Goal: Task Accomplishment & Management: Manage account settings

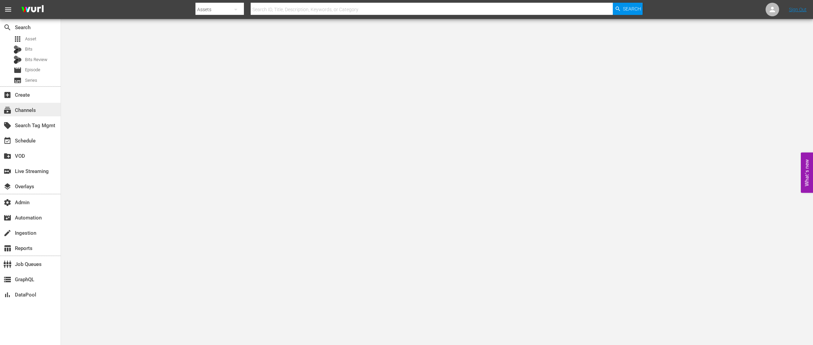
click at [19, 109] on div "subscriptions Channels" at bounding box center [19, 109] width 38 height 6
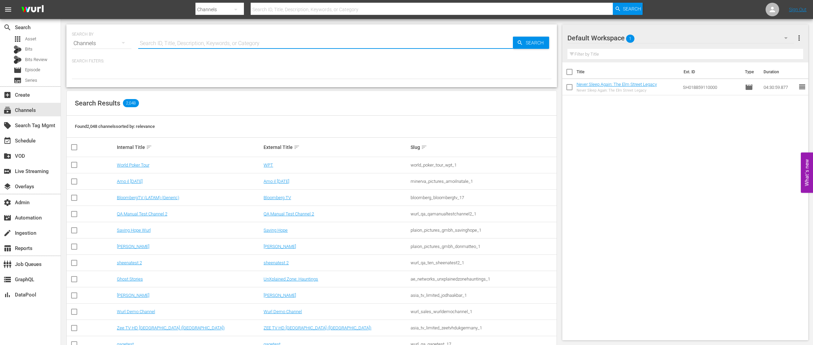
click at [165, 43] on input "text" at bounding box center [325, 43] width 375 height 16
paste input "amc_absolutereality_1"
type input "amc_absolutereality_1"
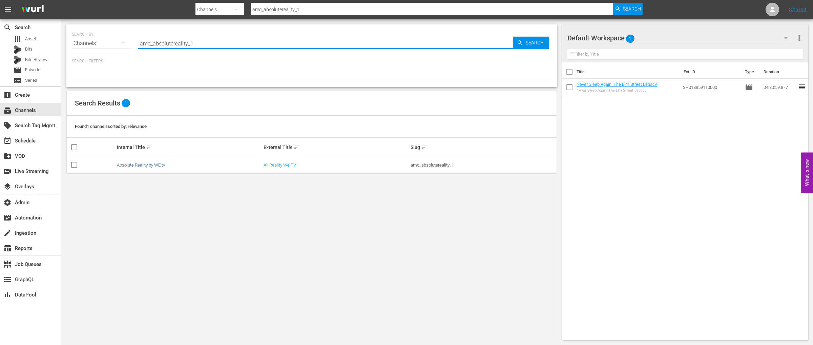
type input "amc_absolutereality_1"
click at [153, 164] on link "Absolute Reality by WE tv" at bounding box center [141, 164] width 48 height 5
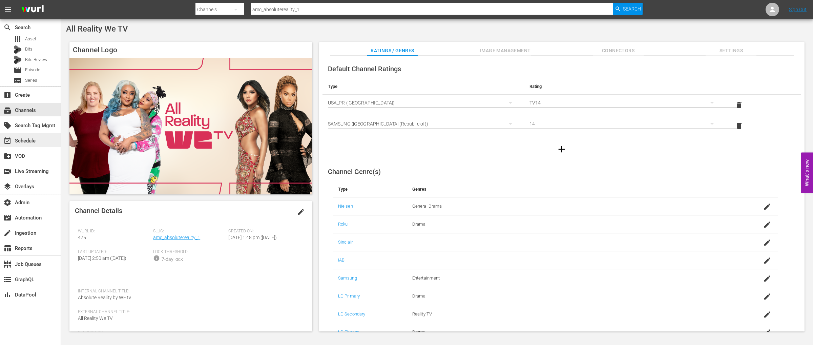
click at [25, 140] on div "event_available Schedule" at bounding box center [19, 140] width 38 height 6
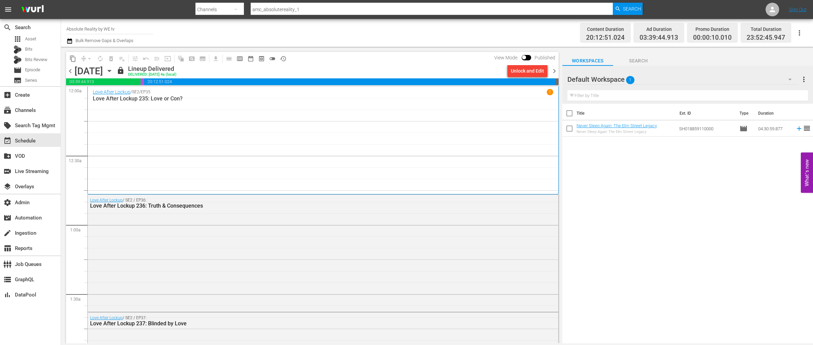
click at [554, 72] on span "chevron_right" at bounding box center [554, 71] width 8 height 8
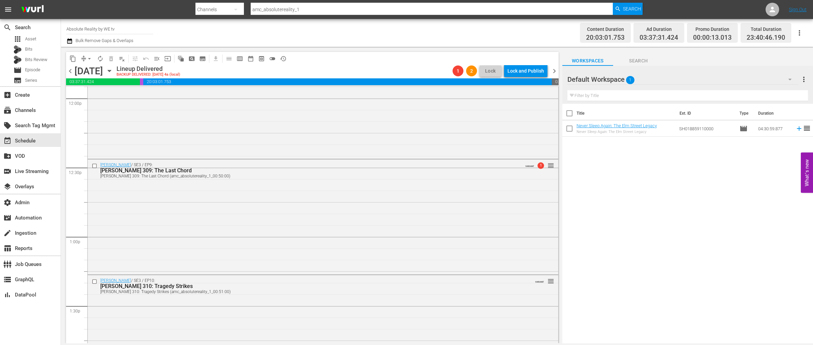
scroll to position [1702, 0]
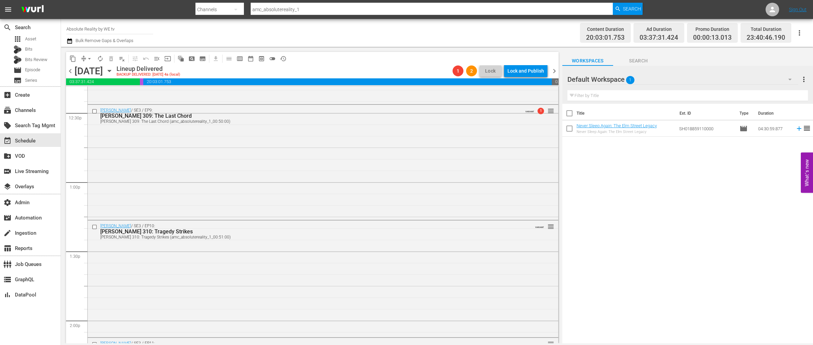
click at [375, 181] on div "Mary Mary / SE3 / EP9: Mary Mary 309: The Last Chord Mary Mary 309: The Last Ch…" at bounding box center [323, 161] width 471 height 113
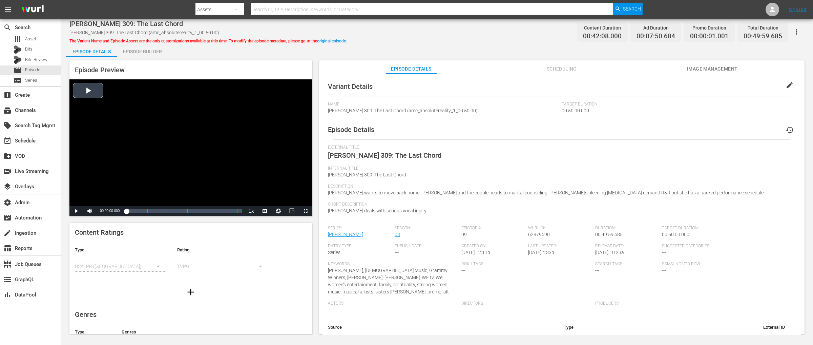
click at [93, 95] on div "Video Player" at bounding box center [190, 142] width 243 height 126
click at [76, 211] on span "Video Player" at bounding box center [76, 211] width 0 height 0
click at [144, 53] on div "Episode Builder" at bounding box center [142, 51] width 51 height 16
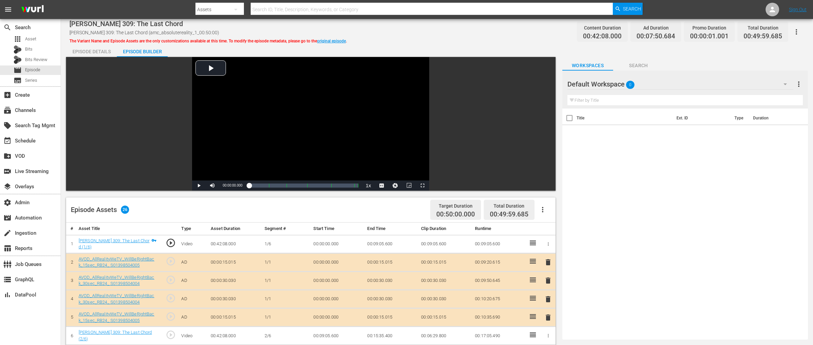
click at [800, 31] on icon "button" at bounding box center [797, 32] width 8 height 8
click at [787, 34] on div "Add Episode to Workspace" at bounding box center [766, 34] width 65 height 16
click at [797, 33] on icon "button" at bounding box center [796, 31] width 1 height 5
click at [769, 49] on div "Segmentation Clips" at bounding box center [766, 51] width 65 height 16
click at [128, 240] on link "Mary Mary 309: The Last Chord (1/6)" at bounding box center [114, 244] width 71 height 12
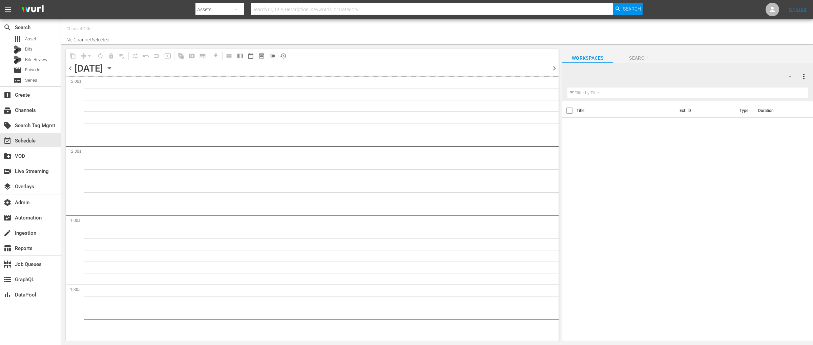
type input "Absolute Reality by WE tv (475)"
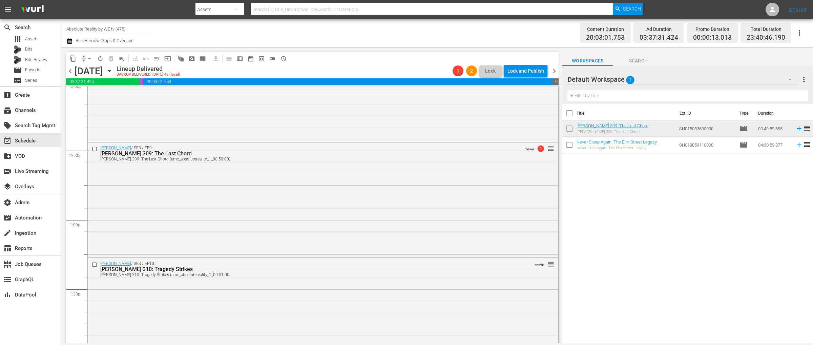
scroll to position [1666, 0]
click at [369, 194] on div "Mary Mary / SE3 / EP9: Mary Mary 309: The Last Chord Mary Mary 309: The Last Ch…" at bounding box center [323, 196] width 471 height 113
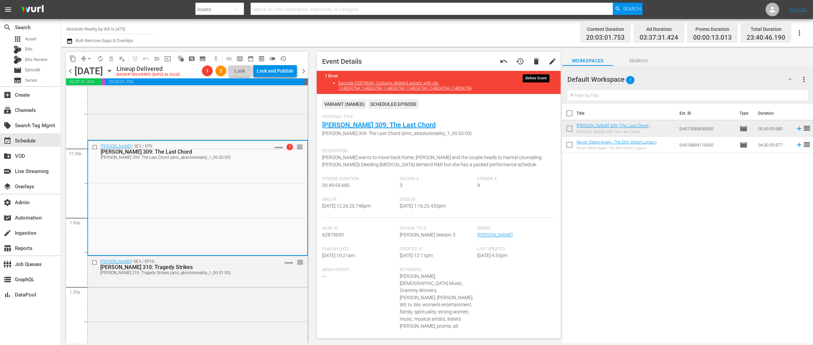
click at [535, 60] on span "delete" at bounding box center [536, 61] width 8 height 8
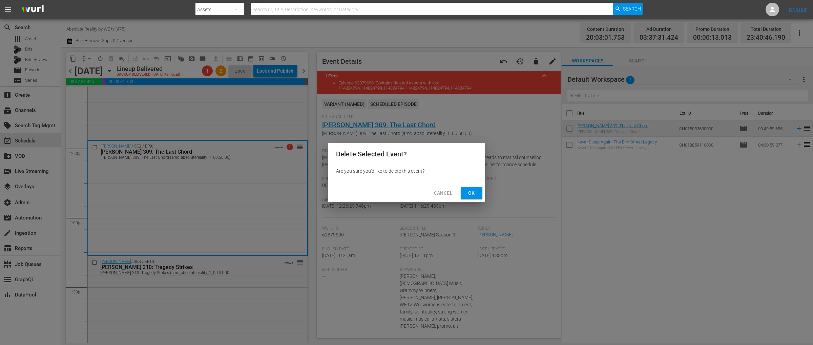
click at [471, 197] on span "Ok" at bounding box center [471, 193] width 11 height 8
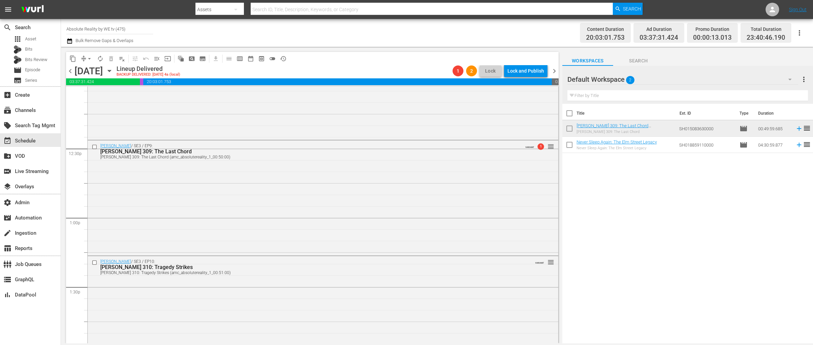
click at [420, 188] on div "Mary Mary / SE3 / EP9: Mary Mary 309: The Last Chord Mary Mary 309: The Last Ch…" at bounding box center [323, 196] width 471 height 113
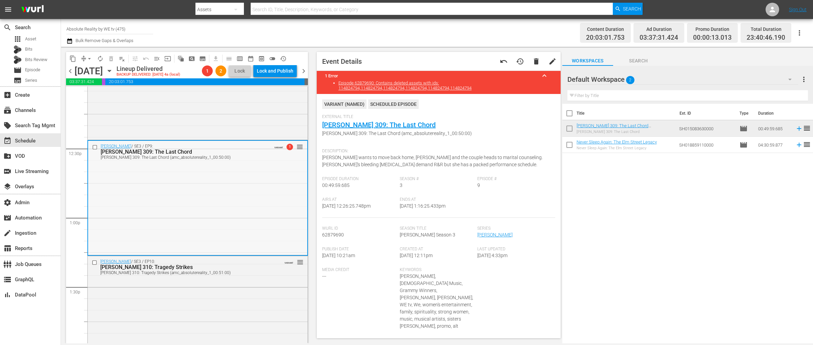
click at [260, 201] on div "Mary Mary / SE3 / EP9: Mary Mary 309: The Last Chord Mary Mary 309: The Last Ch…" at bounding box center [197, 197] width 219 height 113
click at [537, 63] on span "delete" at bounding box center [536, 61] width 8 height 8
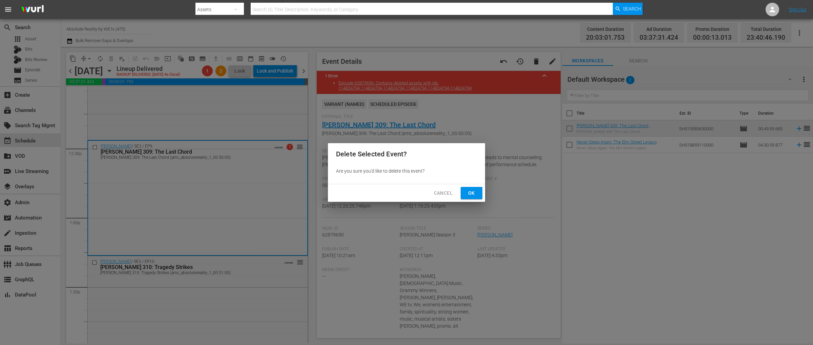
click at [469, 198] on button "Ok" at bounding box center [472, 193] width 22 height 13
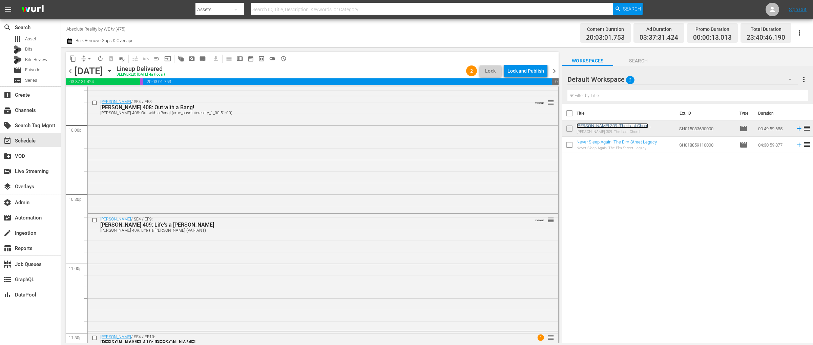
scroll to position [3108, 0]
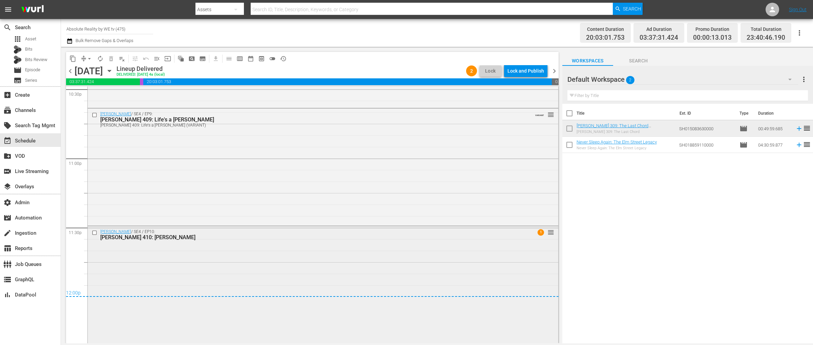
click at [345, 286] on div "Mary Mary / SE4 / EP10: Mary Mary 410: Hail Mary 1 reorder" at bounding box center [323, 284] width 471 height 116
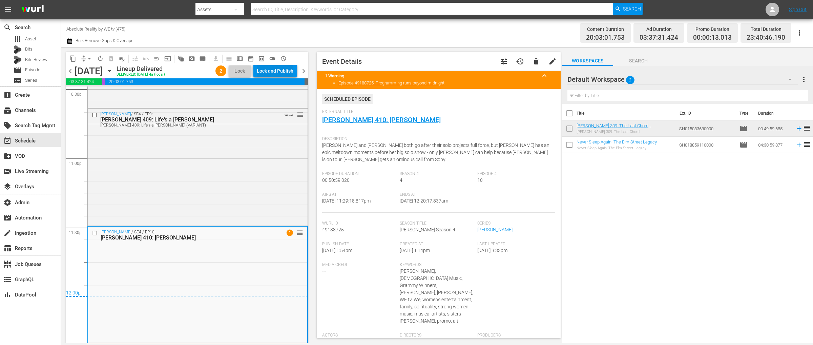
click at [264, 67] on div "Lock and Publish" at bounding box center [275, 71] width 37 height 12
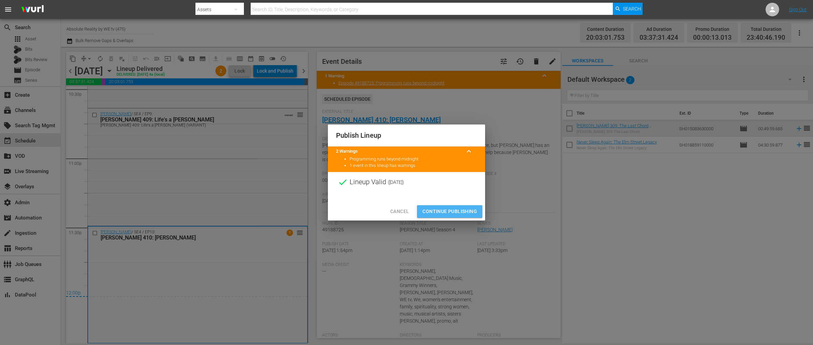
click at [445, 208] on span "Continue Publishing" at bounding box center [450, 211] width 55 height 8
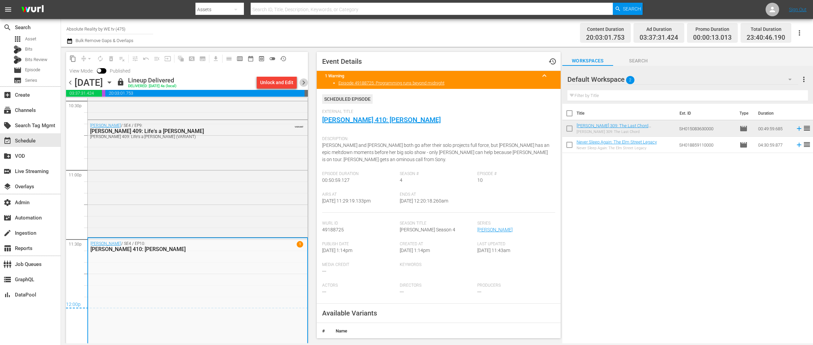
click at [302, 83] on span "chevron_right" at bounding box center [304, 82] width 8 height 8
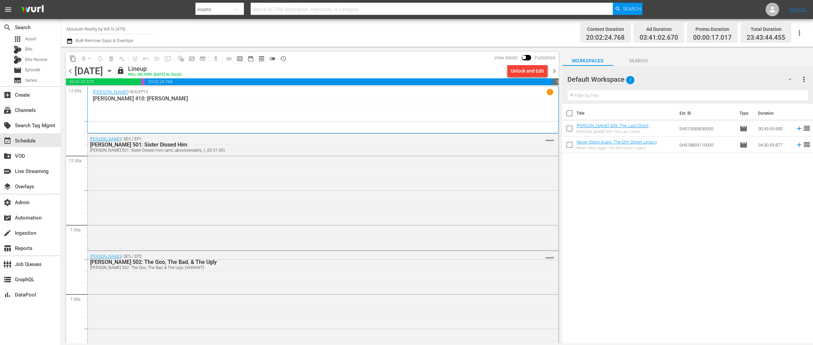
click at [454, 104] on div "Mary Mary / SE4 / EP10 1 Mary Mary 410: Hail Mary" at bounding box center [323, 110] width 461 height 42
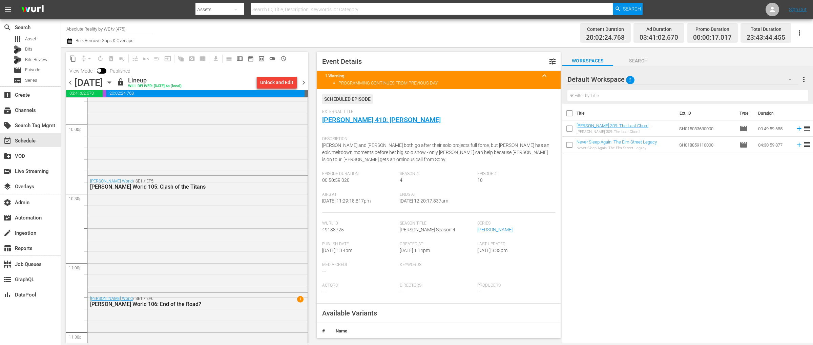
scroll to position [3082, 0]
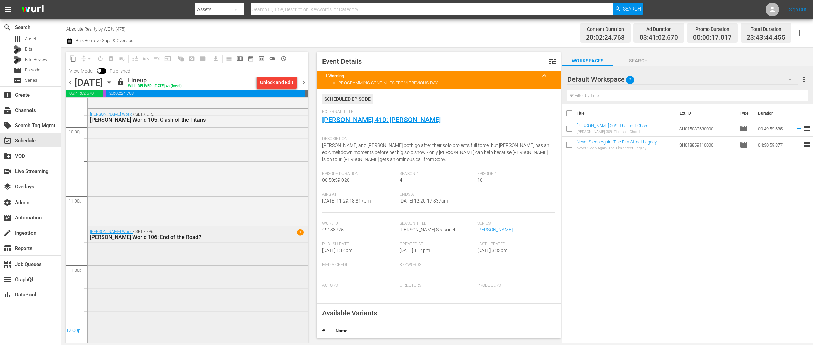
click at [229, 264] on div "Keke Wyatt's World / SE1 / EP6: Keke Wyatt's World 106: End of the Road? 1" at bounding box center [198, 284] width 220 height 116
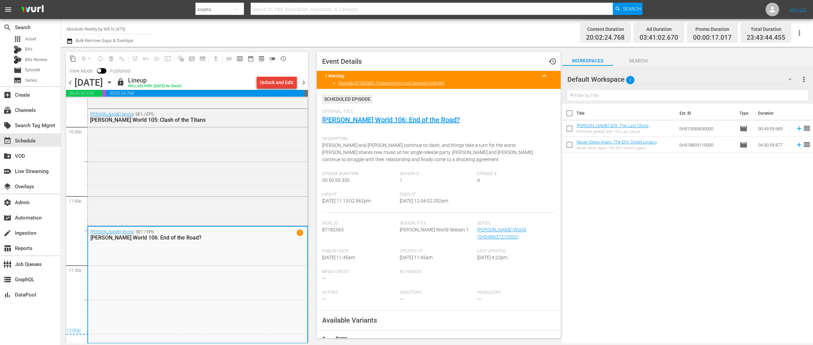
click at [277, 82] on div "Unlock and Edit" at bounding box center [276, 82] width 33 height 12
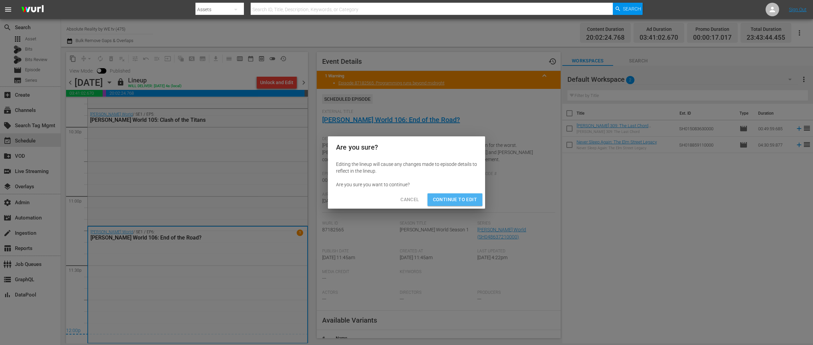
click at [453, 198] on span "Continue to Edit" at bounding box center [455, 199] width 44 height 8
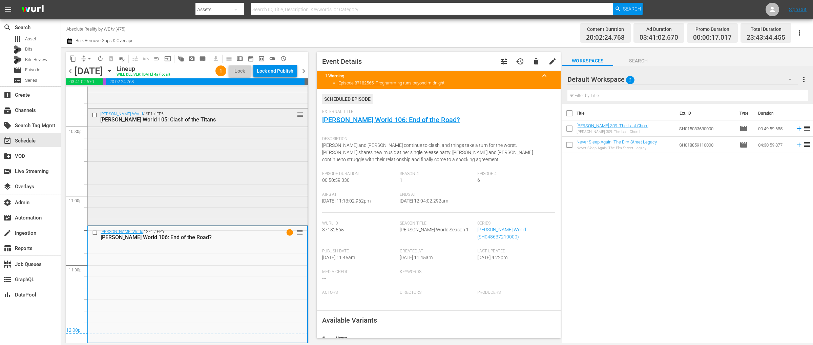
scroll to position [3071, 0]
click at [283, 75] on div "Lock and Publish" at bounding box center [275, 71] width 37 height 12
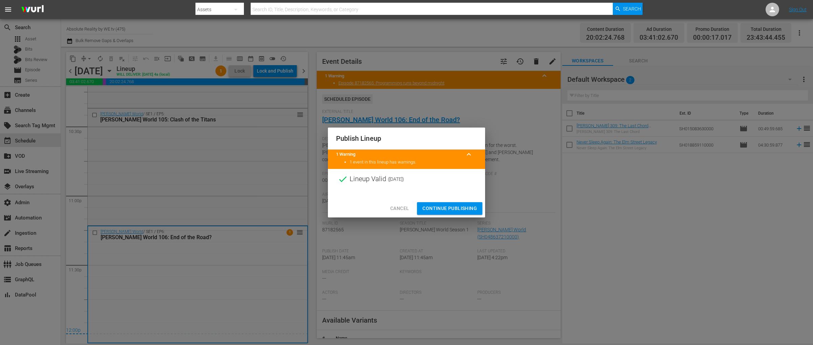
click at [457, 207] on span "Continue Publishing" at bounding box center [450, 208] width 55 height 8
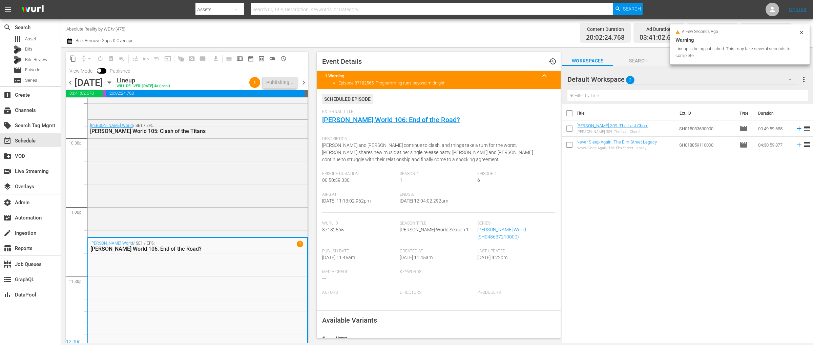
scroll to position [3082, 0]
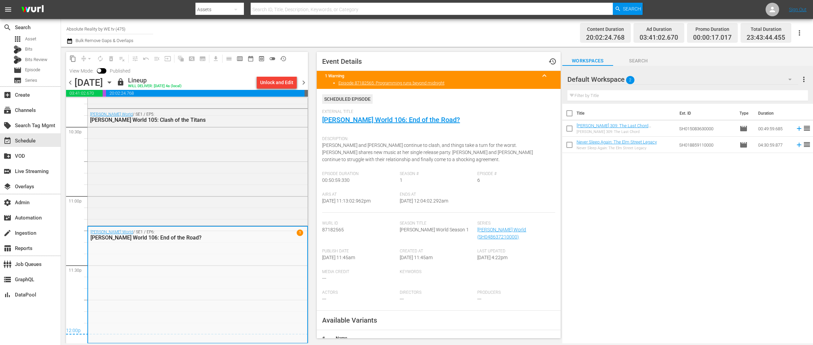
click at [302, 79] on span "chevron_right" at bounding box center [304, 82] width 8 height 8
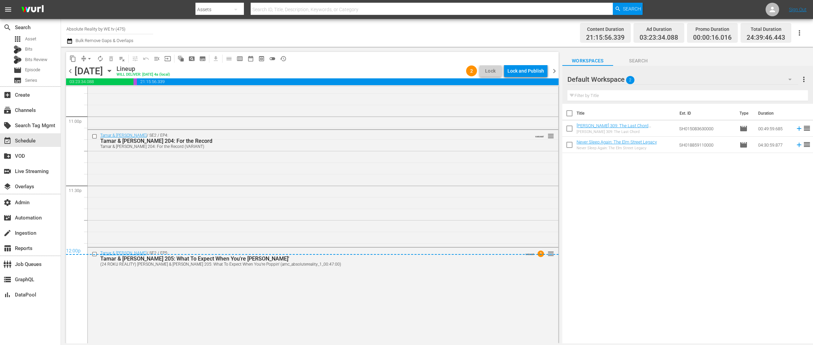
scroll to position [3162, 0]
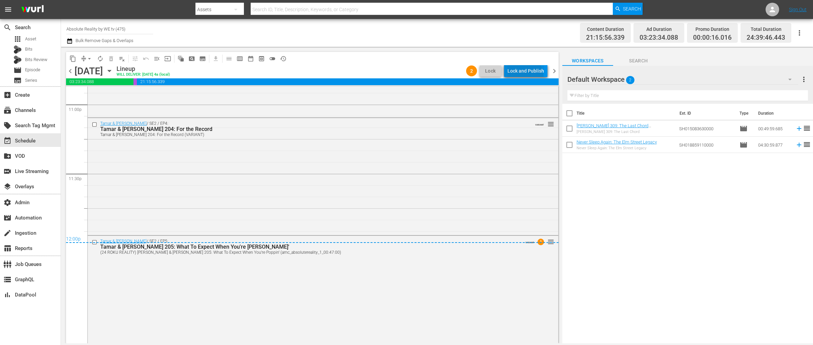
click at [524, 76] on div "Lock and Publish" at bounding box center [526, 71] width 37 height 12
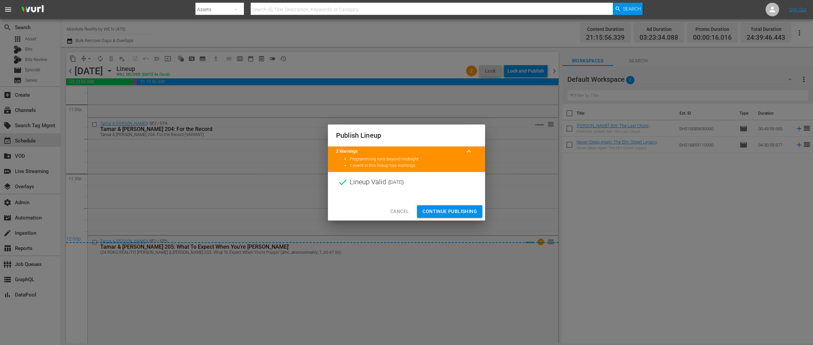
drag, startPoint x: 452, startPoint y: 213, endPoint x: 448, endPoint y: 212, distance: 4.8
click at [452, 213] on span "Continue Publishing" at bounding box center [450, 211] width 55 height 8
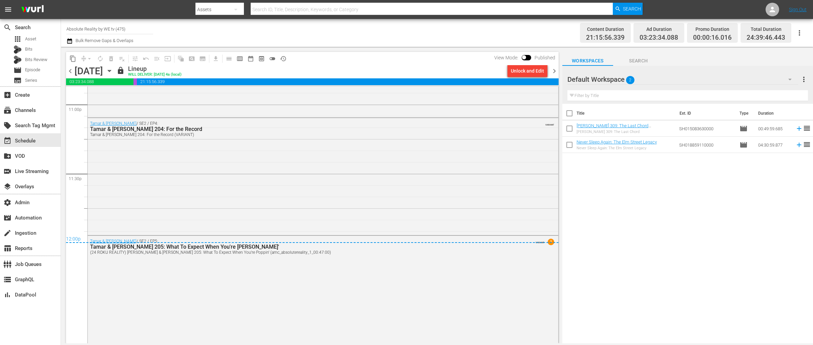
click at [554, 72] on span "chevron_right" at bounding box center [554, 71] width 8 height 8
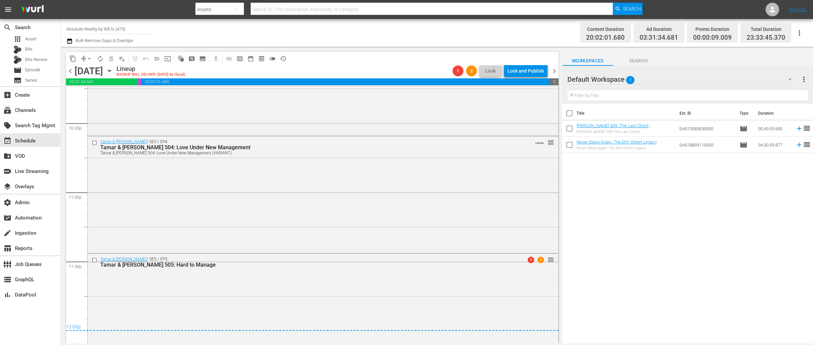
scroll to position [3102, 0]
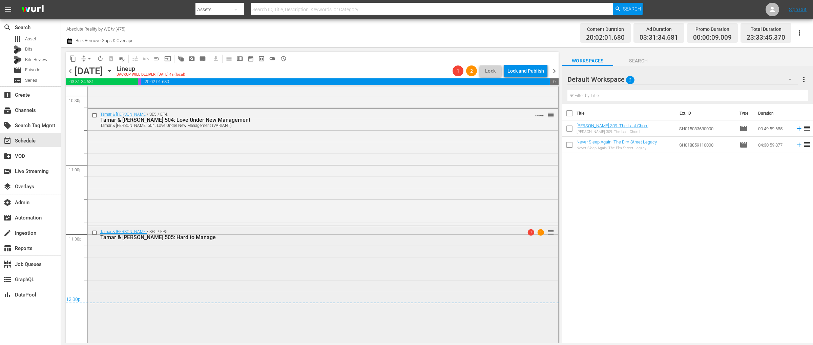
click at [339, 284] on div "Tamar & Vince / SE5 / EP5: Tamar & Vince 505: Hard to Manage 1 1 reorder" at bounding box center [323, 284] width 471 height 116
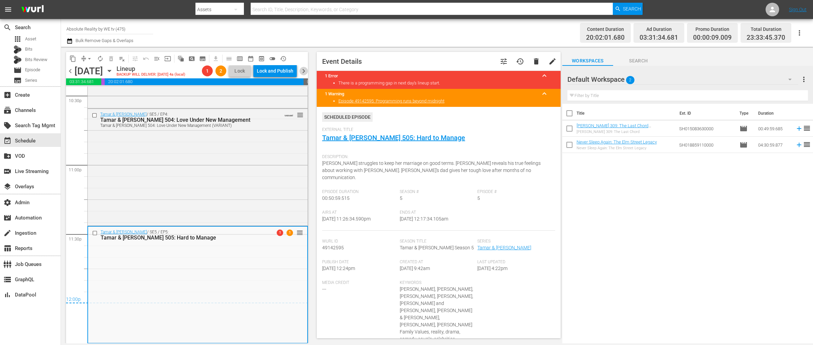
click at [303, 70] on span "chevron_right" at bounding box center [304, 71] width 8 height 8
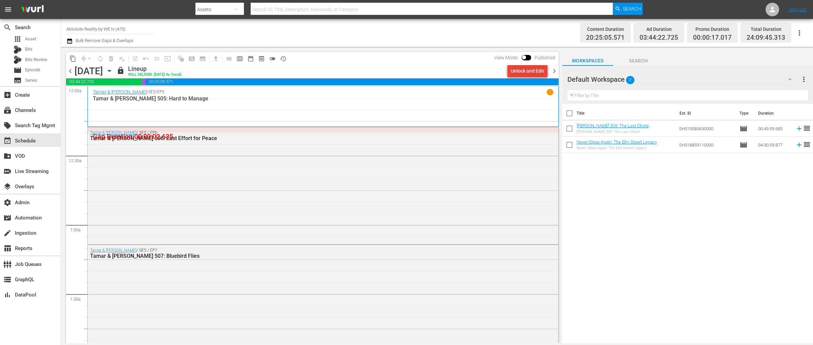
click at [526, 70] on div "Unlock and Edit" at bounding box center [527, 71] width 33 height 12
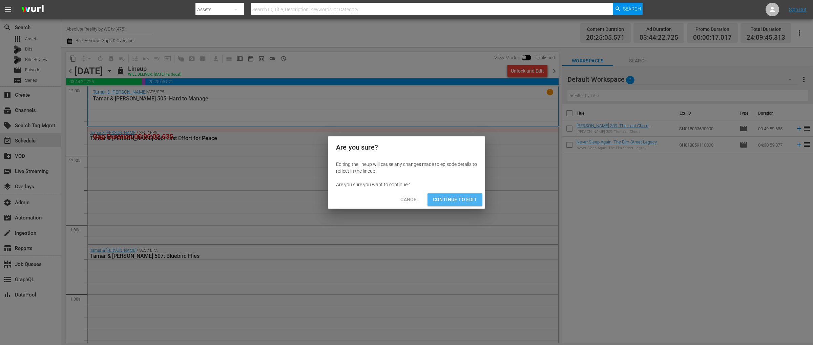
click at [457, 201] on span "Continue to Edit" at bounding box center [455, 199] width 44 height 8
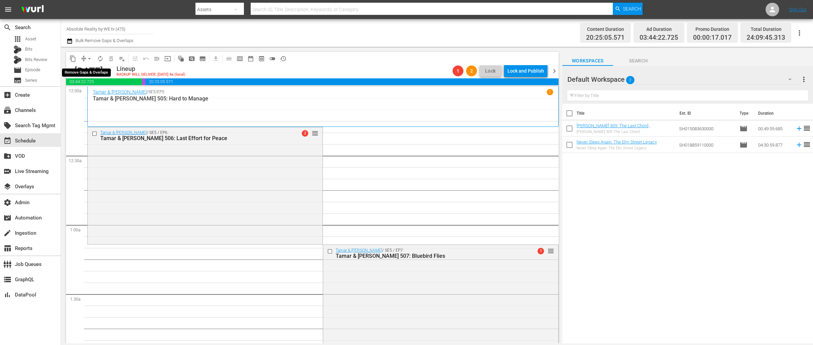
click at [89, 58] on span "arrow_drop_down" at bounding box center [89, 58] width 7 height 7
click at [92, 83] on li "Align to First Episode" at bounding box center [89, 83] width 71 height 11
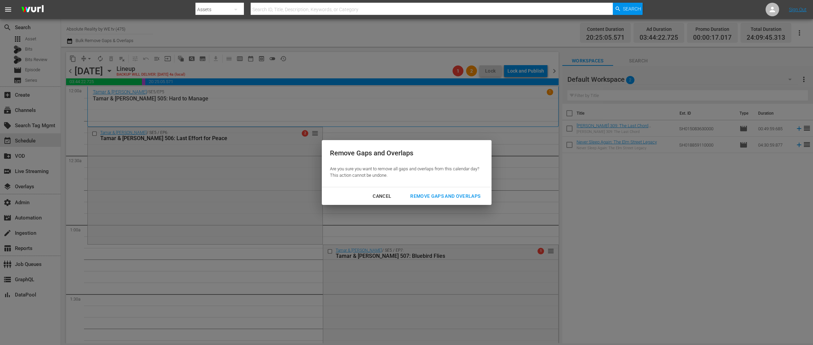
click at [434, 198] on div "Remove Gaps and Overlaps" at bounding box center [445, 196] width 81 height 8
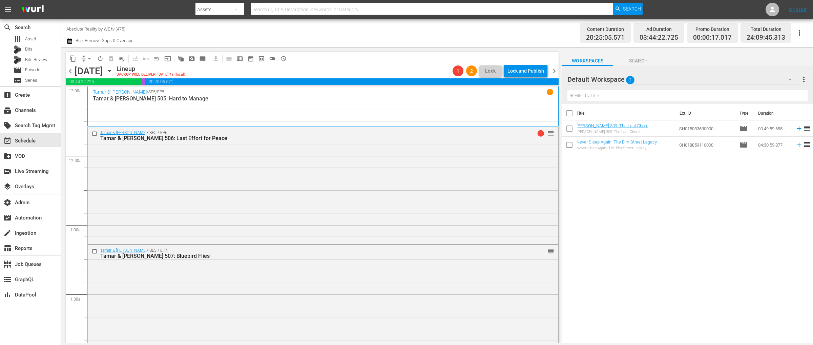
click at [69, 68] on span "chevron_left" at bounding box center [70, 71] width 8 height 8
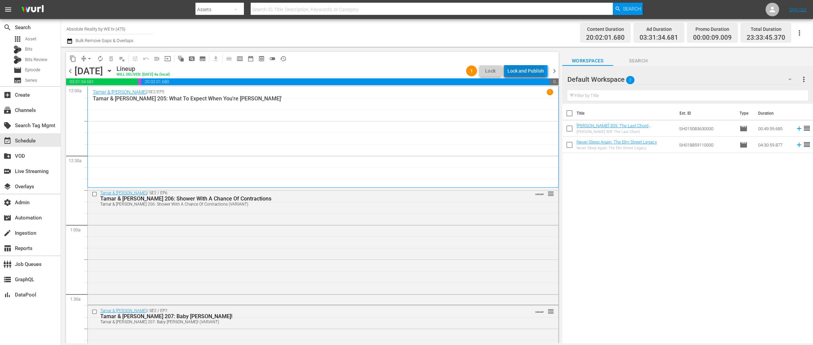
click at [528, 72] on div "Lock and Publish" at bounding box center [526, 71] width 37 height 12
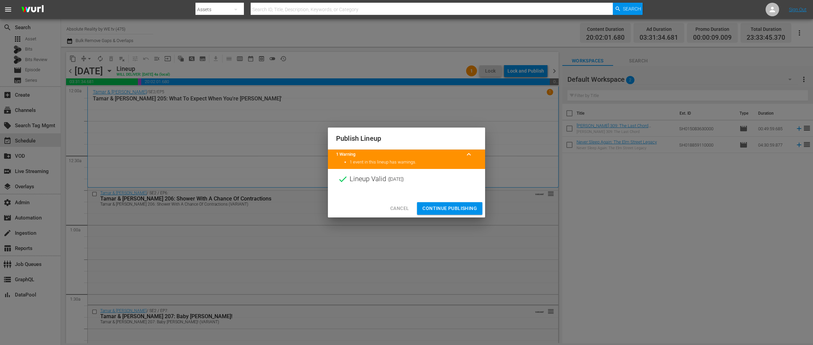
click at [456, 208] on span "Continue Publishing" at bounding box center [450, 208] width 55 height 8
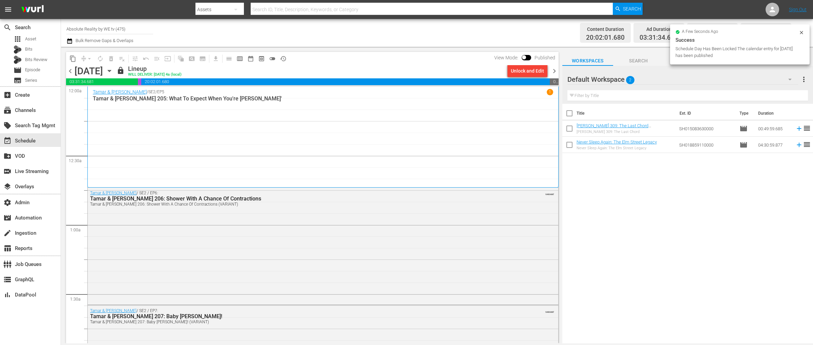
click at [552, 68] on span "chevron_right" at bounding box center [554, 71] width 8 height 8
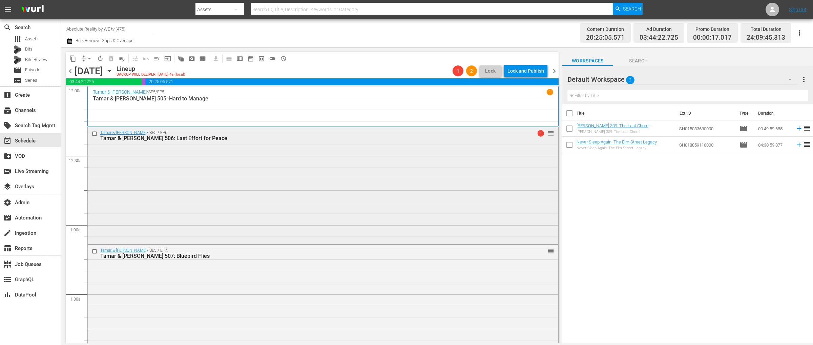
click at [318, 202] on div "Tamar & Vince / SE5 / EP6: Tamar & Vince 506: Last Effort for Peace 1 reorder" at bounding box center [323, 185] width 471 height 116
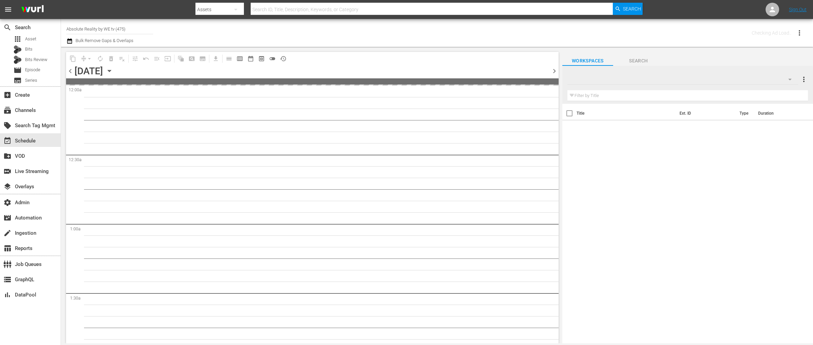
type input "Absolute Reality by WE tv (475)"
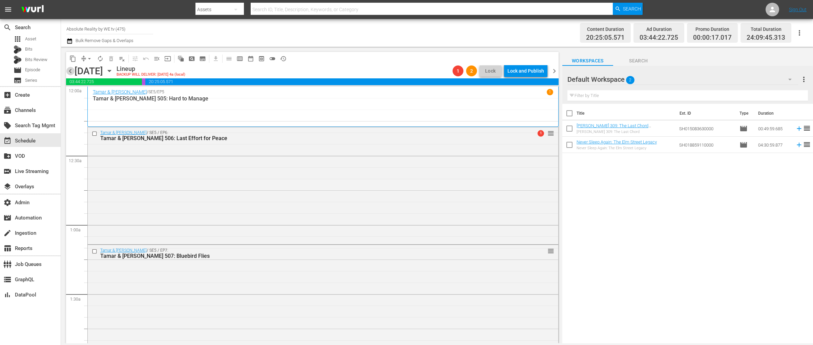
click at [70, 70] on span "chevron_left" at bounding box center [70, 71] width 8 height 8
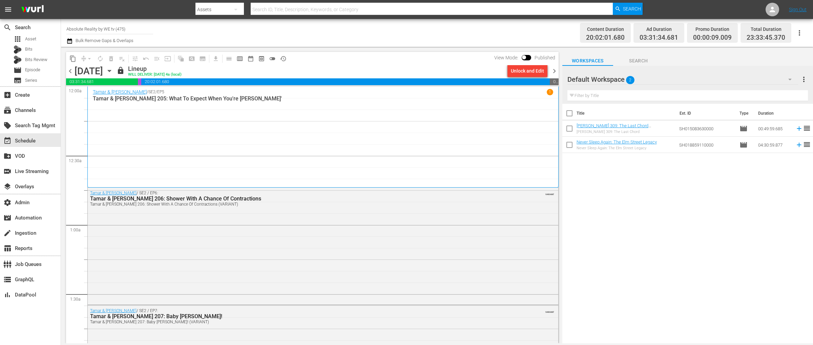
click at [277, 136] on div "Tamar & [PERSON_NAME] / SE2 / EP5 1 Tamar & [PERSON_NAME] 205: What To Expect W…" at bounding box center [323, 137] width 461 height 96
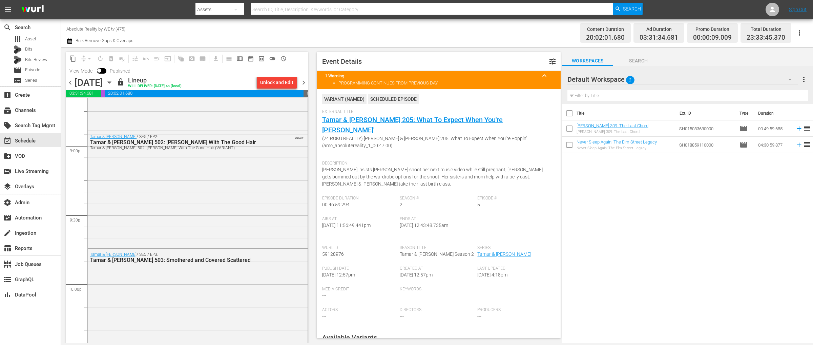
scroll to position [3113, 0]
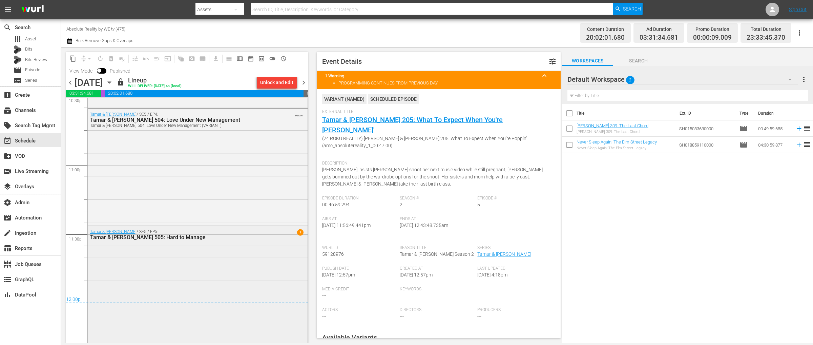
click at [216, 266] on div "Tamar & [PERSON_NAME] / SE5 / EP5: Tamar & [PERSON_NAME] 505: Hard to Manage 1" at bounding box center [198, 284] width 220 height 116
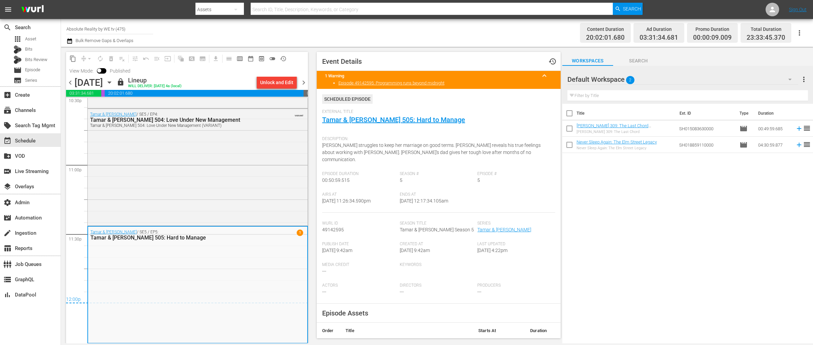
click at [71, 82] on span "chevron_left" at bounding box center [70, 82] width 8 height 8
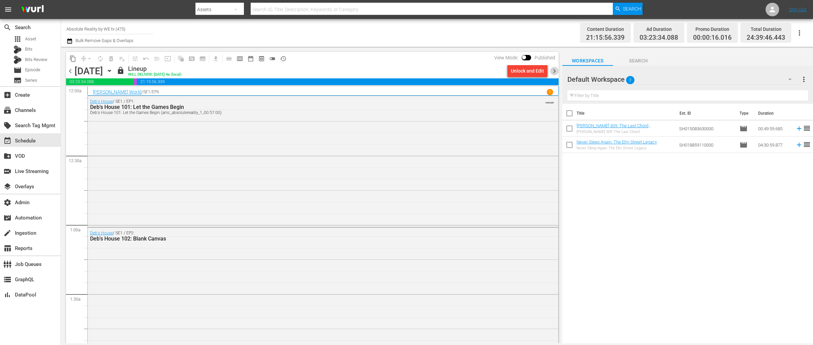
click at [553, 71] on span "chevron_right" at bounding box center [554, 71] width 8 height 8
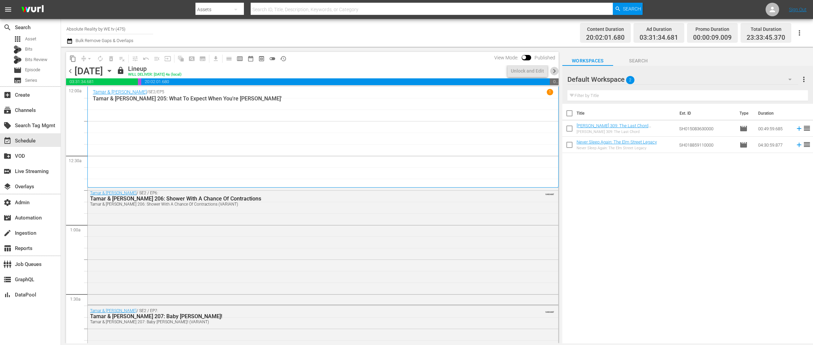
click at [553, 71] on span "chevron_right" at bounding box center [554, 71] width 8 height 8
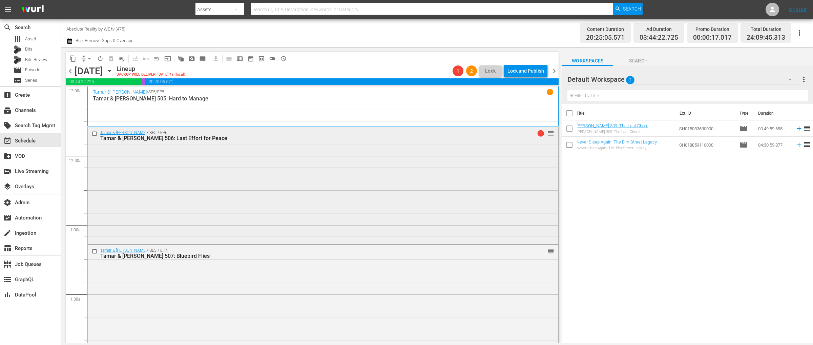
click at [361, 167] on div "Tamar & [PERSON_NAME] / SE5 / EP6: Tamar & [PERSON_NAME] 506: Last Effort for P…" at bounding box center [323, 185] width 471 height 116
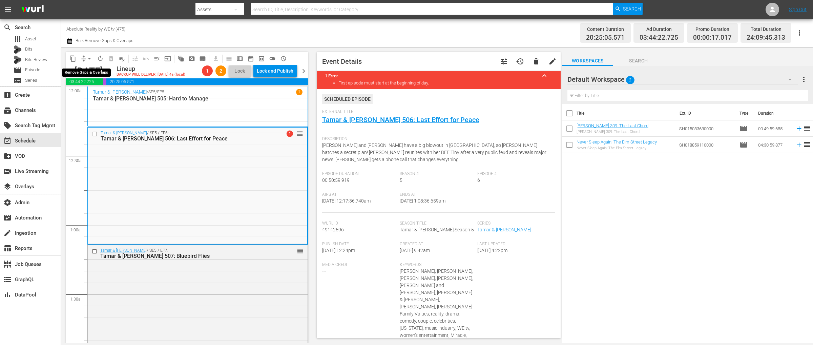
click at [89, 58] on span "arrow_drop_down" at bounding box center [89, 58] width 7 height 7
click at [94, 92] on li "Align to End of Previous Day" at bounding box center [89, 94] width 71 height 11
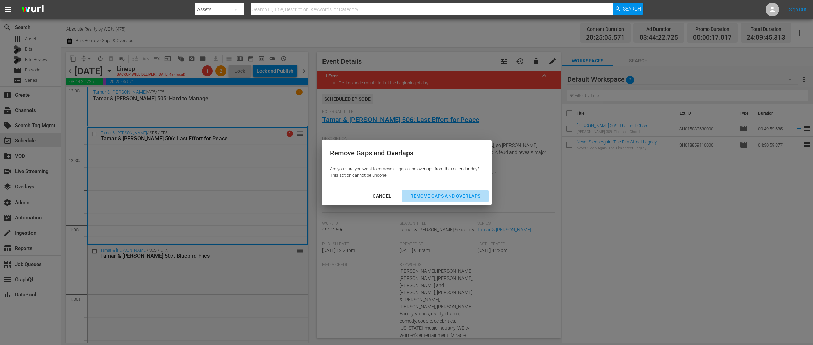
click at [436, 194] on div "Remove Gaps and Overlaps" at bounding box center [445, 196] width 81 height 8
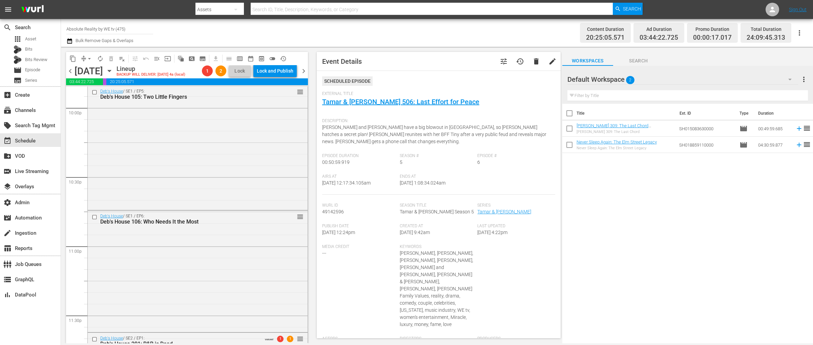
scroll to position [3124, 0]
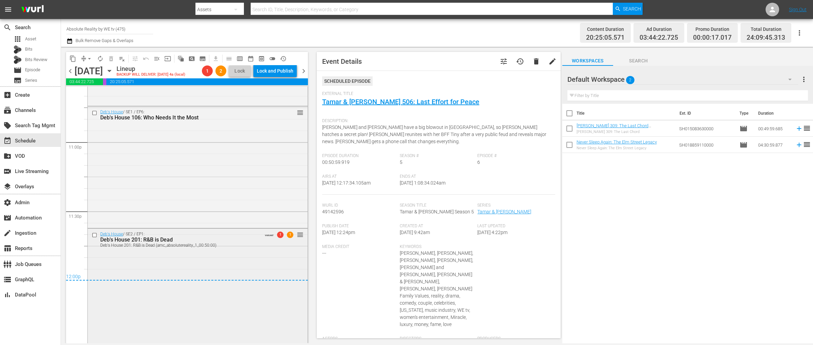
click at [195, 267] on div "Deb's House / SE2 / EP1: Deb's House 201: R&B is Dead Deb's House 201: R&B is D…" at bounding box center [198, 284] width 220 height 113
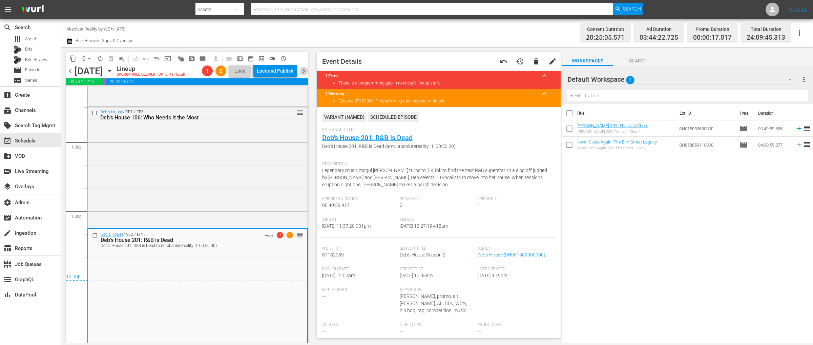
click at [307, 71] on span "chevron_right" at bounding box center [304, 71] width 8 height 8
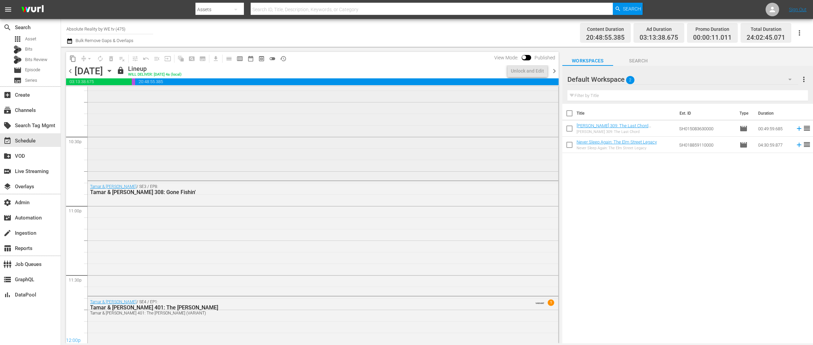
scroll to position [3020, 0]
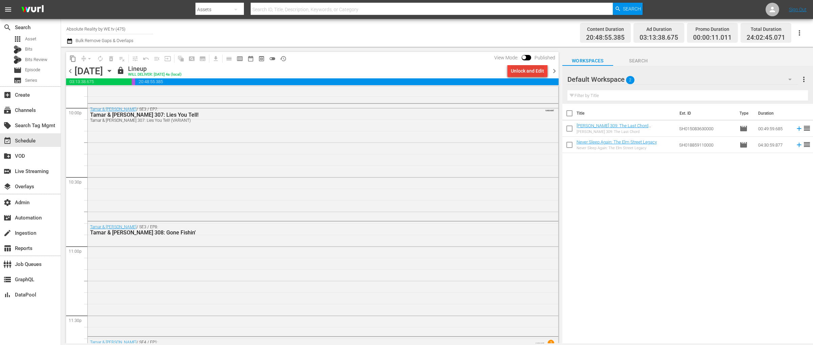
click at [523, 73] on div "Unlock and Edit" at bounding box center [527, 71] width 33 height 12
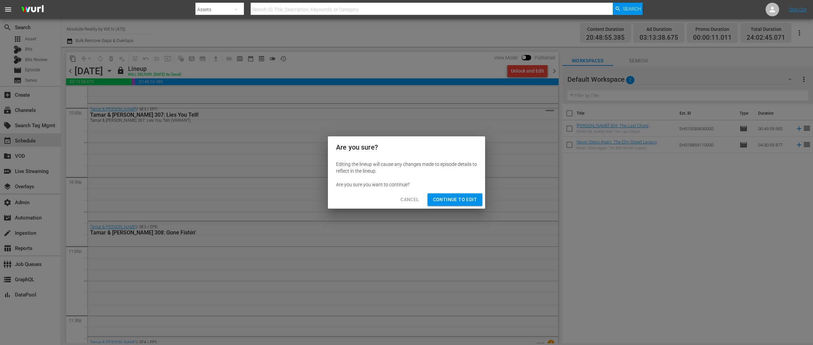
click at [448, 205] on button "Continue to Edit" at bounding box center [455, 199] width 55 height 13
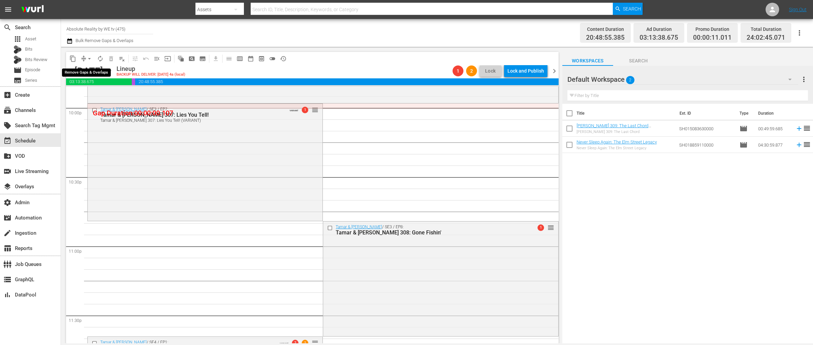
click at [89, 59] on span "arrow_drop_down" at bounding box center [89, 58] width 7 height 7
click at [91, 94] on li "Align to End of Previous Day" at bounding box center [89, 94] width 71 height 11
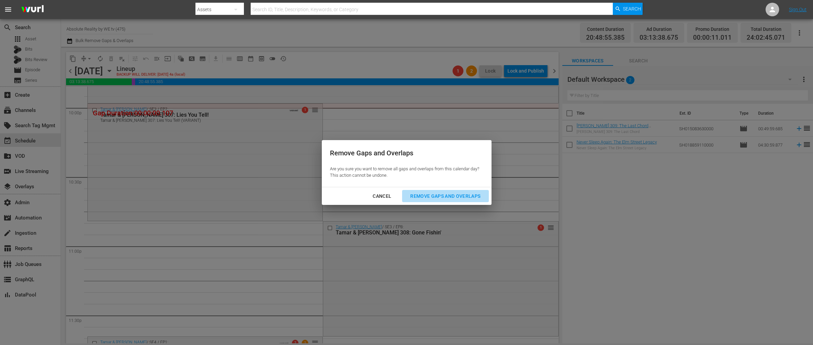
click at [435, 199] on div "Remove Gaps and Overlaps" at bounding box center [445, 196] width 81 height 8
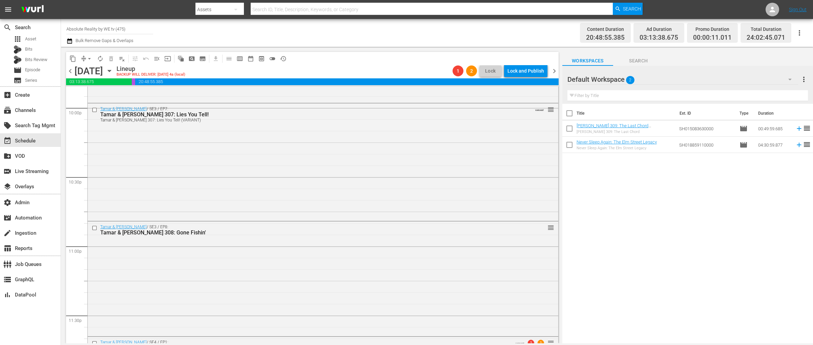
click at [554, 71] on span "chevron_right" at bounding box center [554, 71] width 8 height 8
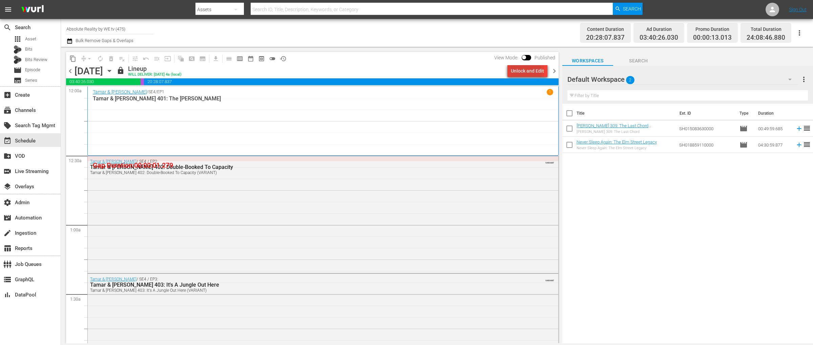
click at [520, 73] on div "Unlock and Edit" at bounding box center [527, 71] width 33 height 12
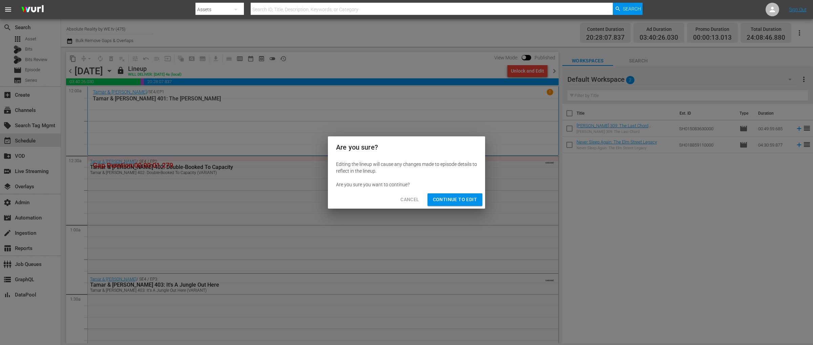
click at [449, 200] on span "Continue to Edit" at bounding box center [455, 199] width 44 height 8
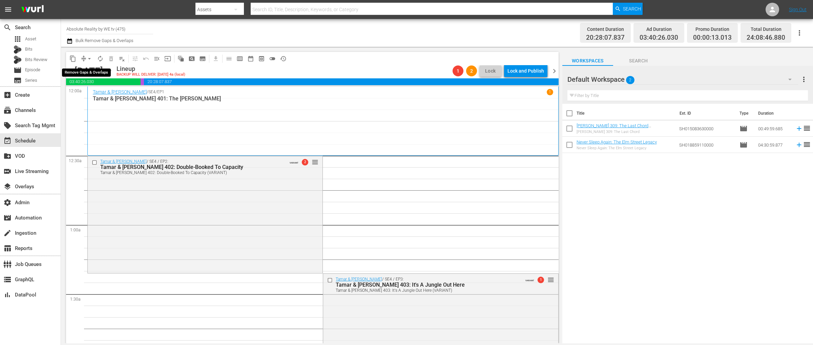
click at [88, 58] on span "arrow_drop_down" at bounding box center [89, 58] width 7 height 7
click at [104, 93] on li "Align to End of Previous Day" at bounding box center [89, 94] width 71 height 11
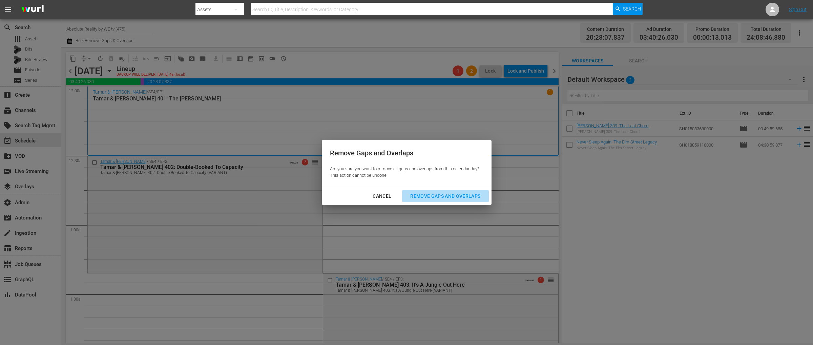
click at [447, 195] on div "Remove Gaps and Overlaps" at bounding box center [445, 196] width 81 height 8
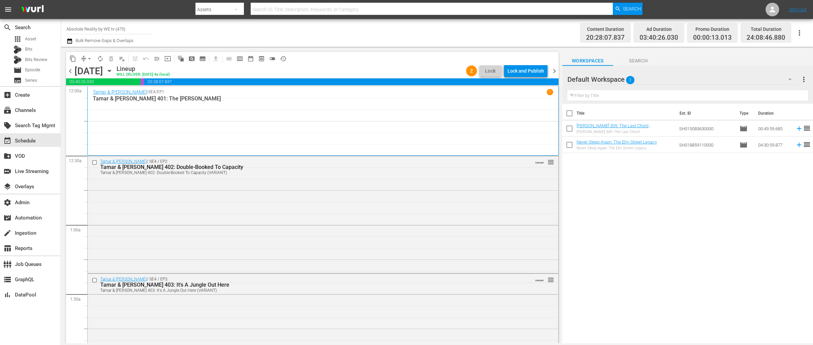
click at [554, 68] on span "chevron_right" at bounding box center [554, 71] width 8 height 8
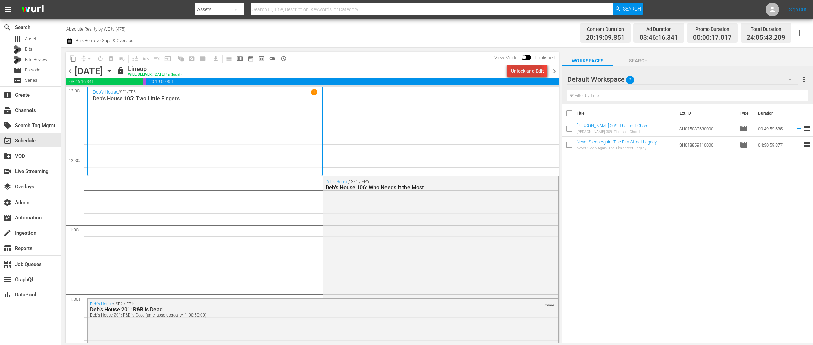
click at [517, 68] on div "Unlock and Edit" at bounding box center [527, 71] width 33 height 12
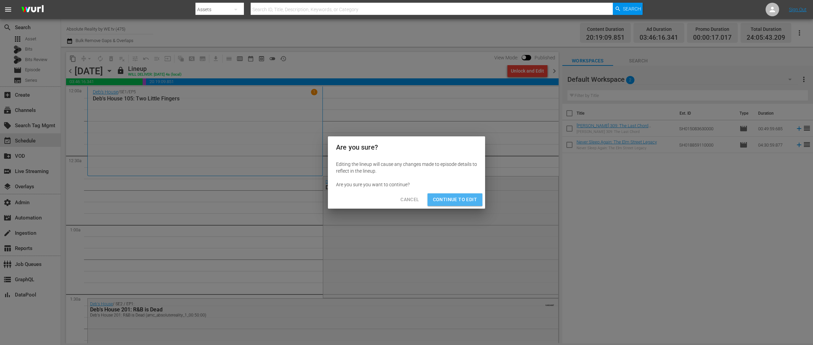
drag, startPoint x: 452, startPoint y: 196, endPoint x: 423, endPoint y: 218, distance: 36.6
click at [452, 196] on span "Continue to Edit" at bounding box center [455, 199] width 44 height 8
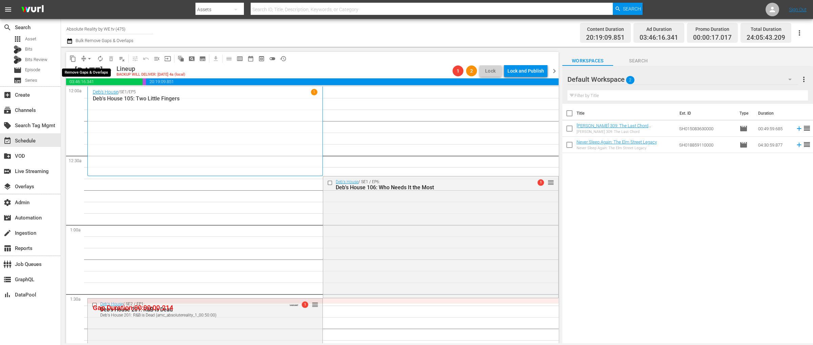
click at [85, 58] on button "arrow_drop_down" at bounding box center [89, 58] width 11 height 11
click at [105, 94] on li "Align to End of Previous Day" at bounding box center [89, 94] width 71 height 11
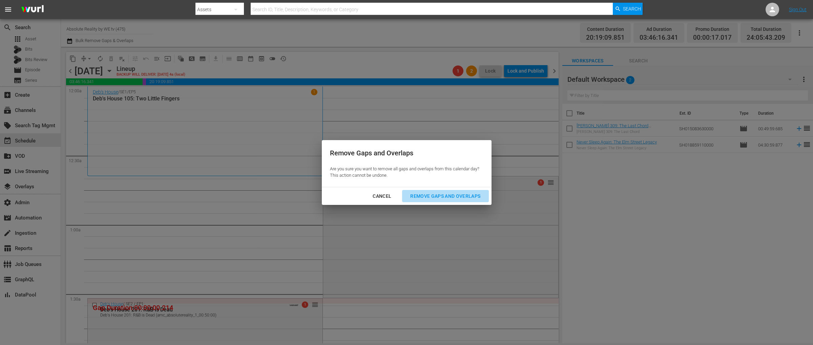
click at [453, 195] on div "Remove Gaps and Overlaps" at bounding box center [445, 196] width 81 height 8
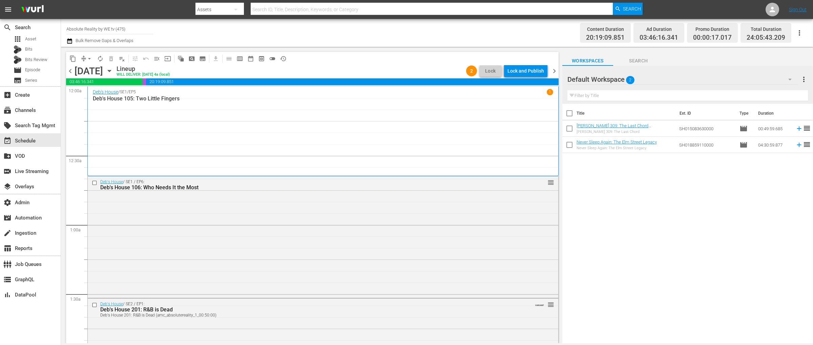
click at [556, 71] on span "chevron_right" at bounding box center [554, 71] width 8 height 8
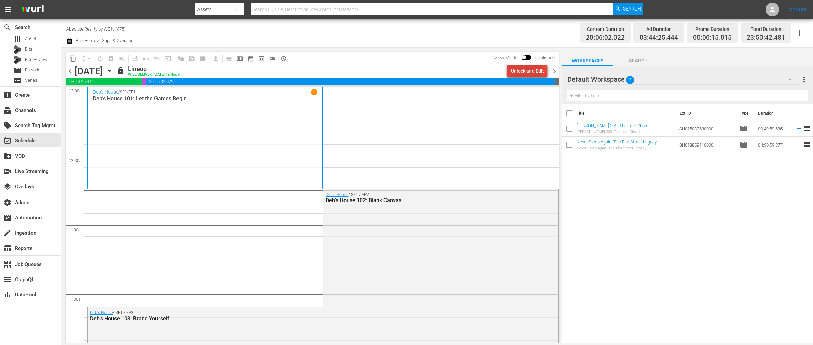
click at [514, 73] on div "Unlock and Edit" at bounding box center [527, 71] width 33 height 12
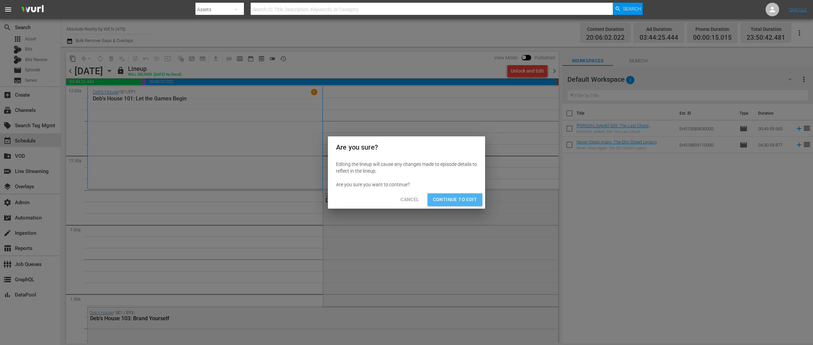
click at [451, 195] on span "Continue to Edit" at bounding box center [455, 199] width 44 height 8
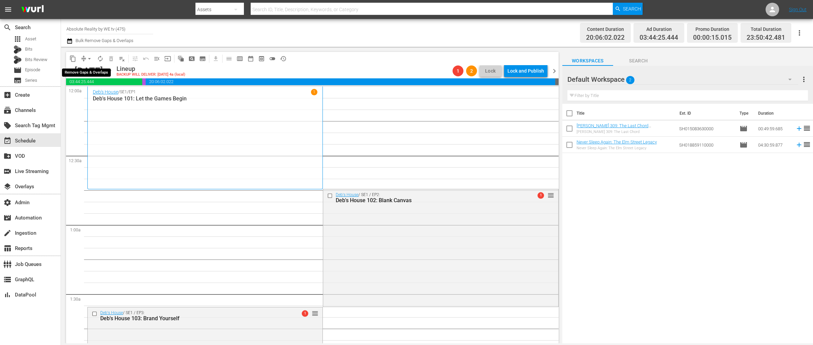
click at [87, 59] on span "arrow_drop_down" at bounding box center [89, 58] width 7 height 7
click at [85, 92] on li "Align to End of Previous Day" at bounding box center [89, 94] width 71 height 11
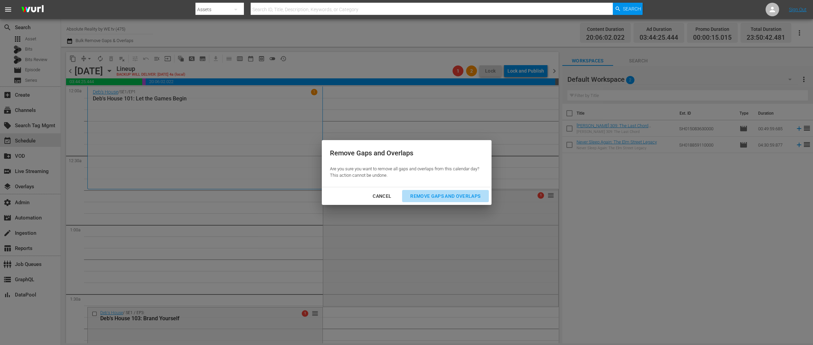
click at [433, 196] on div "Remove Gaps and Overlaps" at bounding box center [445, 196] width 81 height 8
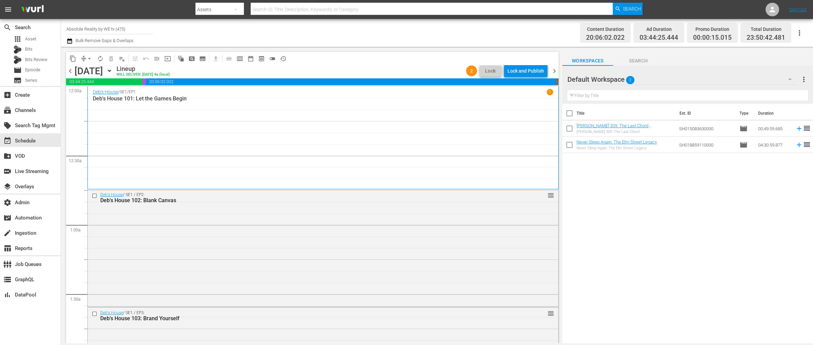
click at [554, 70] on span "chevron_right" at bounding box center [554, 71] width 8 height 8
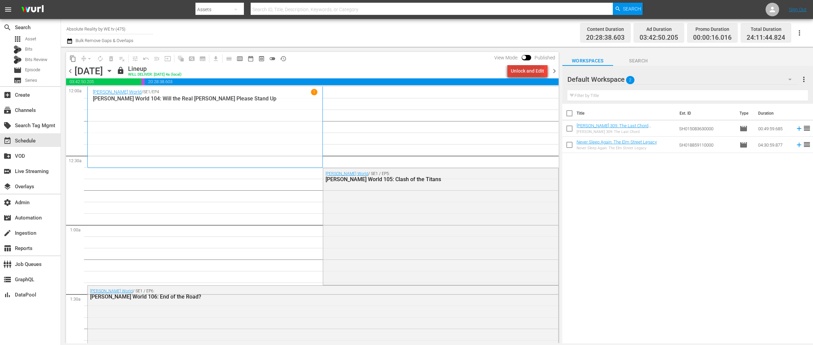
click at [522, 71] on div "Unlock and Edit" at bounding box center [527, 71] width 33 height 12
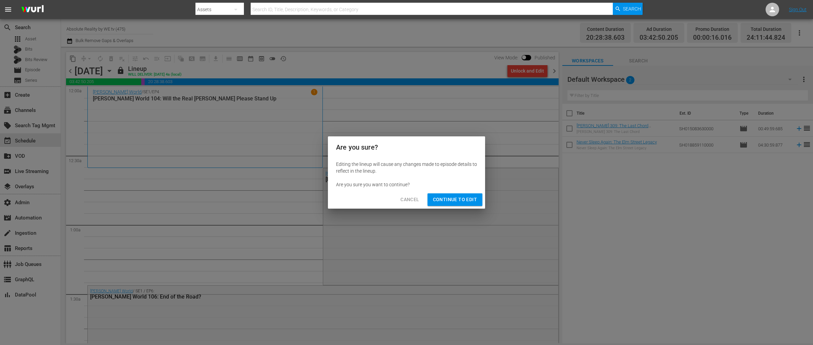
click at [448, 196] on span "Continue to Edit" at bounding box center [455, 199] width 44 height 8
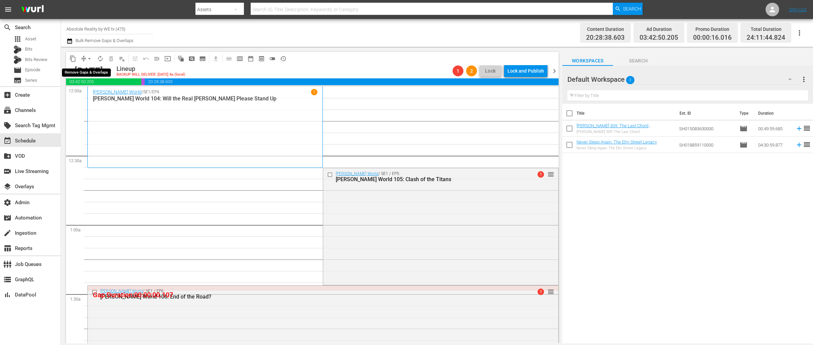
click at [88, 59] on span "arrow_drop_down" at bounding box center [89, 58] width 7 height 7
click at [88, 94] on li "Align to End of Previous Day" at bounding box center [89, 94] width 71 height 11
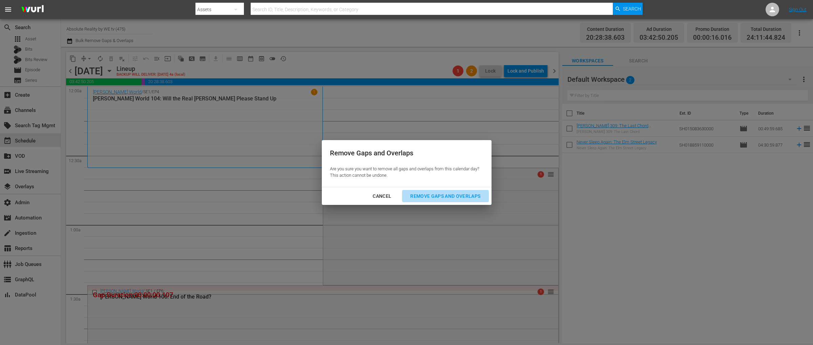
click at [431, 198] on div "Remove Gaps and Overlaps" at bounding box center [445, 196] width 81 height 8
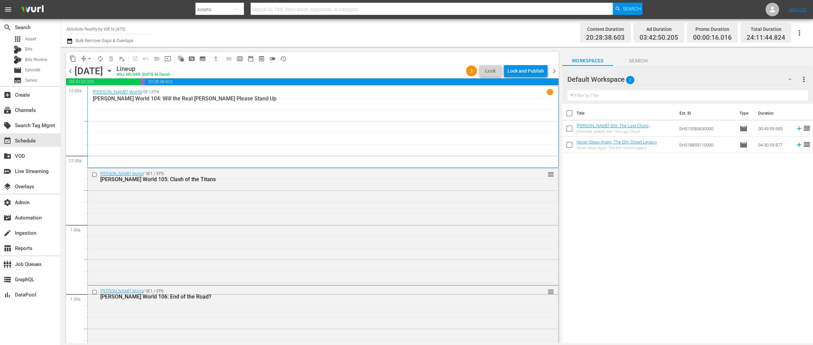
click at [555, 72] on span "chevron_right" at bounding box center [554, 71] width 8 height 8
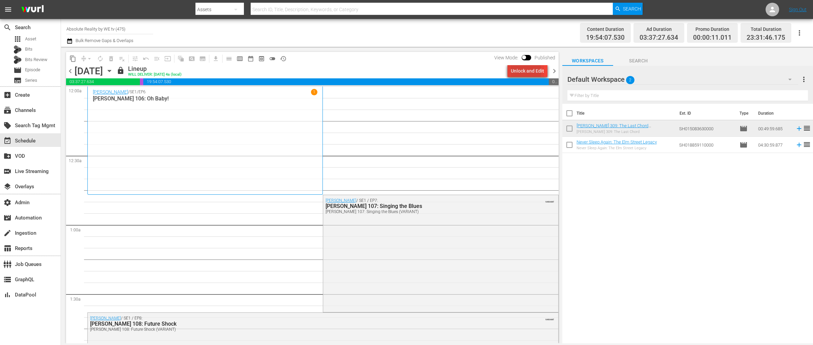
click at [520, 72] on div "Unlock and Edit" at bounding box center [527, 71] width 33 height 12
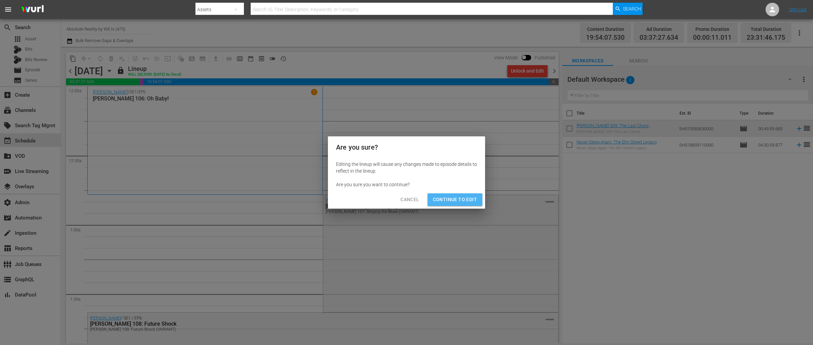
click at [458, 194] on button "Continue to Edit" at bounding box center [455, 199] width 55 height 13
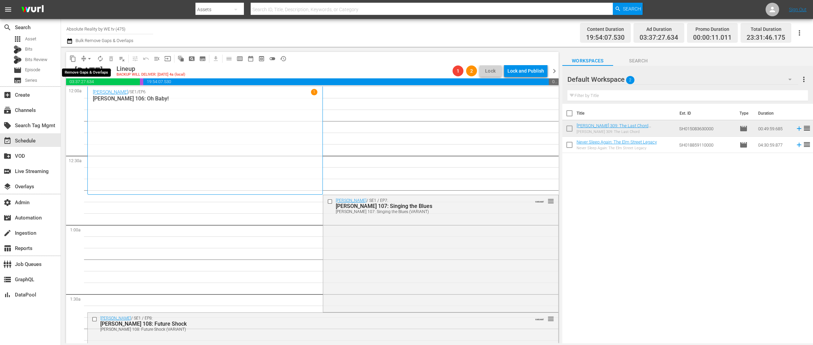
click at [87, 58] on span "arrow_drop_down" at bounding box center [89, 58] width 7 height 7
click at [88, 94] on li "Align to End of Previous Day" at bounding box center [89, 94] width 71 height 11
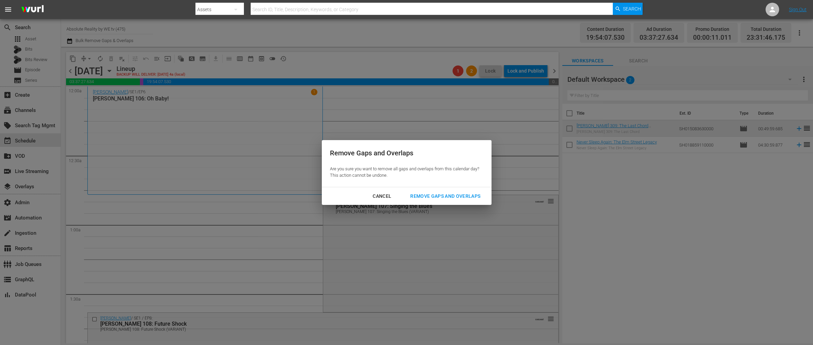
click at [449, 197] on div "Remove Gaps and Overlaps" at bounding box center [445, 196] width 81 height 8
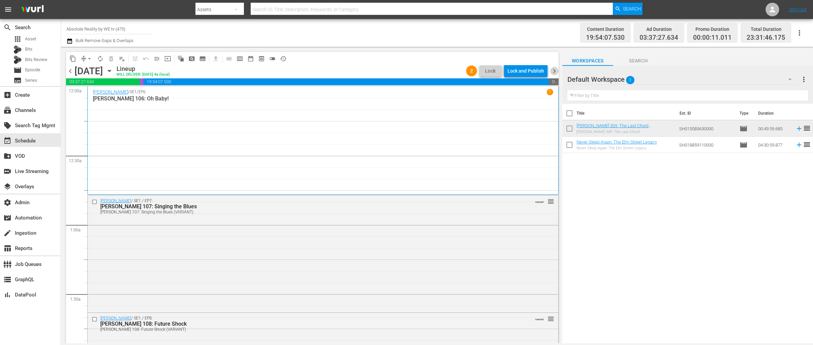
click at [556, 71] on span "chevron_right" at bounding box center [554, 71] width 8 height 8
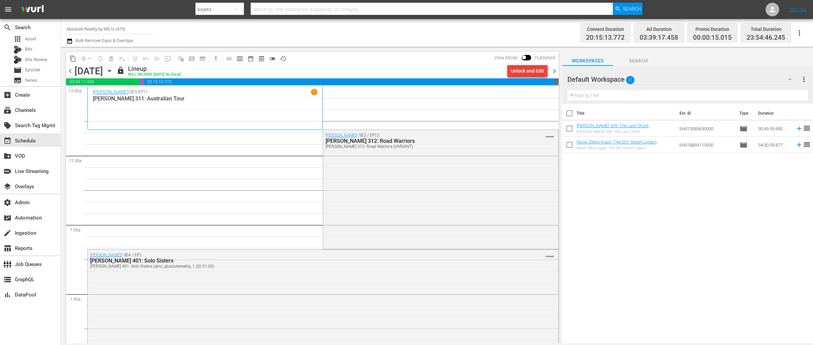
click at [526, 72] on div "Unlock and Edit" at bounding box center [527, 71] width 33 height 12
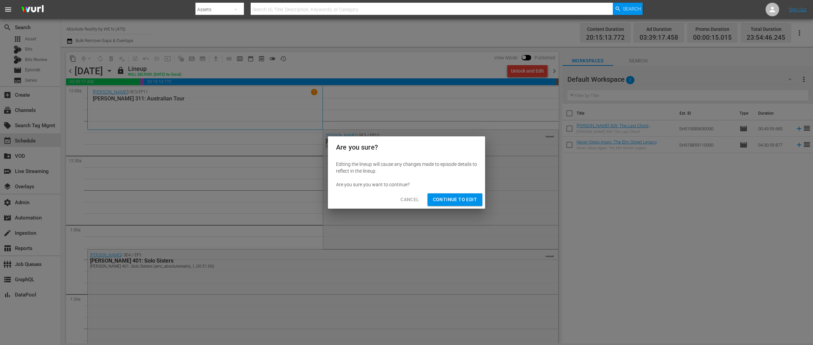
drag, startPoint x: 445, startPoint y: 200, endPoint x: 389, endPoint y: 207, distance: 56.7
click at [445, 200] on span "Continue to Edit" at bounding box center [455, 199] width 44 height 8
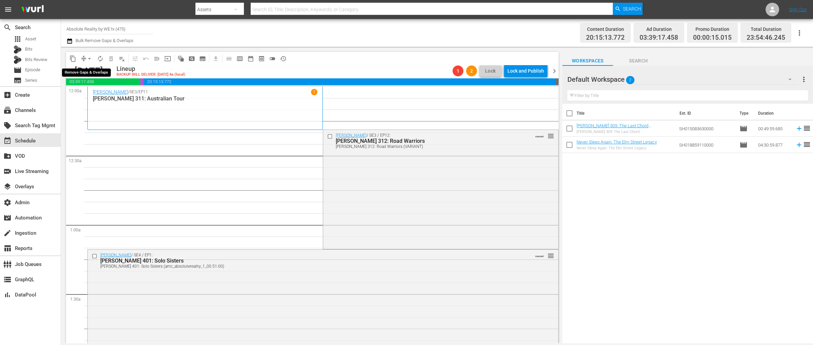
click at [87, 58] on span "arrow_drop_down" at bounding box center [89, 58] width 7 height 7
click at [91, 95] on li "Align to End of Previous Day" at bounding box center [89, 94] width 71 height 11
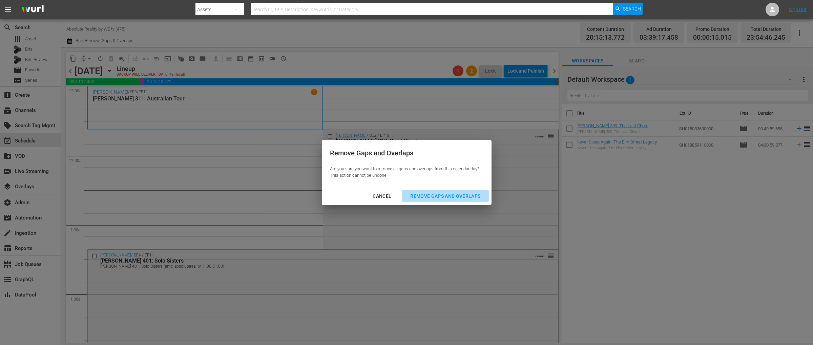
drag, startPoint x: 439, startPoint y: 198, endPoint x: 428, endPoint y: 199, distance: 10.5
click at [438, 198] on div "Remove Gaps and Overlaps" at bounding box center [445, 196] width 81 height 8
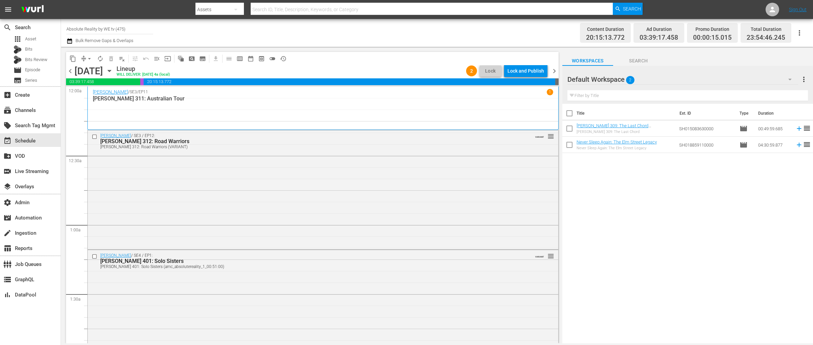
click at [553, 72] on span "chevron_right" at bounding box center [554, 71] width 8 height 8
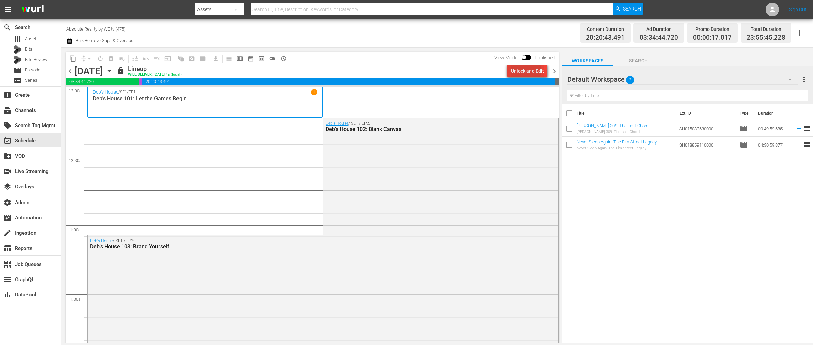
click at [520, 71] on div "Unlock and Edit" at bounding box center [527, 71] width 33 height 12
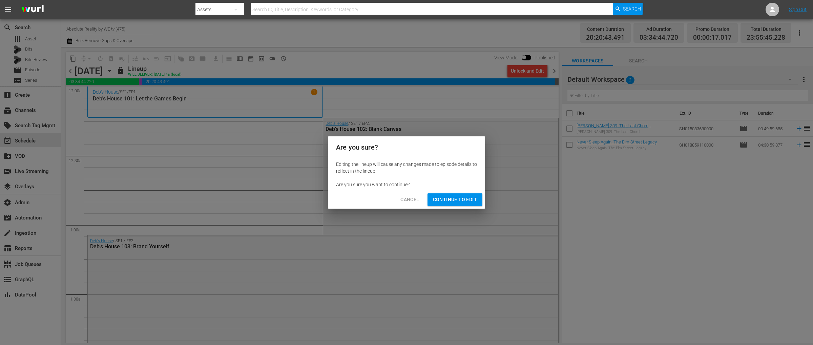
click at [451, 197] on span "Continue to Edit" at bounding box center [455, 199] width 44 height 8
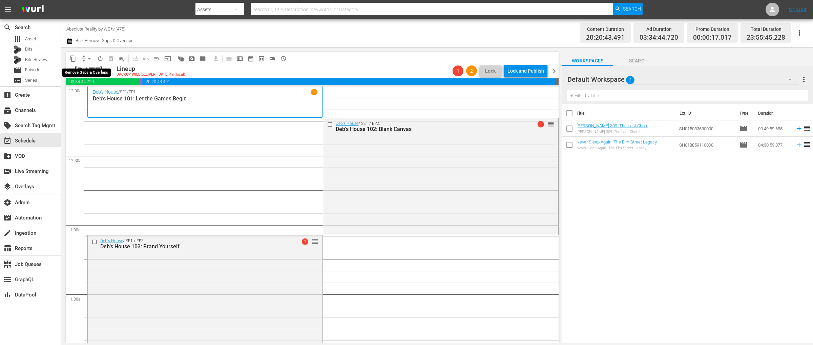
click at [90, 59] on span "arrow_drop_down" at bounding box center [89, 58] width 7 height 7
click at [99, 92] on li "Align to End of Previous Day" at bounding box center [89, 94] width 71 height 11
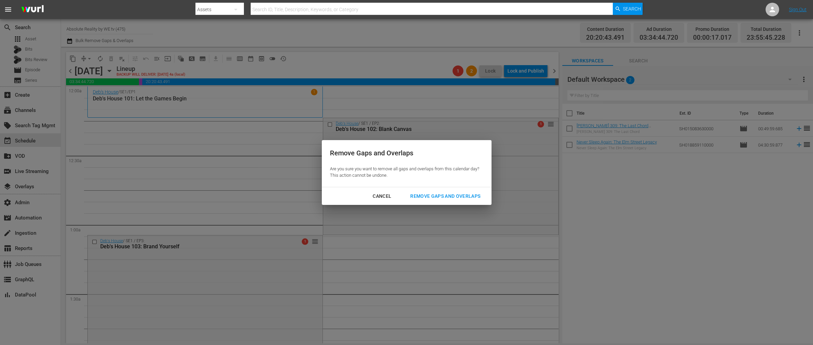
click at [434, 193] on div "Remove Gaps and Overlaps" at bounding box center [445, 196] width 81 height 8
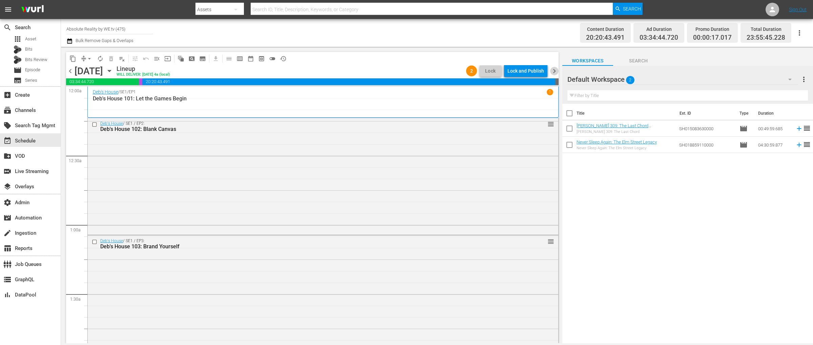
click at [556, 69] on span "chevron_right" at bounding box center [554, 71] width 8 height 8
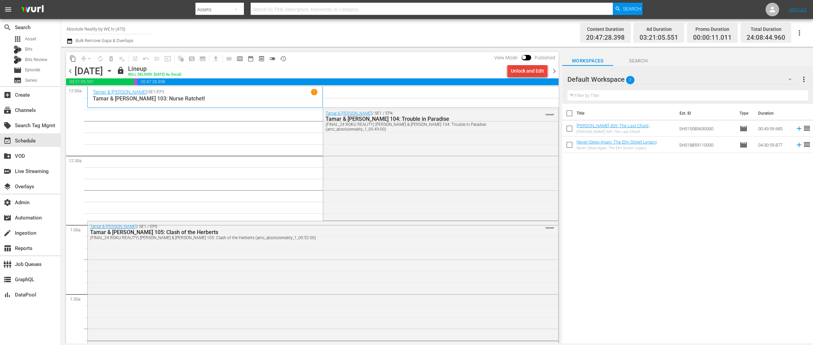
click at [520, 72] on div "Unlock and Edit" at bounding box center [527, 71] width 33 height 12
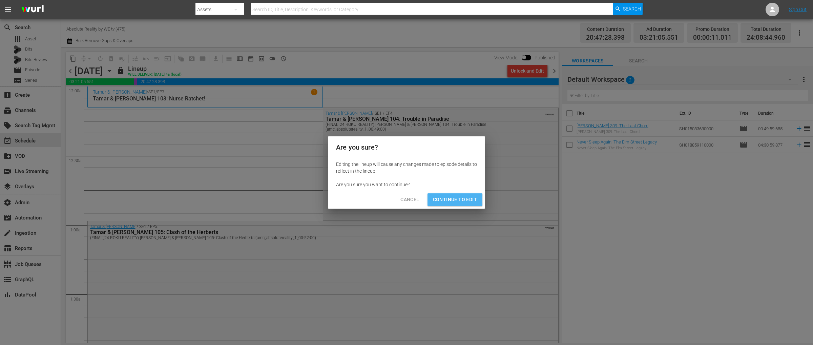
click at [446, 199] on span "Continue to Edit" at bounding box center [455, 199] width 44 height 8
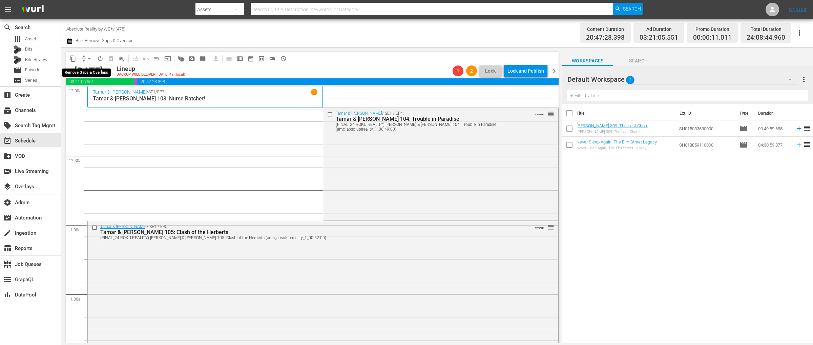
click at [88, 58] on span "arrow_drop_down" at bounding box center [89, 58] width 7 height 7
click at [89, 92] on li "Align to End of Previous Day" at bounding box center [89, 94] width 71 height 11
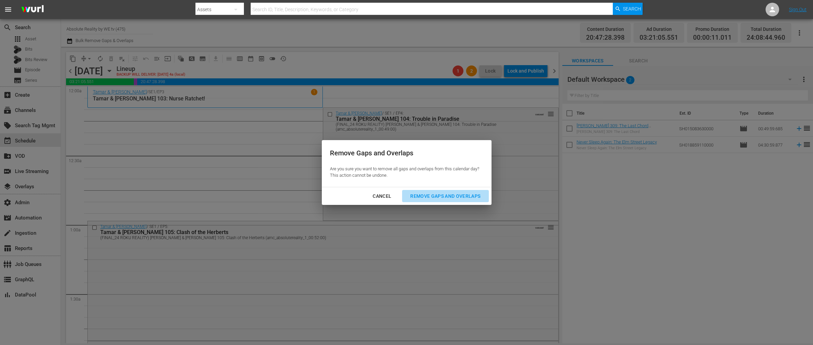
drag, startPoint x: 454, startPoint y: 194, endPoint x: 1, endPoint y: 86, distance: 466.0
click at [454, 194] on div "Remove Gaps and Overlaps" at bounding box center [445, 196] width 81 height 8
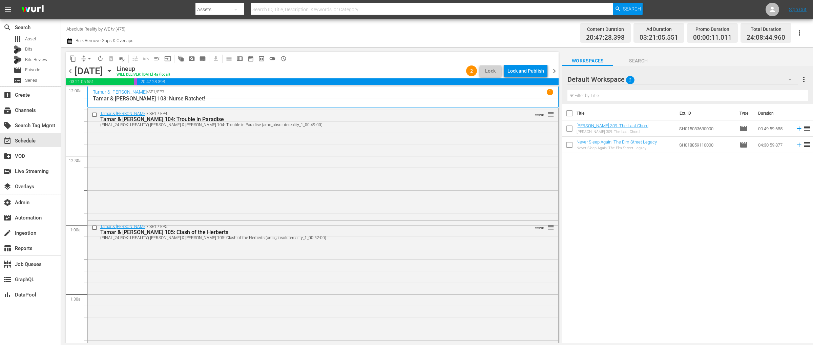
click at [555, 72] on span "chevron_right" at bounding box center [554, 71] width 8 height 8
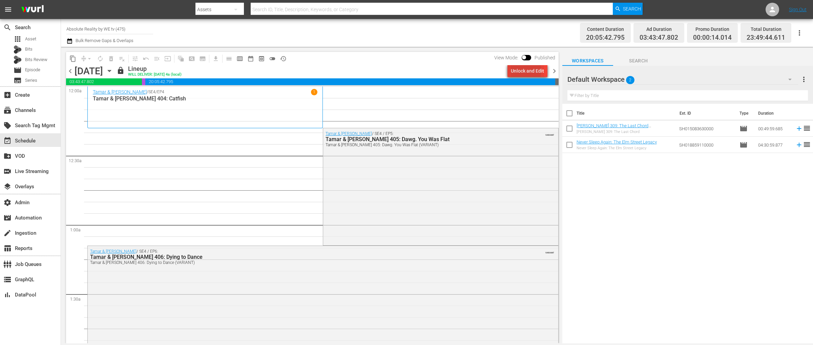
click at [524, 71] on div "Unlock and Edit" at bounding box center [527, 71] width 33 height 12
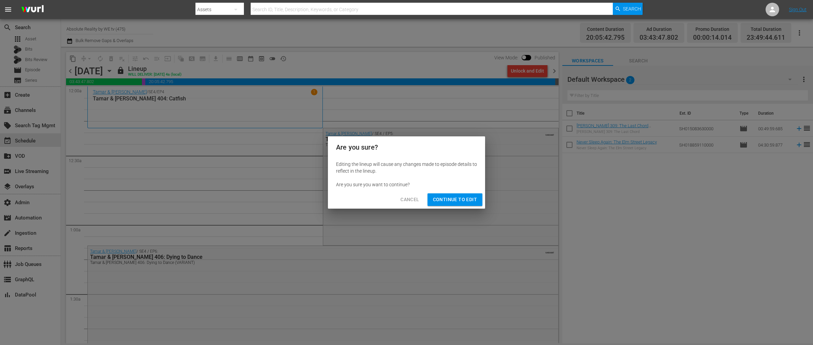
click at [451, 197] on span "Continue to Edit" at bounding box center [455, 199] width 44 height 8
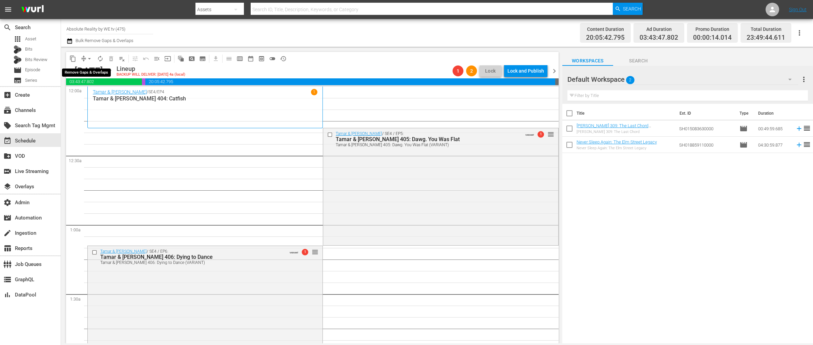
click at [88, 58] on span "arrow_drop_down" at bounding box center [89, 58] width 7 height 7
click at [89, 94] on li "Align to End of Previous Day" at bounding box center [89, 94] width 71 height 11
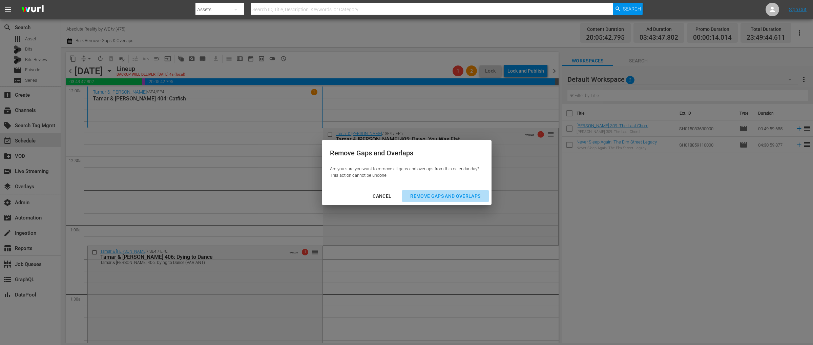
click at [426, 196] on div "Remove Gaps and Overlaps" at bounding box center [445, 196] width 81 height 8
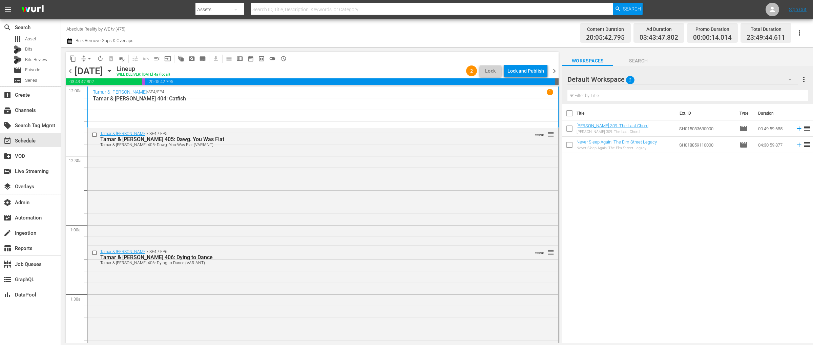
click at [554, 70] on span "chevron_right" at bounding box center [554, 71] width 8 height 8
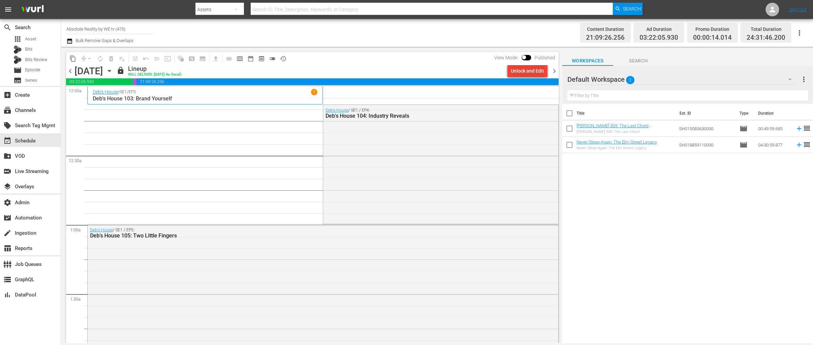
click at [518, 73] on div "Unlock and Edit" at bounding box center [527, 71] width 33 height 12
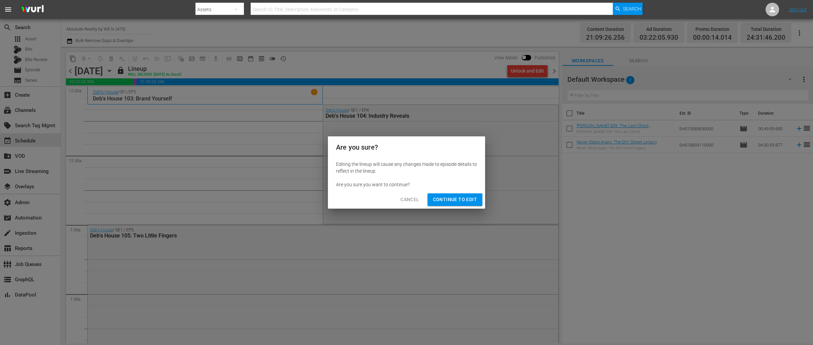
click at [461, 198] on span "Continue to Edit" at bounding box center [455, 199] width 44 height 8
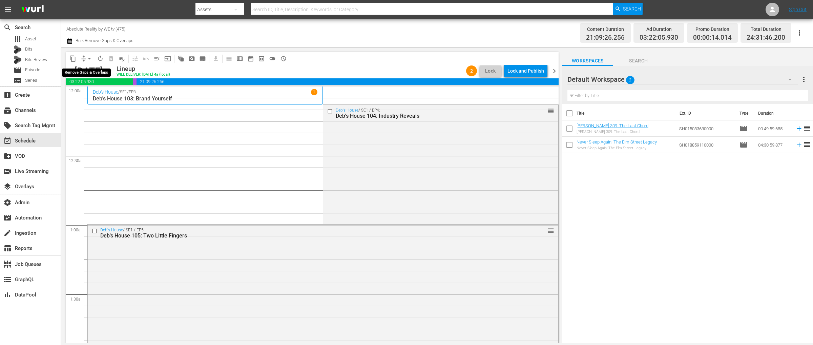
click at [87, 58] on span "arrow_drop_down" at bounding box center [89, 58] width 7 height 7
click at [103, 94] on li "Align to End of Previous Day" at bounding box center [89, 94] width 71 height 11
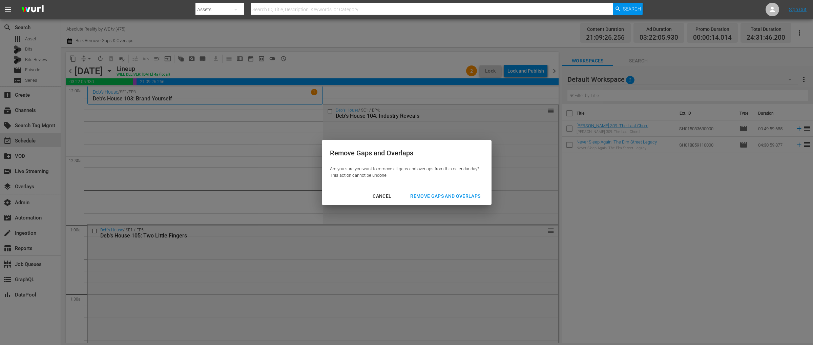
drag, startPoint x: 445, startPoint y: 193, endPoint x: 429, endPoint y: 204, distance: 19.8
click at [445, 193] on div "Remove Gaps and Overlaps" at bounding box center [445, 196] width 81 height 8
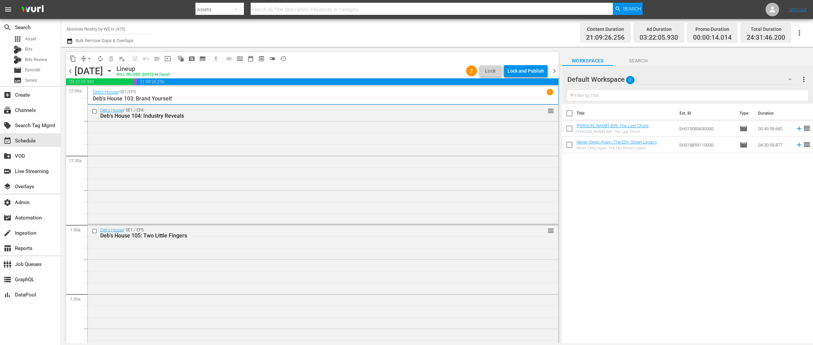
click at [554, 72] on span "chevron_right" at bounding box center [554, 71] width 8 height 8
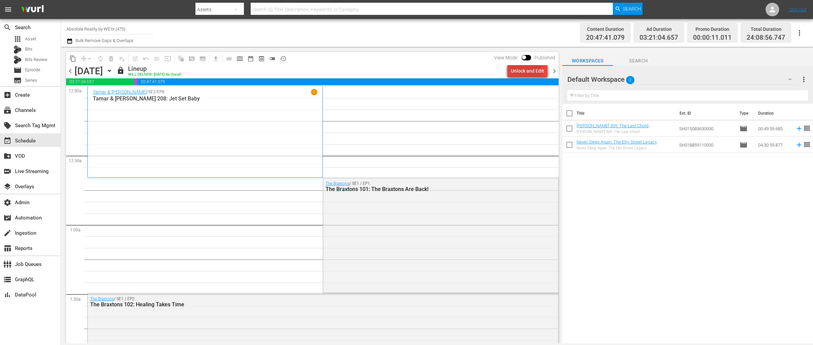
click at [515, 74] on div "Unlock and Edit" at bounding box center [527, 71] width 33 height 12
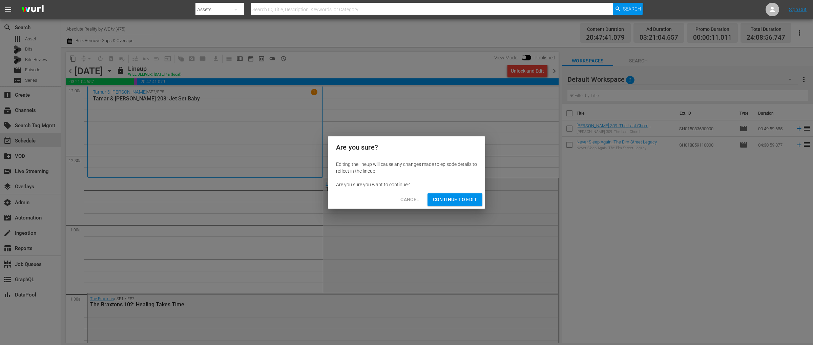
drag, startPoint x: 465, startPoint y: 197, endPoint x: 454, endPoint y: 197, distance: 10.8
click at [465, 197] on span "Continue to Edit" at bounding box center [455, 199] width 44 height 8
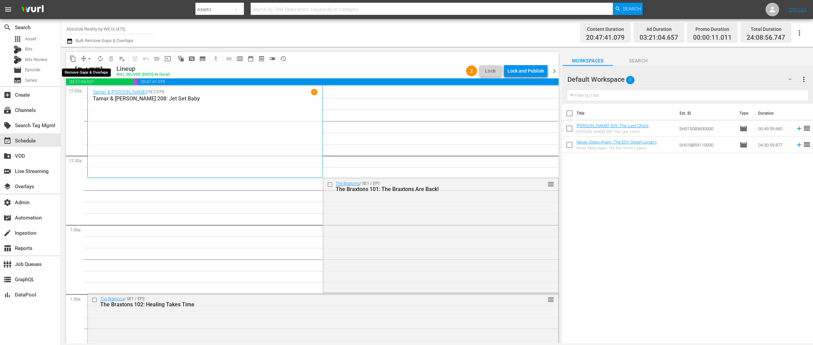
drag, startPoint x: 89, startPoint y: 59, endPoint x: 92, endPoint y: 62, distance: 4.1
click at [89, 59] on span "arrow_drop_down" at bounding box center [89, 58] width 7 height 7
click at [93, 93] on li "Align to End of Previous Day" at bounding box center [89, 94] width 71 height 11
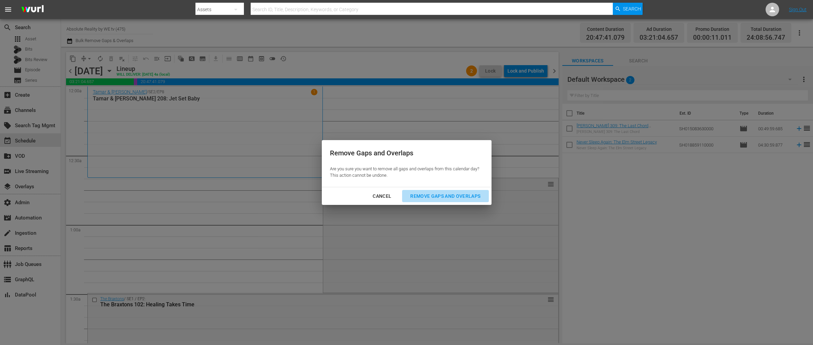
click at [425, 195] on div "Remove Gaps and Overlaps" at bounding box center [445, 196] width 81 height 8
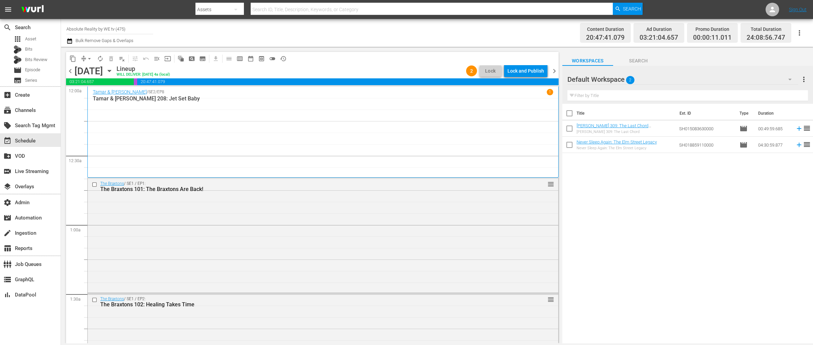
click at [552, 71] on span "chevron_right" at bounding box center [554, 71] width 8 height 8
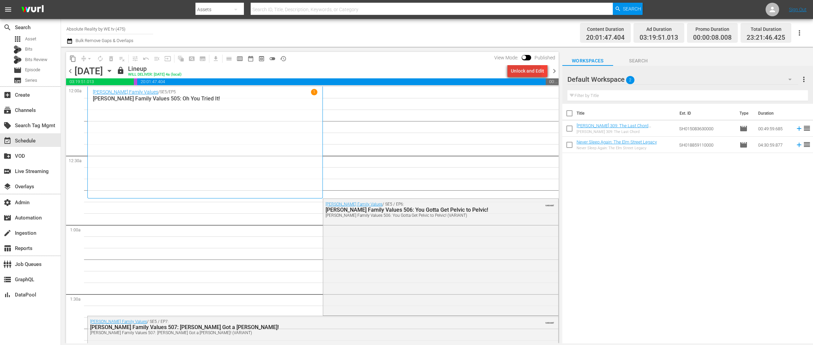
click at [517, 73] on div "Unlock and Edit" at bounding box center [527, 71] width 33 height 12
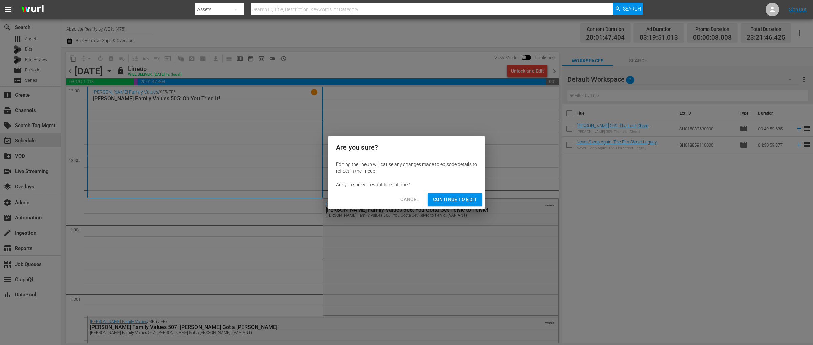
click at [449, 198] on span "Continue to Edit" at bounding box center [455, 199] width 44 height 8
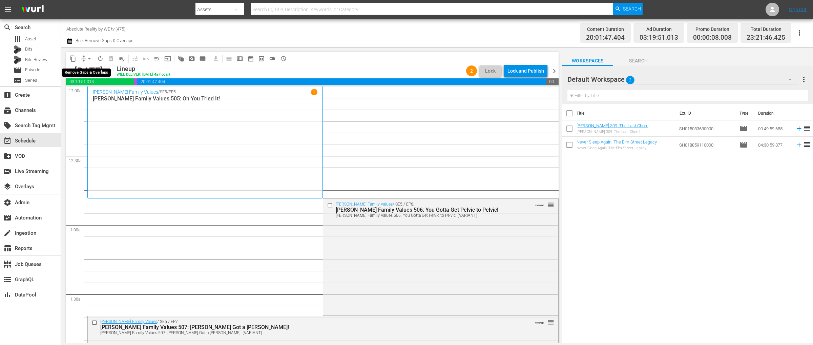
click at [89, 58] on span "arrow_drop_down" at bounding box center [89, 58] width 7 height 7
click at [90, 95] on li "Align to End of Previous Day" at bounding box center [89, 94] width 71 height 11
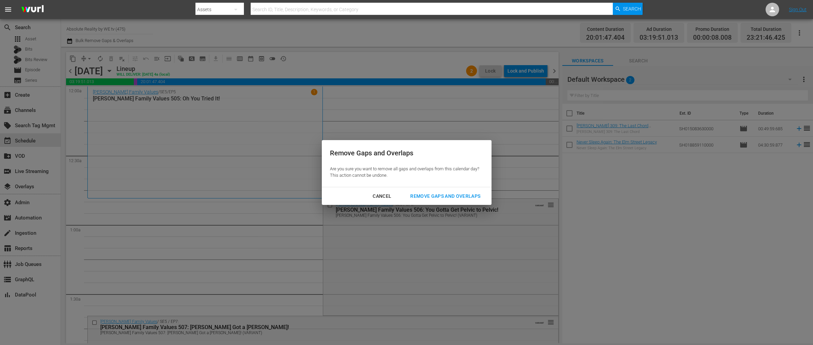
click at [434, 196] on div "Remove Gaps and Overlaps" at bounding box center [445, 196] width 81 height 8
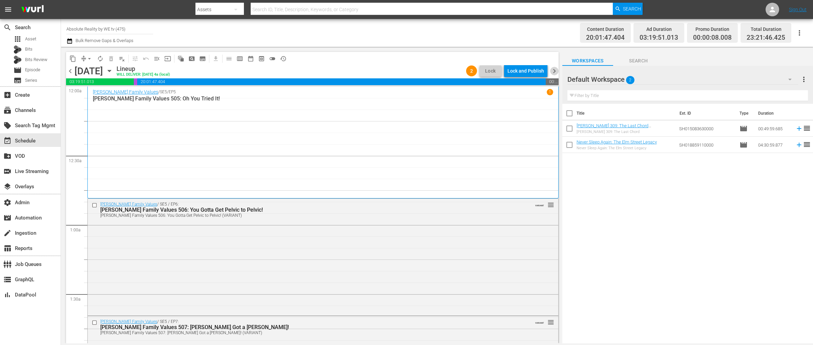
click at [556, 69] on span "chevron_right" at bounding box center [554, 71] width 8 height 8
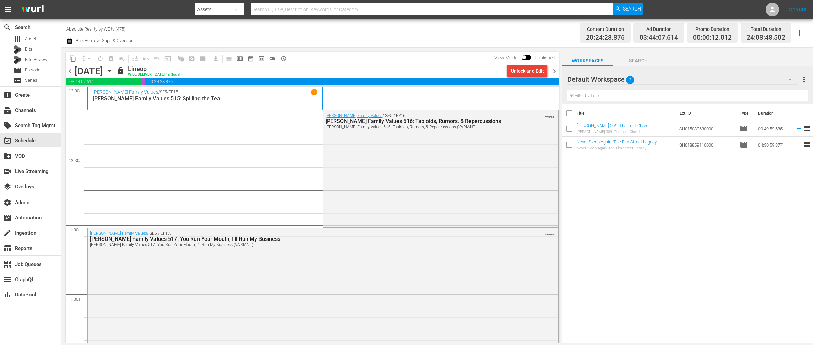
click at [513, 74] on div "Unlock and Edit" at bounding box center [527, 71] width 33 height 12
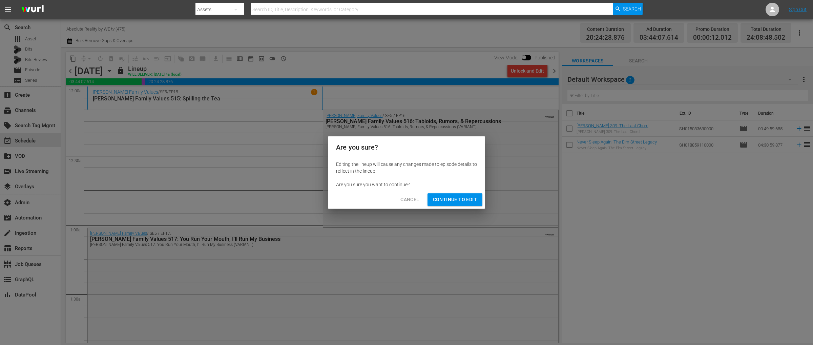
click at [453, 201] on span "Continue to Edit" at bounding box center [455, 199] width 44 height 8
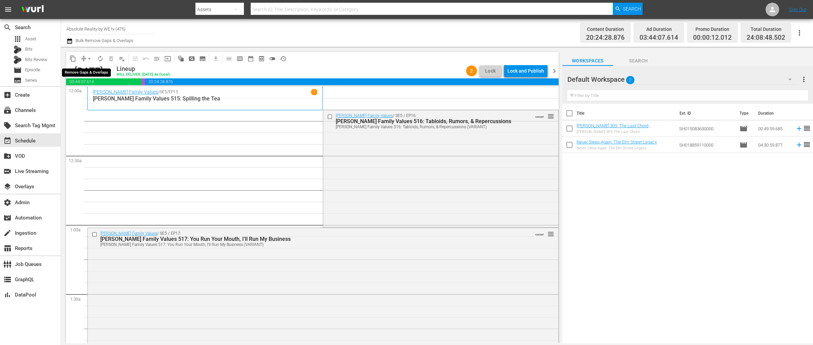
click at [89, 60] on span "arrow_drop_down" at bounding box center [89, 58] width 7 height 7
click at [90, 94] on li "Align to End of Previous Day" at bounding box center [89, 94] width 71 height 11
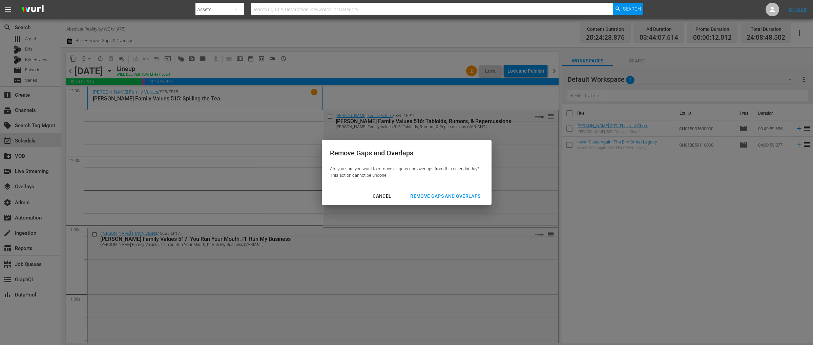
click at [439, 193] on div "Remove Gaps and Overlaps" at bounding box center [445, 196] width 81 height 8
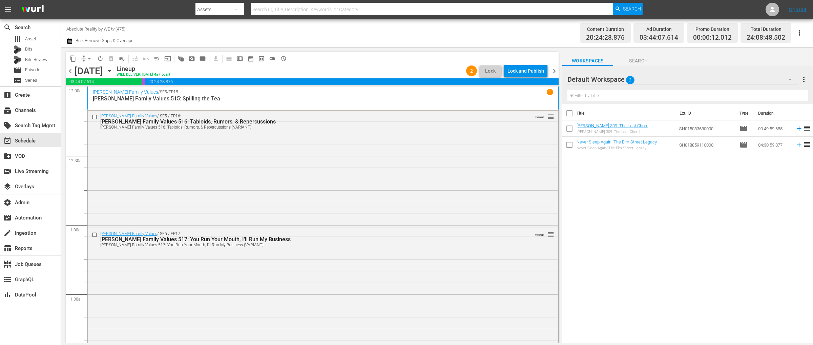
click at [555, 70] on span "chevron_right" at bounding box center [554, 71] width 8 height 8
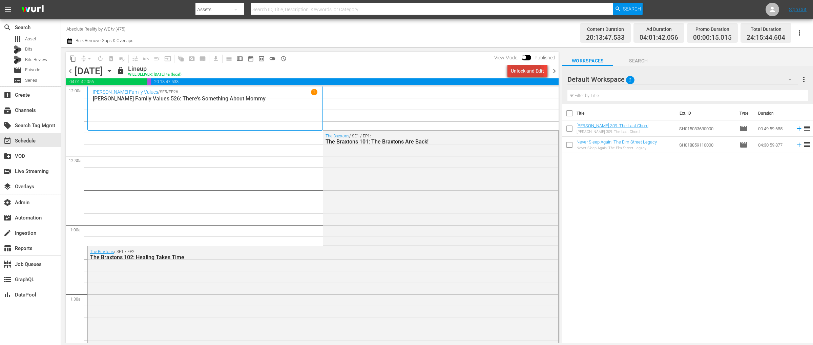
click at [523, 75] on div "Unlock and Edit" at bounding box center [527, 71] width 33 height 12
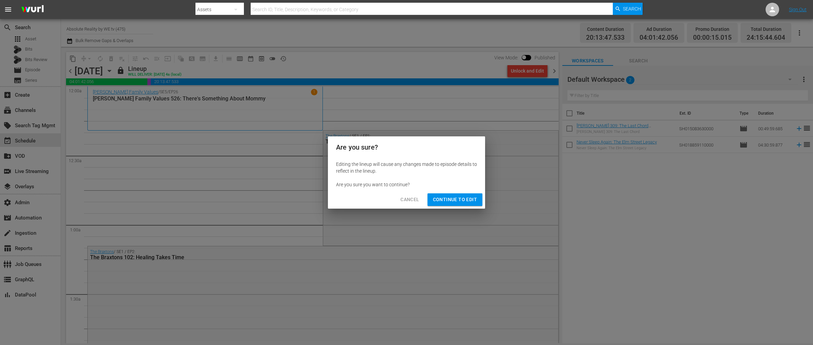
click at [447, 199] on span "Continue to Edit" at bounding box center [455, 199] width 44 height 8
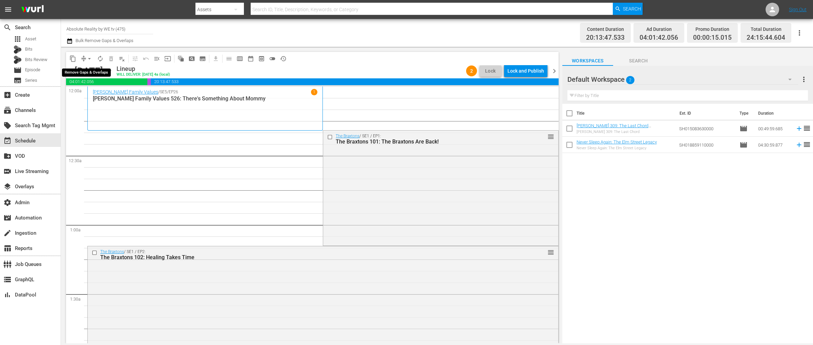
click at [88, 58] on span "arrow_drop_down" at bounding box center [89, 58] width 7 height 7
click at [95, 90] on li "Align to End of Previous Day" at bounding box center [89, 94] width 71 height 11
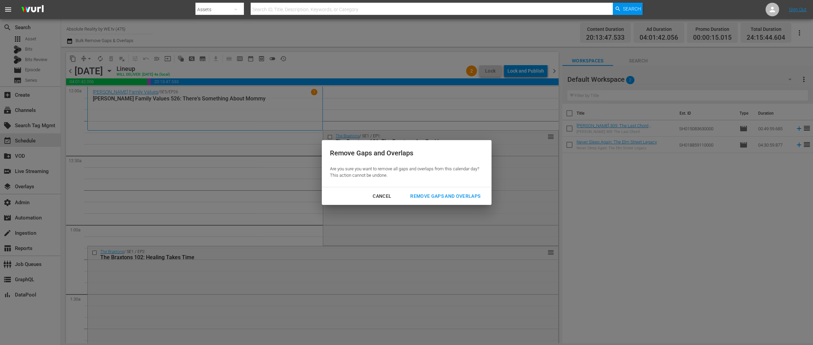
click at [434, 195] on div "Remove Gaps and Overlaps" at bounding box center [445, 196] width 81 height 8
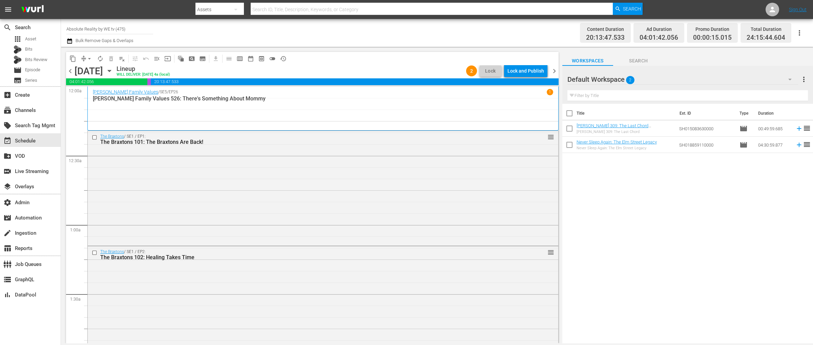
click at [553, 72] on span "chevron_right" at bounding box center [554, 71] width 8 height 8
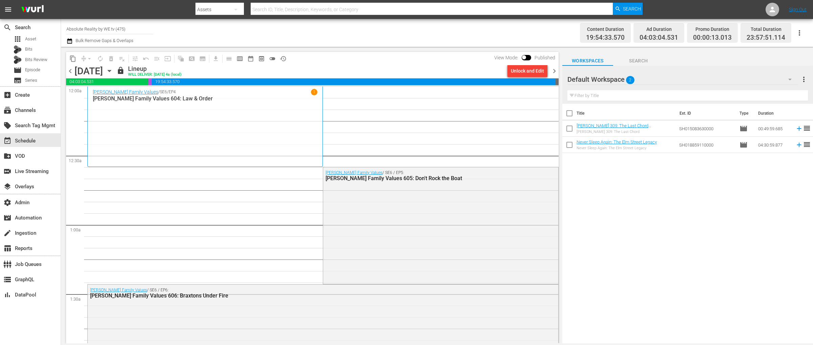
click at [523, 74] on div "Unlock and Edit" at bounding box center [527, 71] width 33 height 12
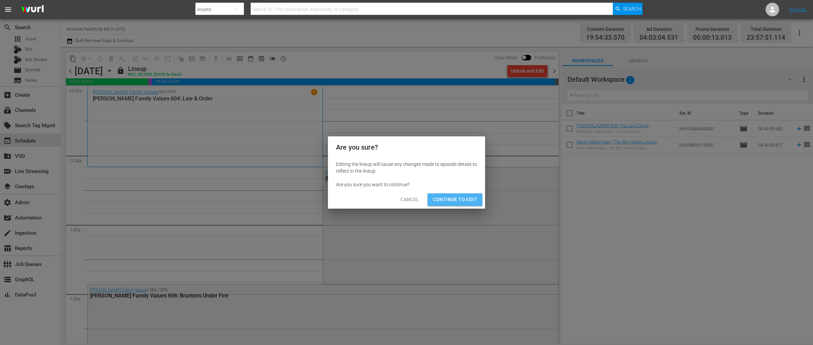
drag, startPoint x: 452, startPoint y: 196, endPoint x: 431, endPoint y: 195, distance: 21.4
click at [452, 196] on span "Continue to Edit" at bounding box center [455, 199] width 44 height 8
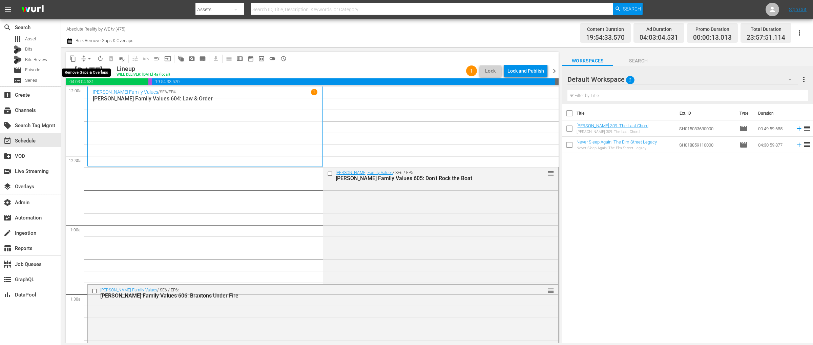
click at [91, 58] on span "arrow_drop_down" at bounding box center [89, 58] width 7 height 7
click at [95, 91] on li "Align to End of Previous Day" at bounding box center [89, 94] width 71 height 11
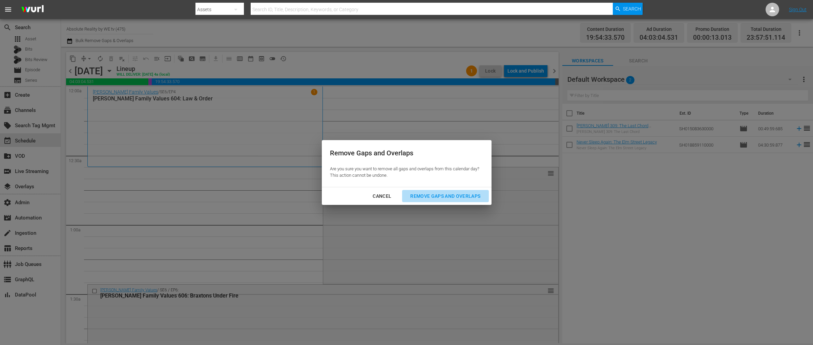
drag, startPoint x: 450, startPoint y: 196, endPoint x: 444, endPoint y: 200, distance: 8.1
click at [450, 196] on div "Remove Gaps and Overlaps" at bounding box center [445, 196] width 81 height 8
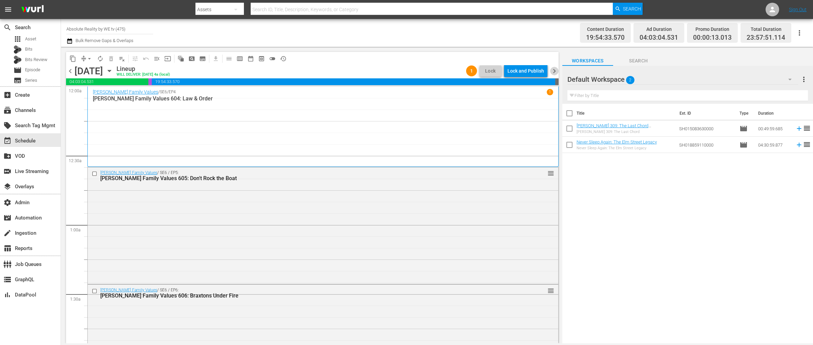
click at [555, 71] on span "chevron_right" at bounding box center [554, 71] width 8 height 8
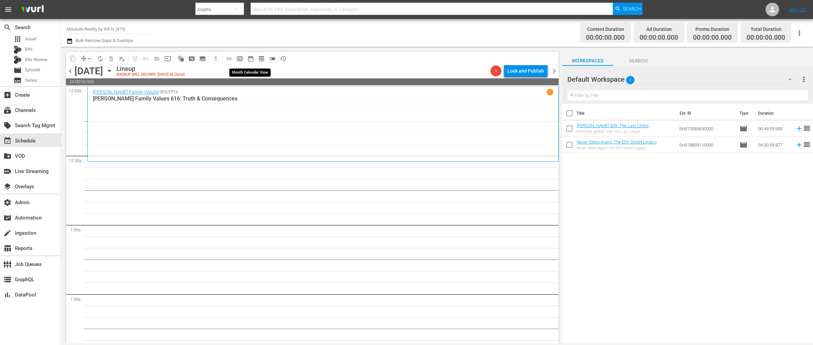
click at [249, 60] on span "date_range_outlined" at bounding box center [250, 58] width 7 height 7
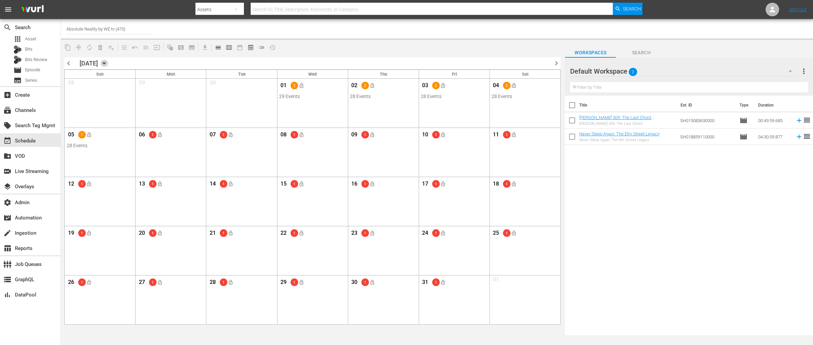
click at [108, 62] on icon "button" at bounding box center [104, 63] width 7 height 7
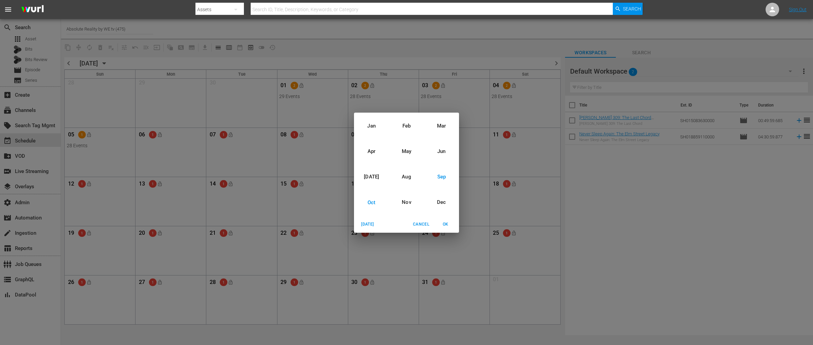
click at [442, 177] on div "Sep" at bounding box center [441, 176] width 35 height 25
click at [449, 224] on span "OK" at bounding box center [445, 224] width 16 height 7
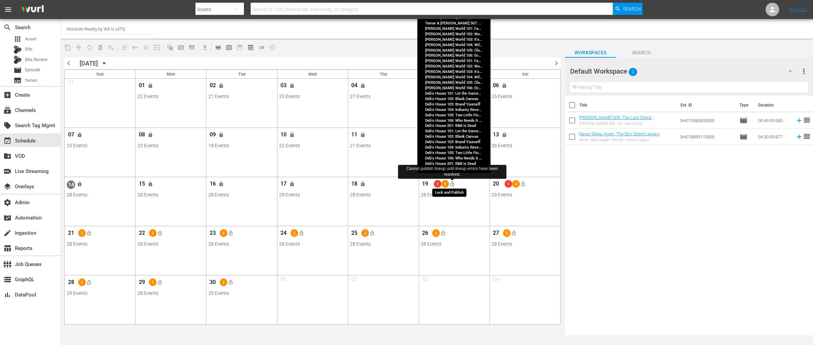
click at [455, 184] on span "lock_open" at bounding box center [452, 183] width 5 height 5
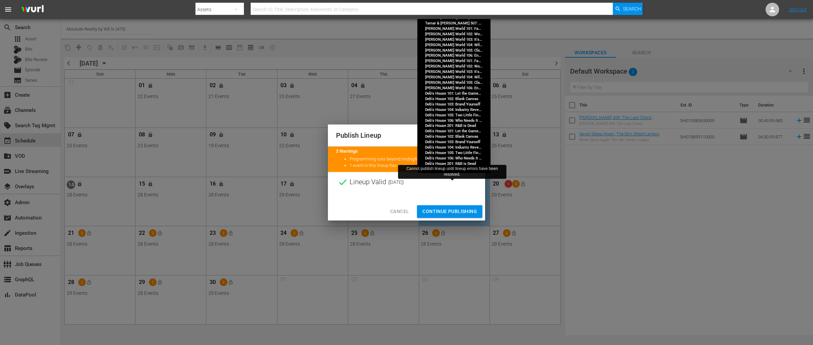
click at [443, 211] on span "Continue Publishing" at bounding box center [450, 211] width 55 height 8
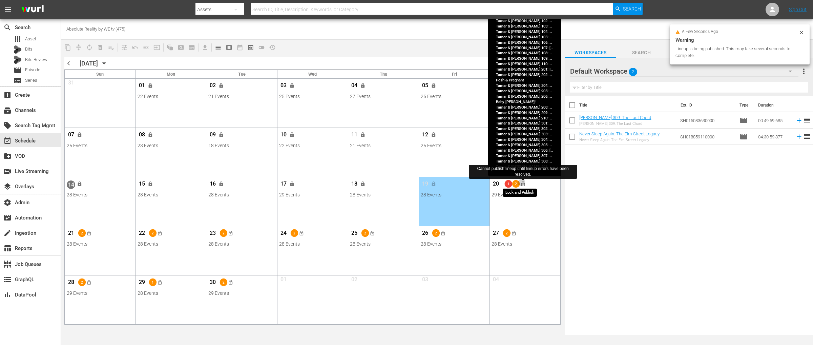
click at [521, 182] on span "lock_open" at bounding box center [523, 183] width 5 height 5
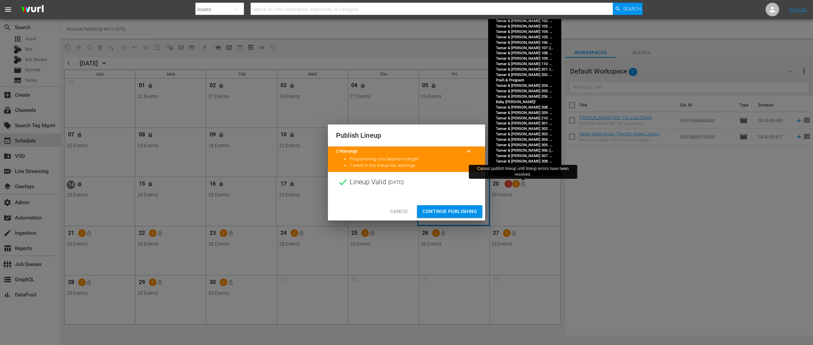
drag, startPoint x: 455, startPoint y: 211, endPoint x: 470, endPoint y: 209, distance: 14.6
click at [455, 211] on span "Continue Publishing" at bounding box center [450, 211] width 55 height 8
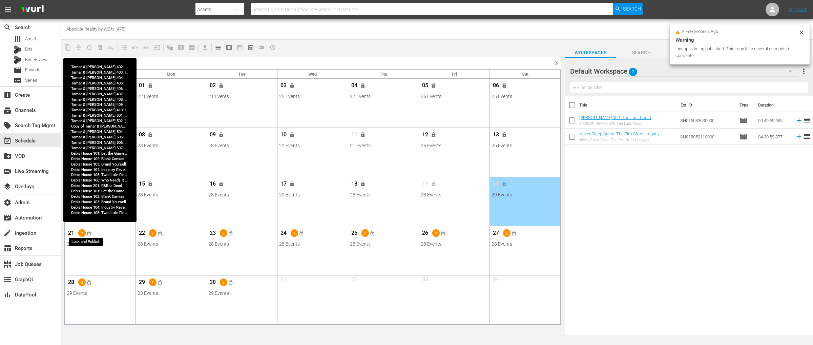
click at [90, 231] on span "lock_open" at bounding box center [88, 232] width 5 height 5
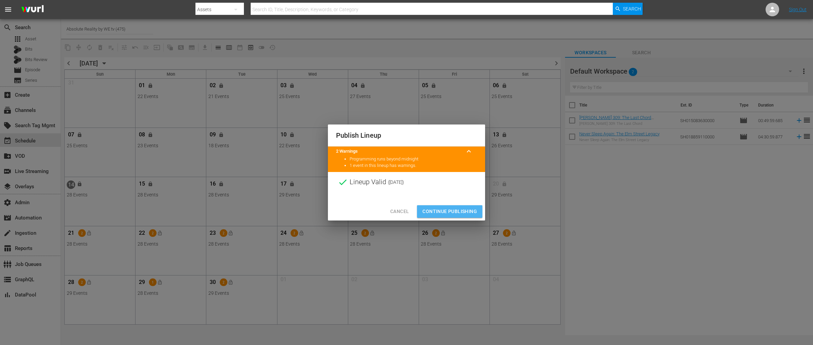
drag, startPoint x: 446, startPoint y: 210, endPoint x: 281, endPoint y: 254, distance: 171.4
click at [446, 210] on span "Continue Publishing" at bounding box center [450, 211] width 55 height 8
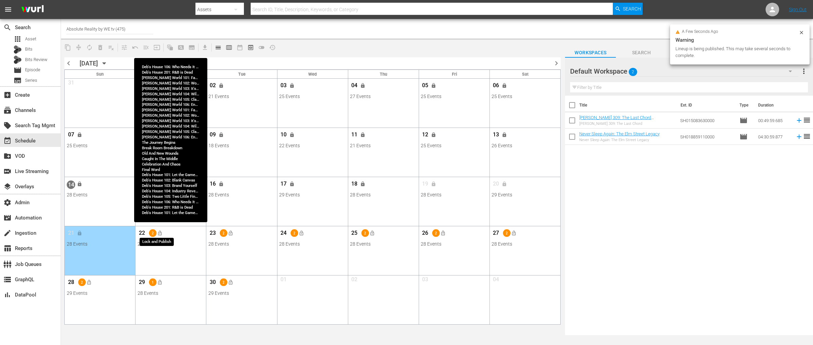
click at [159, 233] on span "lock_open" at bounding box center [159, 232] width 5 height 5
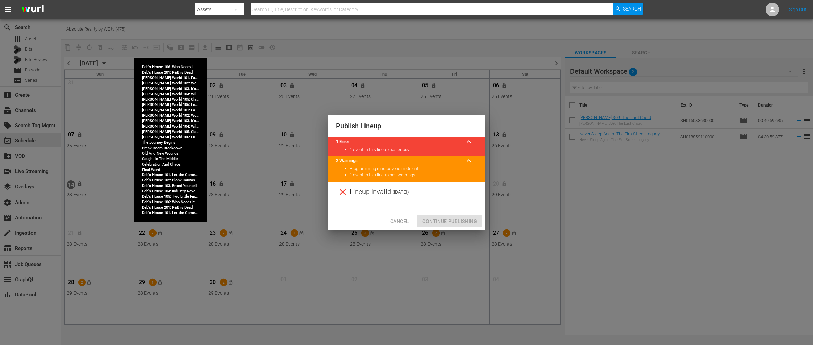
click at [165, 238] on div "Publish Lineup 1 Error keyboard_arrow_up 1 event in this lineup has errors. 2 W…" at bounding box center [406, 172] width 813 height 345
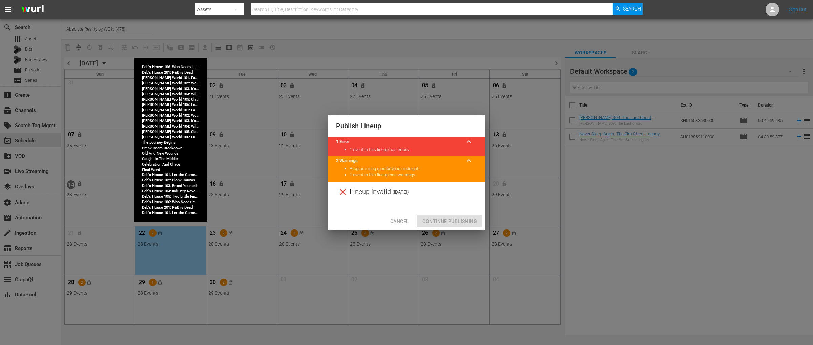
click at [170, 239] on div "Publish Lineup 1 Error keyboard_arrow_up 1 event in this lineup has errors. 2 W…" at bounding box center [406, 172] width 813 height 345
click at [404, 221] on span "Cancel" at bounding box center [399, 221] width 19 height 8
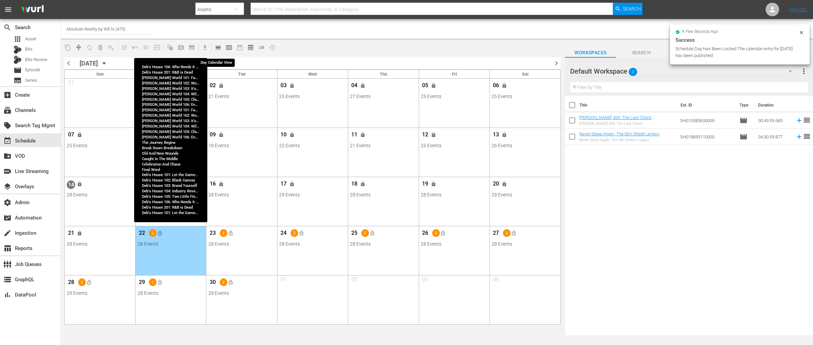
click at [217, 48] on span "calendar_view_day_outlined" at bounding box center [218, 47] width 7 height 7
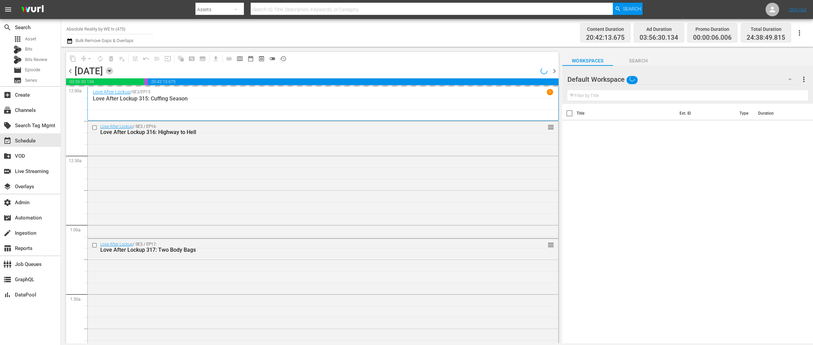
click at [111, 71] on icon "button" at bounding box center [109, 71] width 3 height 2
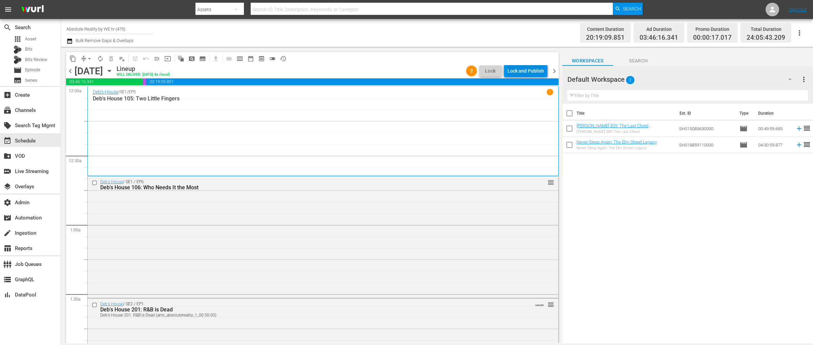
click at [523, 73] on div "Lock and Publish" at bounding box center [526, 71] width 37 height 12
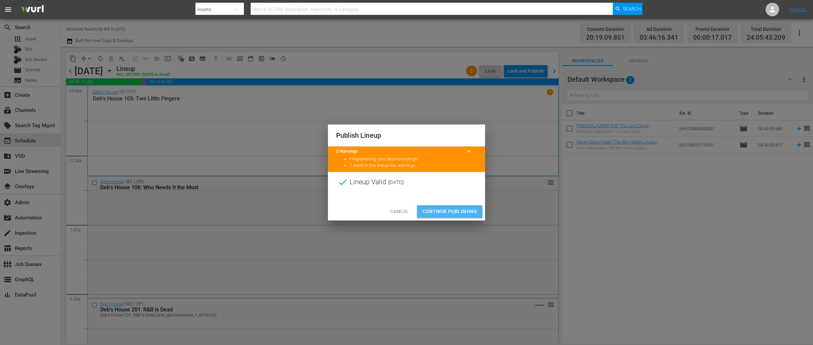
click at [450, 214] on span "Continue Publishing" at bounding box center [450, 211] width 55 height 8
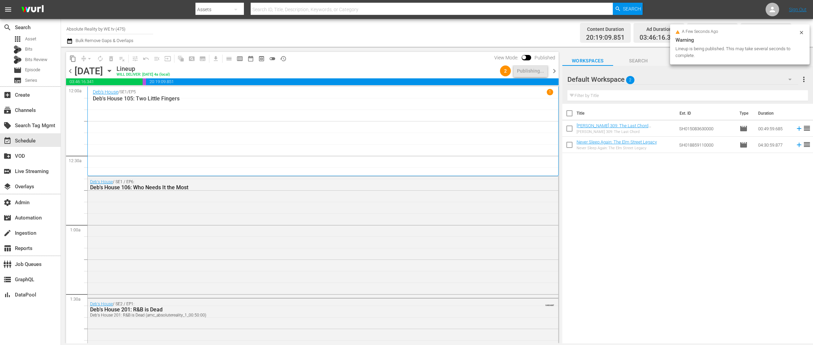
click at [554, 71] on span "chevron_right" at bounding box center [554, 71] width 8 height 8
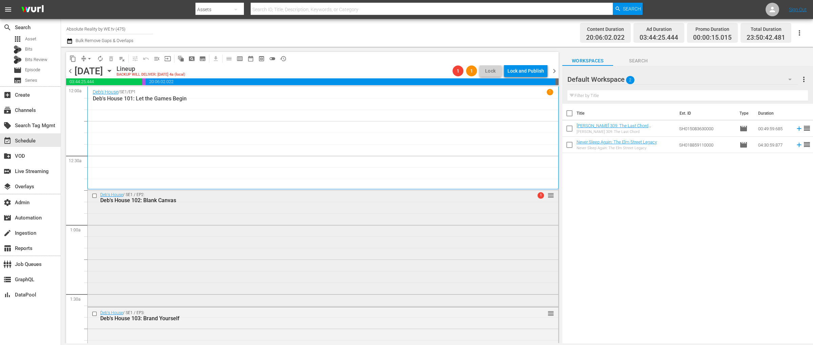
click at [359, 237] on div "Deb's House / SE1 / EP2: Deb's House 102: Blank Canvas 1 reorder" at bounding box center [323, 247] width 471 height 116
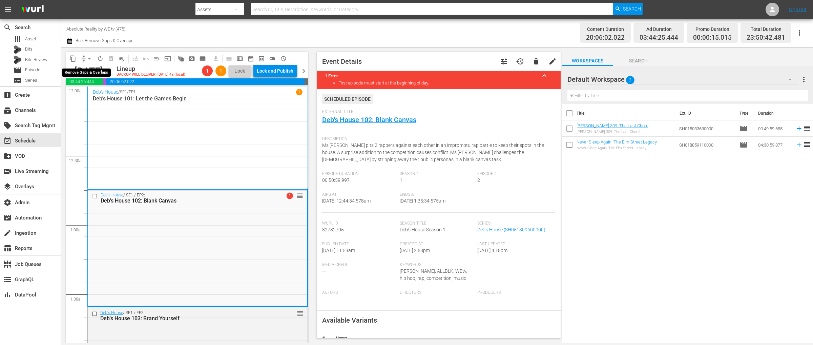
click at [89, 57] on span "arrow_drop_down" at bounding box center [89, 58] width 7 height 7
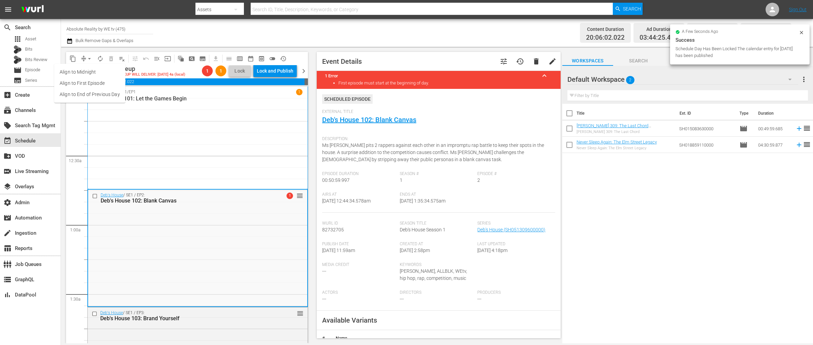
click at [98, 93] on li "Align to End of Previous Day" at bounding box center [89, 94] width 71 height 11
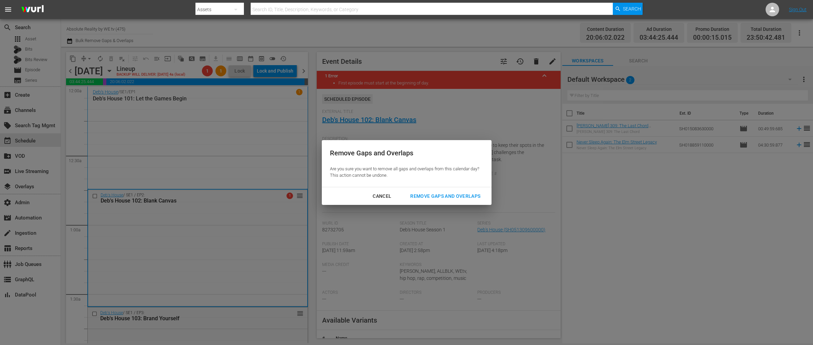
click at [450, 196] on div "Remove Gaps and Overlaps" at bounding box center [445, 196] width 81 height 8
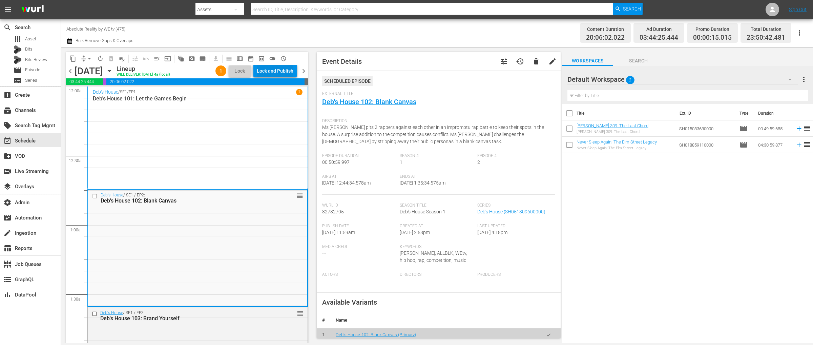
click at [271, 71] on div "Lock and Publish" at bounding box center [275, 71] width 37 height 12
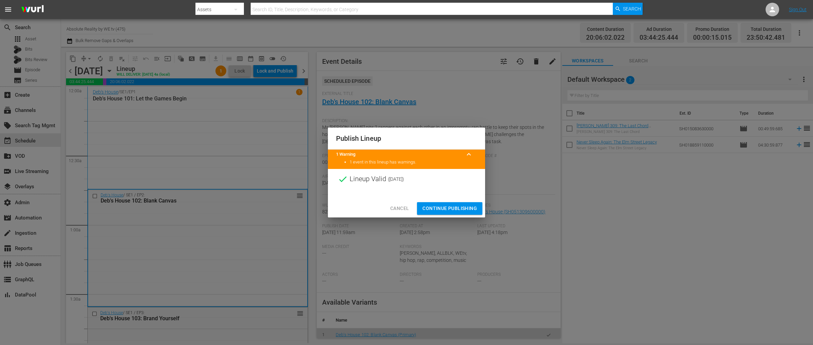
click at [444, 206] on span "Continue Publishing" at bounding box center [450, 208] width 55 height 8
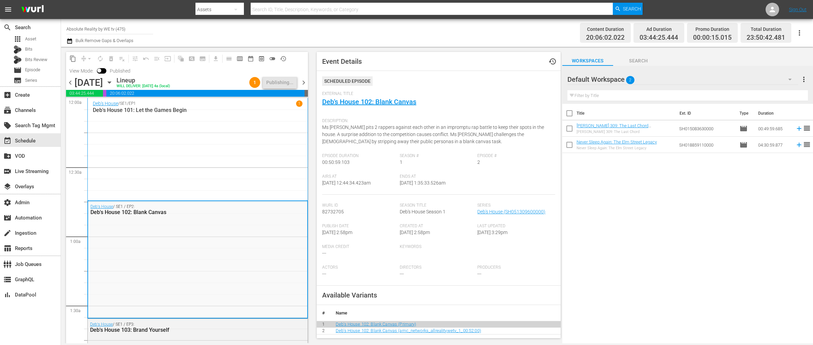
click at [303, 82] on span "chevron_right" at bounding box center [304, 82] width 8 height 8
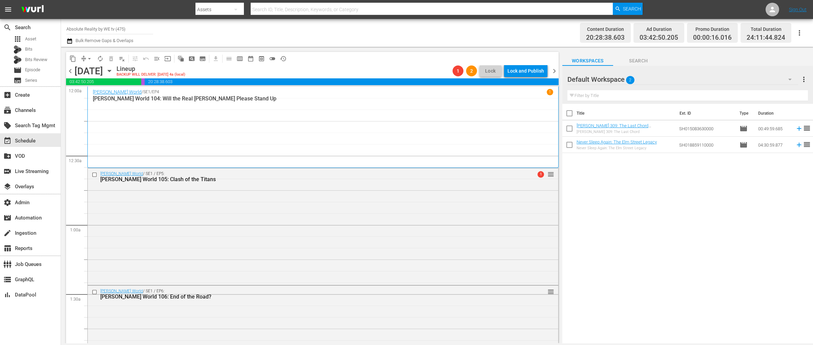
click at [367, 214] on div "Keke Wyatt's World / SE1 / EP5: Keke Wyatt's World 105: Clash of the Titans 1 r…" at bounding box center [323, 226] width 471 height 116
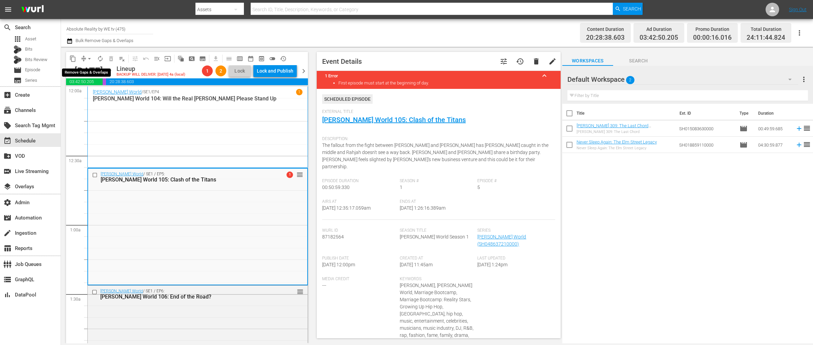
click at [90, 58] on span "arrow_drop_down" at bounding box center [89, 58] width 7 height 7
click at [103, 91] on li "Align to End of Previous Day" at bounding box center [89, 94] width 71 height 11
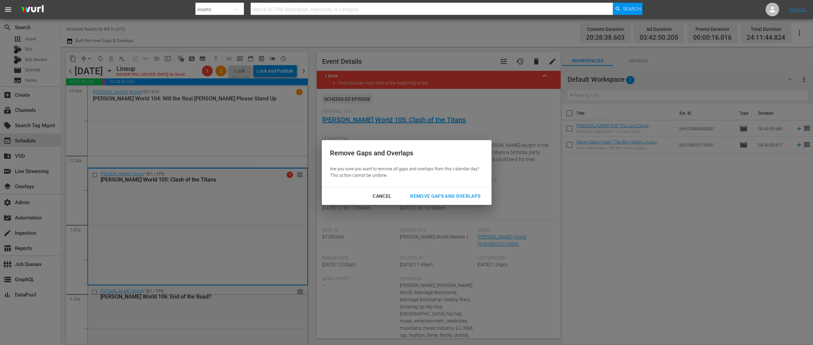
drag, startPoint x: 435, startPoint y: 195, endPoint x: 247, endPoint y: 192, distance: 188.4
click at [435, 195] on div "Remove Gaps and Overlaps" at bounding box center [445, 196] width 81 height 8
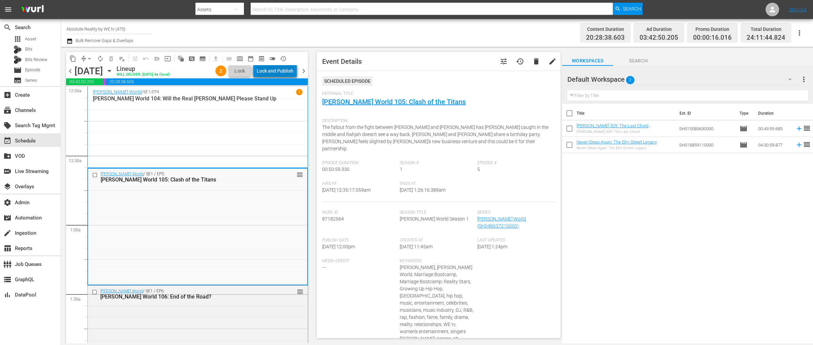
click at [288, 66] on div "Lock and Publish" at bounding box center [275, 71] width 37 height 12
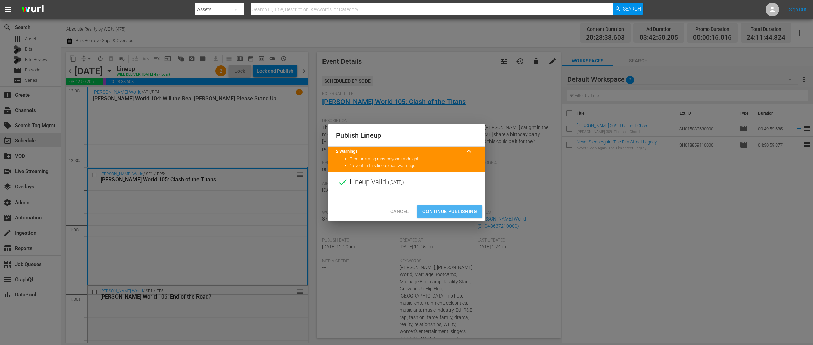
click at [441, 208] on span "Continue Publishing" at bounding box center [450, 211] width 55 height 8
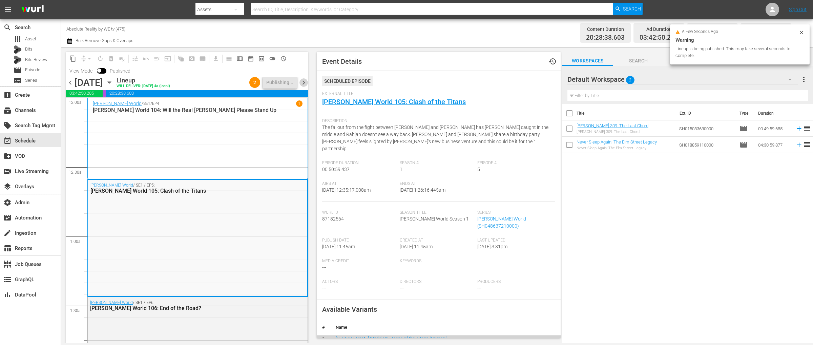
click at [305, 82] on span "chevron_right" at bounding box center [304, 82] width 8 height 8
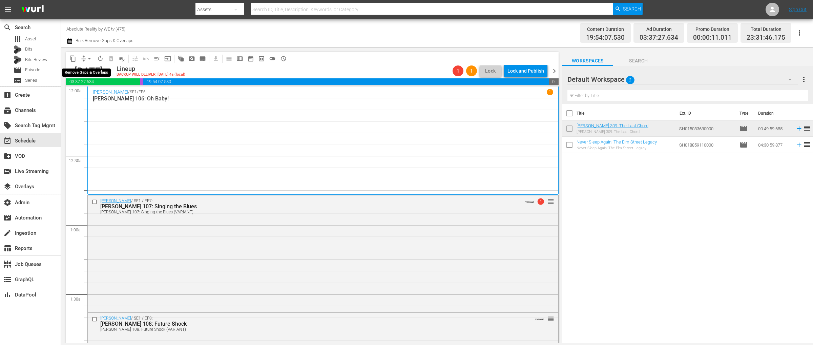
click at [91, 58] on span "arrow_drop_down" at bounding box center [89, 58] width 7 height 7
click at [94, 92] on li "Align to End of Previous Day" at bounding box center [89, 94] width 71 height 11
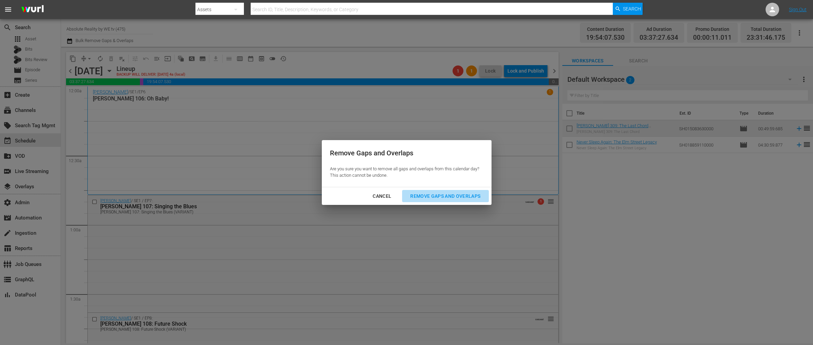
click at [450, 193] on div "Remove Gaps and Overlaps" at bounding box center [445, 196] width 81 height 8
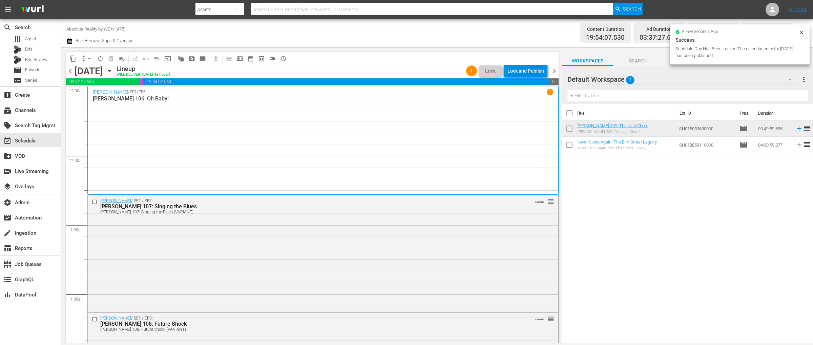
click at [516, 74] on div "Lock and Publish" at bounding box center [526, 71] width 37 height 12
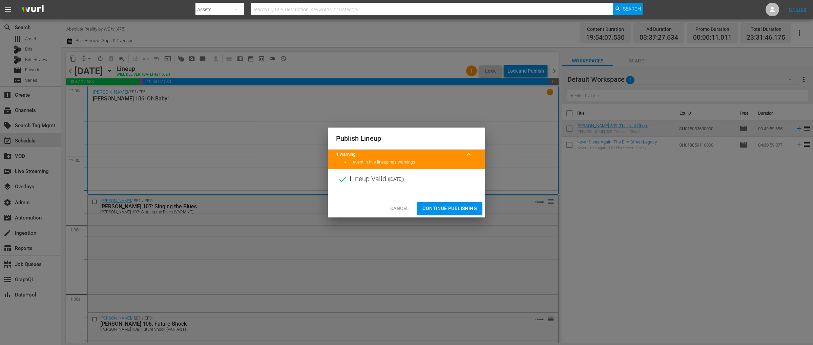
click at [447, 209] on span "Continue Publishing" at bounding box center [450, 208] width 55 height 8
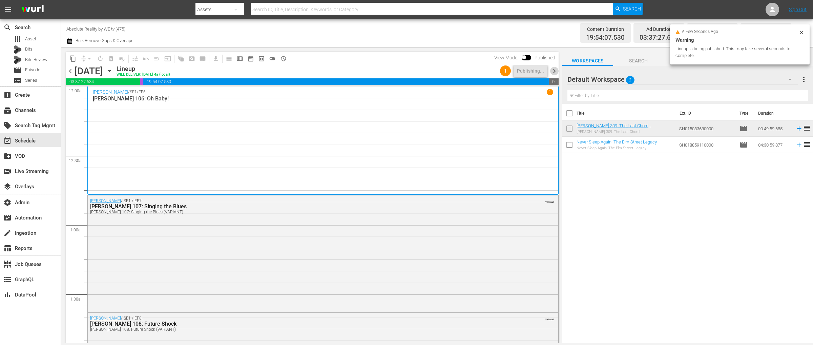
click at [555, 71] on span "chevron_right" at bounding box center [554, 71] width 8 height 8
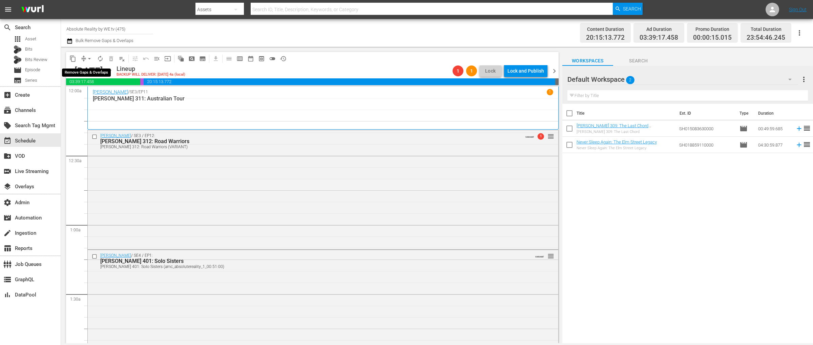
click at [90, 59] on span "arrow_drop_down" at bounding box center [89, 58] width 7 height 7
click at [107, 93] on li "Align to End of Previous Day" at bounding box center [89, 94] width 71 height 11
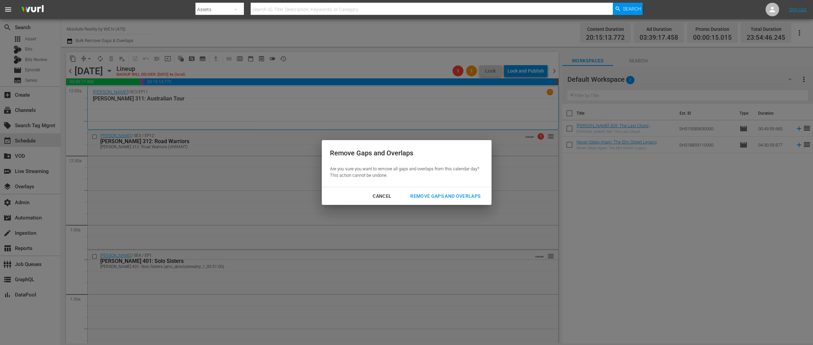
click at [437, 196] on div "Remove Gaps and Overlaps" at bounding box center [445, 196] width 81 height 8
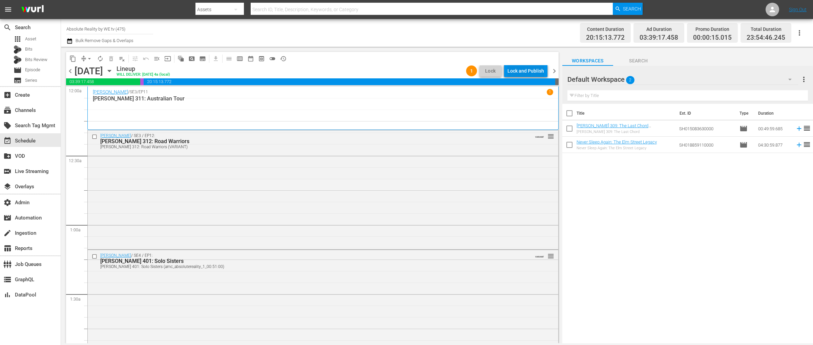
click at [523, 74] on div "Lock and Publish" at bounding box center [526, 71] width 37 height 12
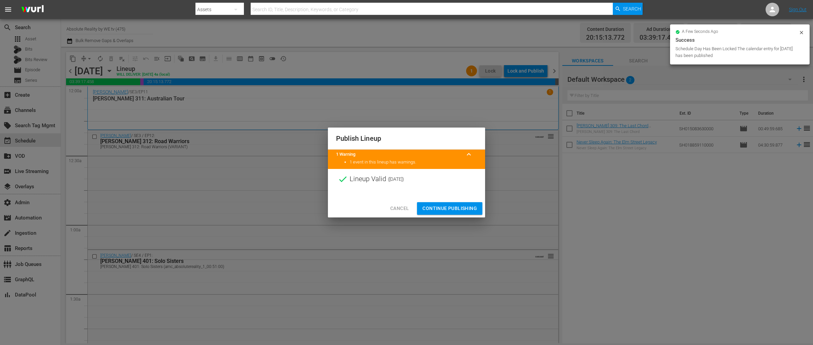
click at [457, 210] on span "Continue Publishing" at bounding box center [450, 208] width 55 height 8
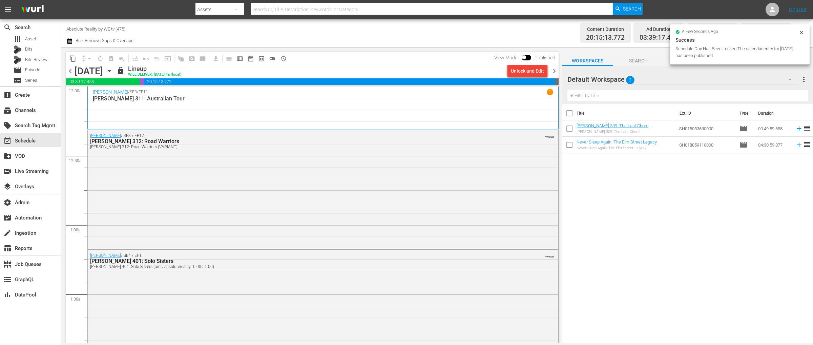
click at [554, 69] on span "chevron_right" at bounding box center [554, 71] width 8 height 8
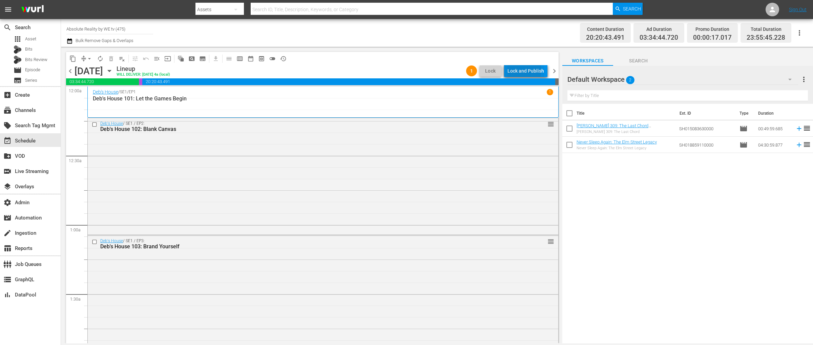
click at [524, 70] on div "Lock and Publish" at bounding box center [526, 71] width 37 height 12
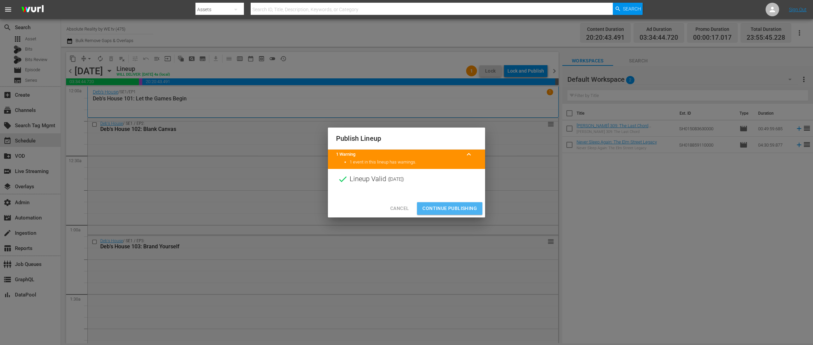
drag, startPoint x: 439, startPoint y: 209, endPoint x: 461, endPoint y: 189, distance: 29.5
click at [439, 209] on span "Continue Publishing" at bounding box center [450, 208] width 55 height 8
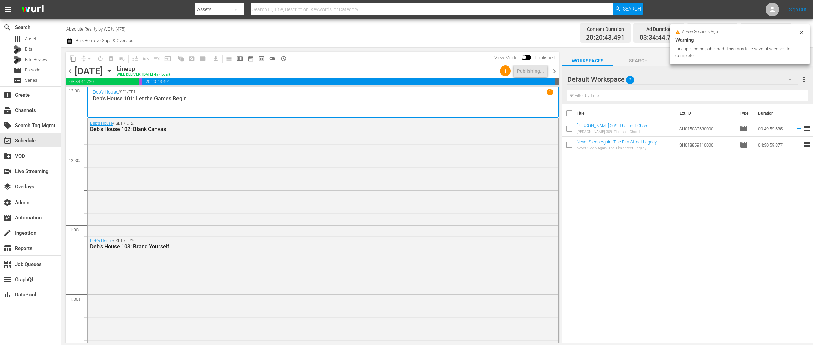
click at [555, 70] on span "chevron_right" at bounding box center [554, 71] width 8 height 8
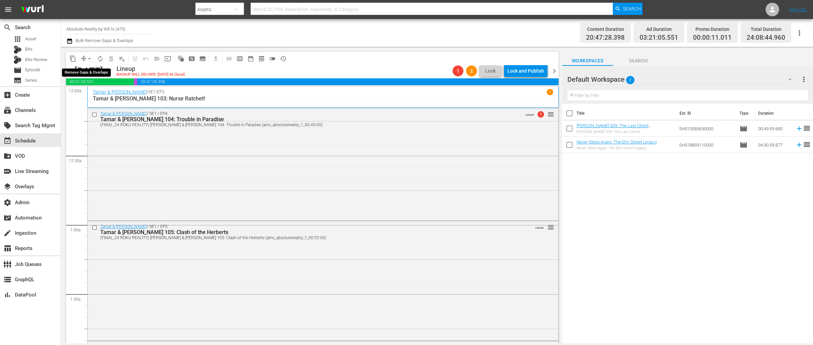
click at [90, 58] on span "arrow_drop_down" at bounding box center [89, 58] width 7 height 7
click at [91, 91] on li "Align to End of Previous Day" at bounding box center [89, 94] width 71 height 11
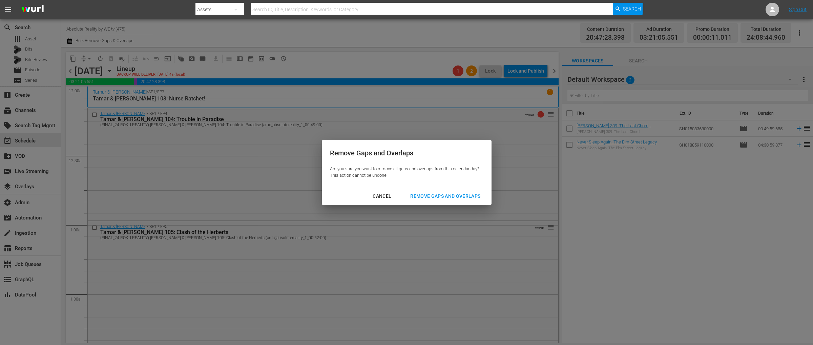
click at [439, 198] on div "Remove Gaps and Overlaps" at bounding box center [445, 196] width 81 height 8
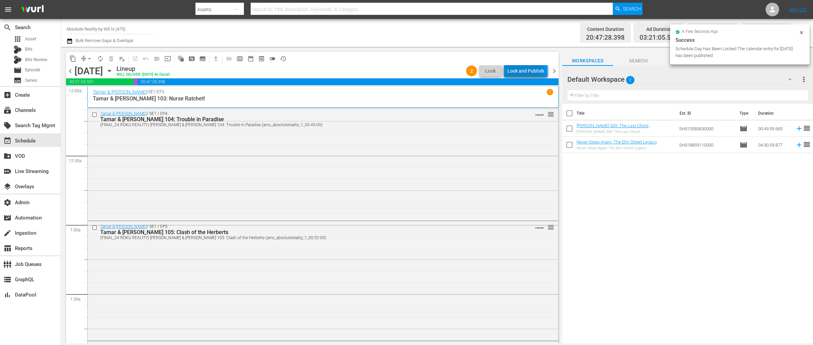
click at [525, 70] on div "Lock and Publish" at bounding box center [526, 71] width 37 height 12
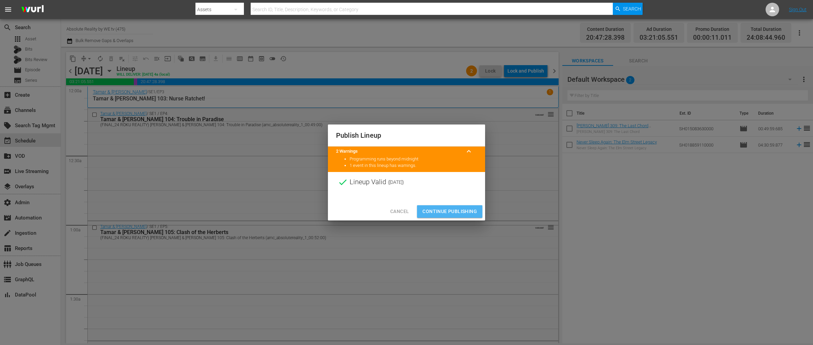
click at [442, 211] on span "Continue Publishing" at bounding box center [450, 211] width 55 height 8
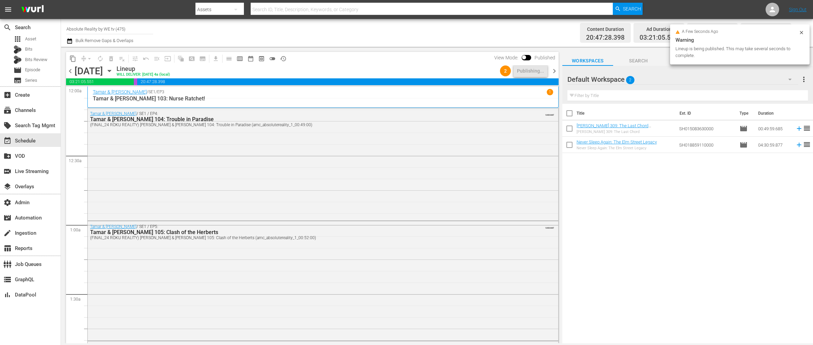
click at [555, 70] on span "chevron_right" at bounding box center [554, 71] width 8 height 8
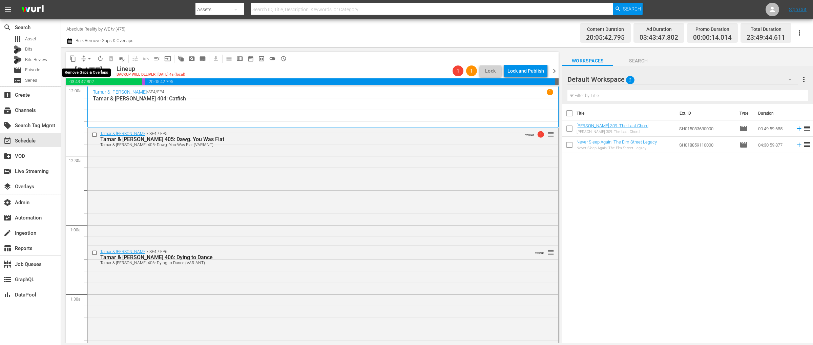
click at [89, 58] on span "arrow_drop_down" at bounding box center [89, 58] width 7 height 7
click at [94, 93] on li "Align to End of Previous Day" at bounding box center [89, 94] width 71 height 11
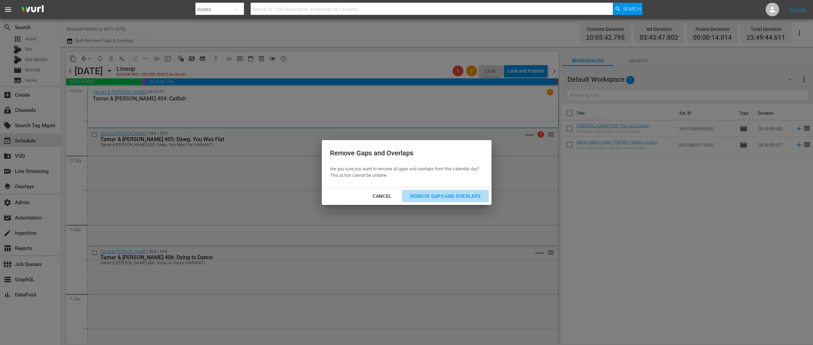
drag, startPoint x: 425, startPoint y: 195, endPoint x: 428, endPoint y: 186, distance: 9.5
click at [425, 195] on div "Remove Gaps and Overlaps" at bounding box center [445, 196] width 81 height 8
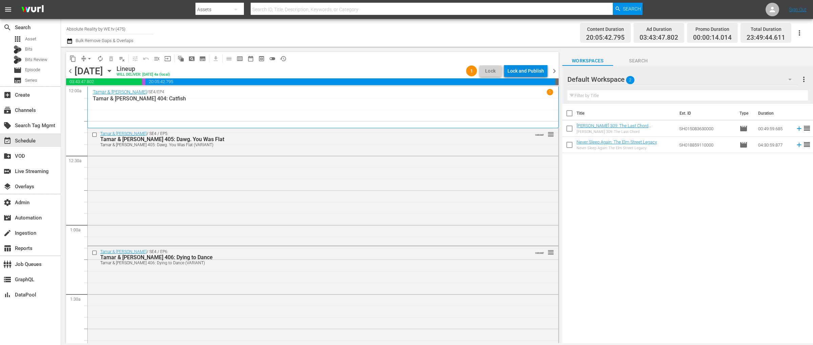
click at [521, 72] on div "Lock and Publish" at bounding box center [526, 71] width 37 height 12
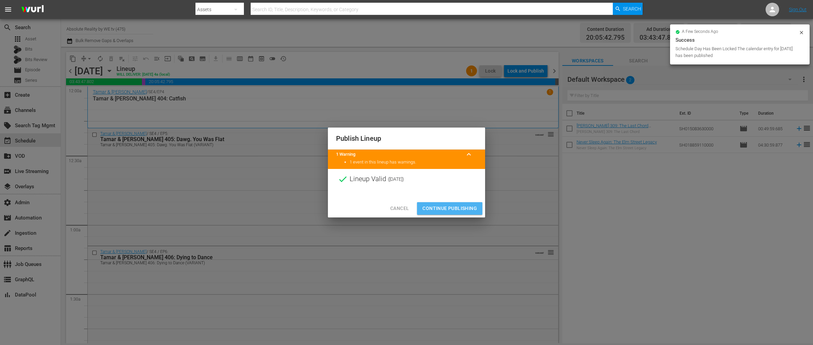
drag, startPoint x: 446, startPoint y: 206, endPoint x: 452, endPoint y: 201, distance: 7.9
click at [446, 206] on span "Continue Publishing" at bounding box center [450, 208] width 55 height 8
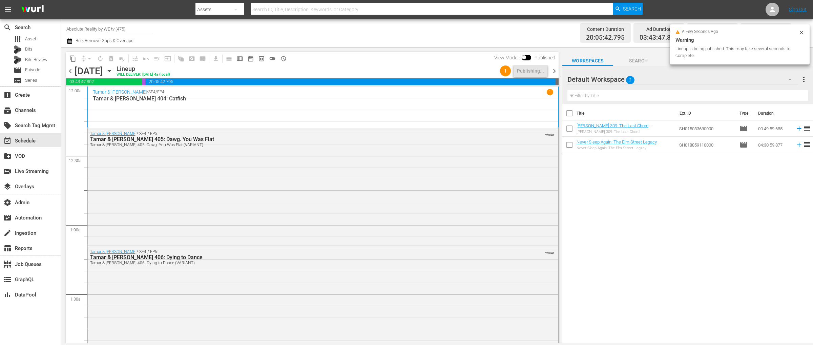
click at [557, 72] on span "chevron_right" at bounding box center [554, 71] width 8 height 8
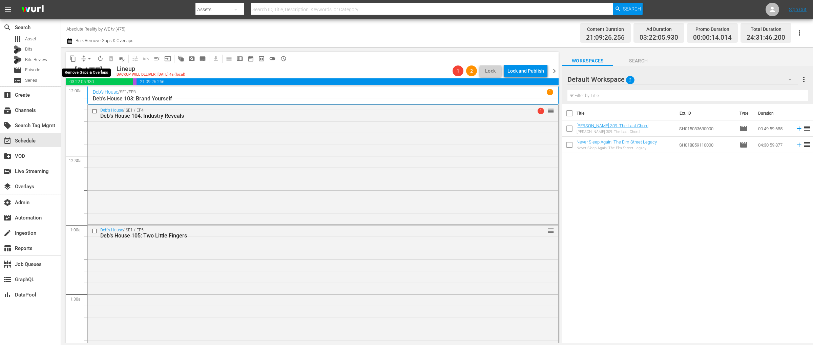
click at [88, 58] on span "arrow_drop_down" at bounding box center [89, 58] width 7 height 7
click at [93, 91] on li "Align to End of Previous Day" at bounding box center [89, 94] width 71 height 11
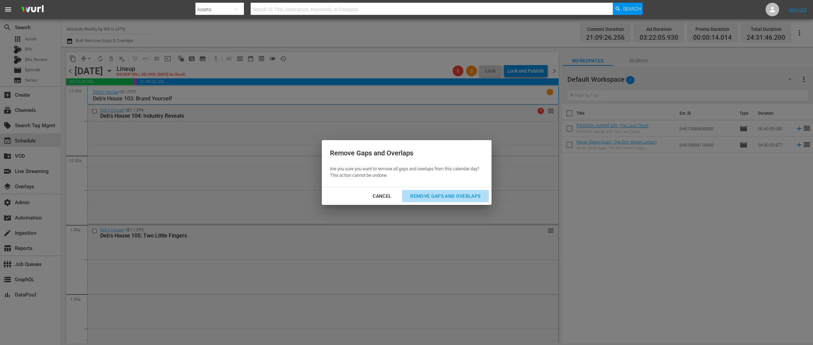
click at [469, 197] on div "Remove Gaps and Overlaps" at bounding box center [445, 196] width 81 height 8
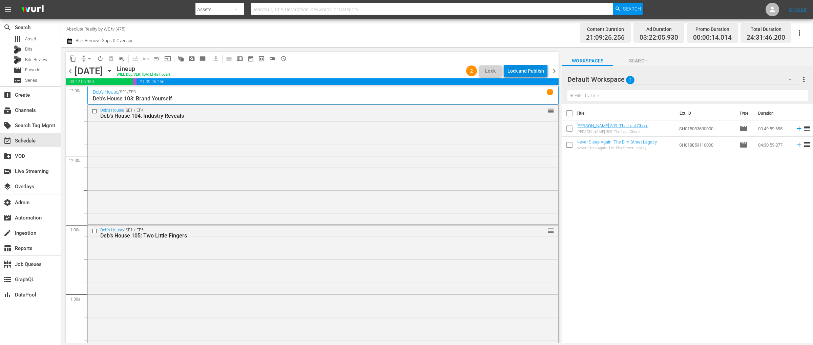
click at [524, 73] on div "Lock and Publish" at bounding box center [526, 71] width 37 height 12
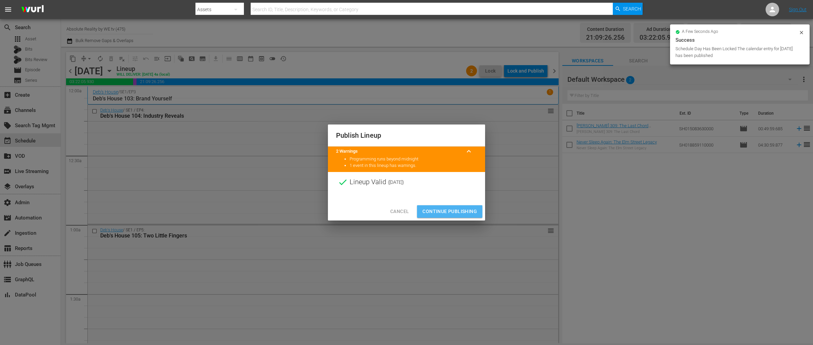
drag, startPoint x: 451, startPoint y: 209, endPoint x: 449, endPoint y: 204, distance: 5.9
click at [451, 209] on span "Continue Publishing" at bounding box center [450, 211] width 55 height 8
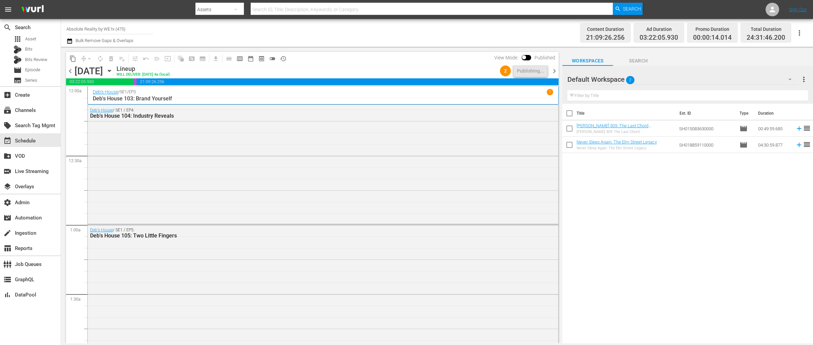
click at [553, 72] on span "chevron_right" at bounding box center [554, 71] width 8 height 8
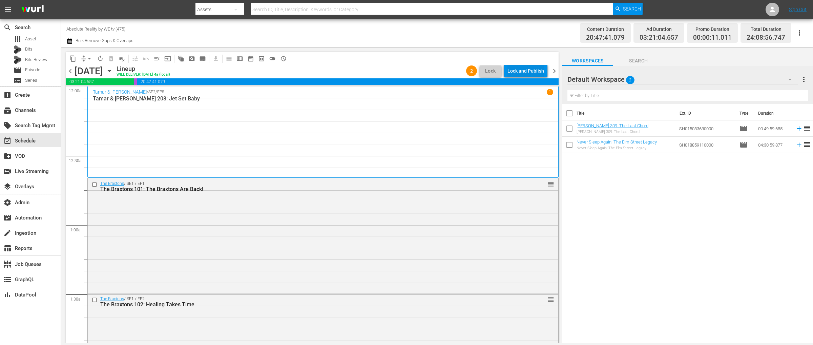
click at [520, 71] on div "Lock and Publish" at bounding box center [526, 71] width 37 height 12
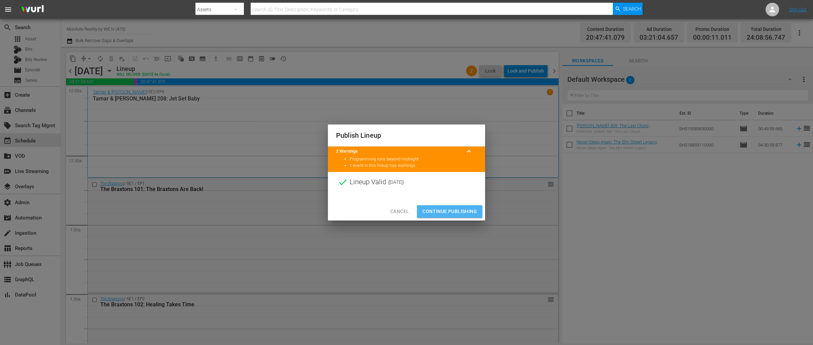
click at [439, 209] on span "Continue Publishing" at bounding box center [450, 211] width 55 height 8
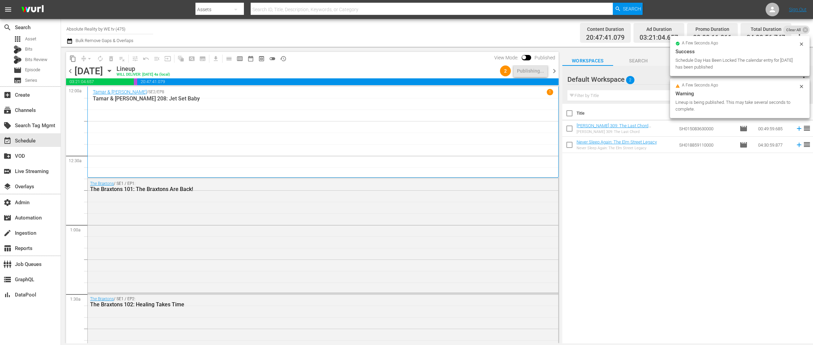
click at [555, 69] on span "chevron_right" at bounding box center [554, 71] width 8 height 8
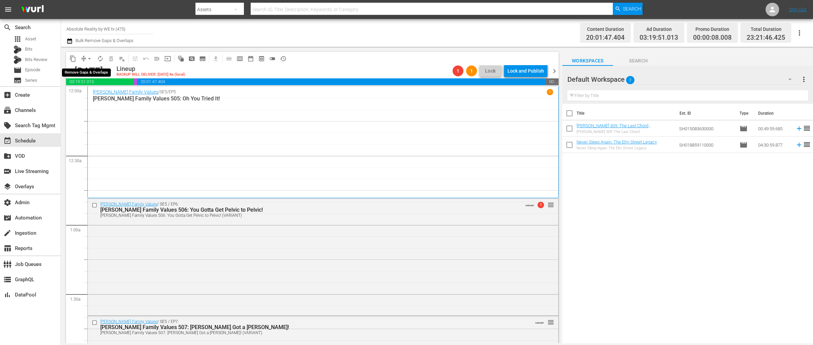
click at [87, 57] on span "arrow_drop_down" at bounding box center [89, 58] width 7 height 7
click at [93, 93] on li "Align to End of Previous Day" at bounding box center [89, 94] width 71 height 11
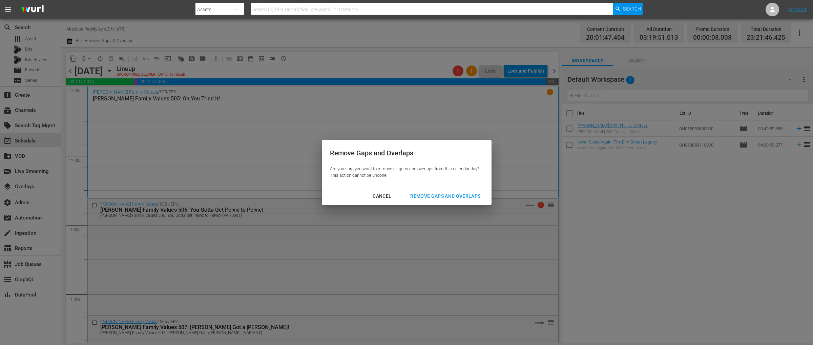
click at [432, 195] on div "Remove Gaps and Overlaps" at bounding box center [445, 196] width 81 height 8
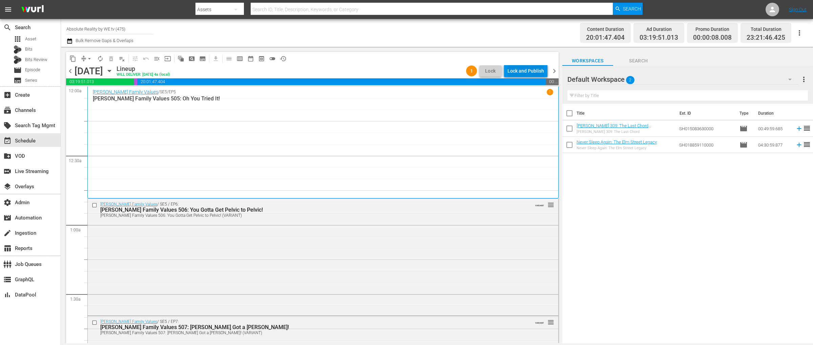
click at [518, 74] on div "Lock and Publish" at bounding box center [526, 71] width 37 height 12
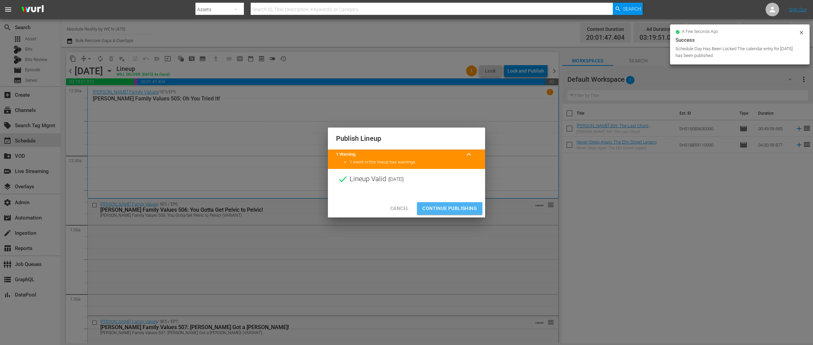
click at [449, 210] on span "Continue Publishing" at bounding box center [450, 208] width 55 height 8
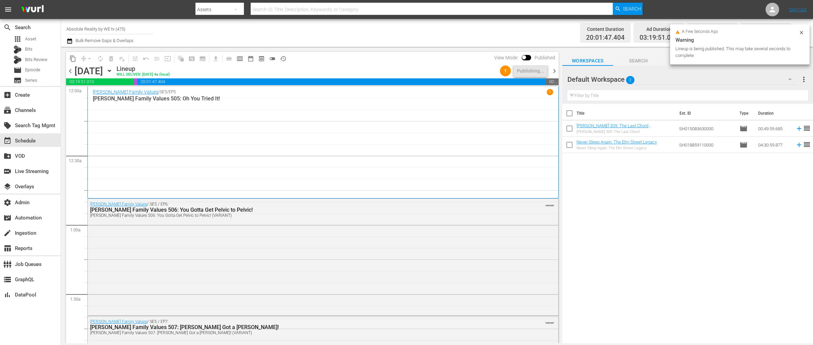
click at [555, 71] on span "chevron_right" at bounding box center [554, 71] width 8 height 8
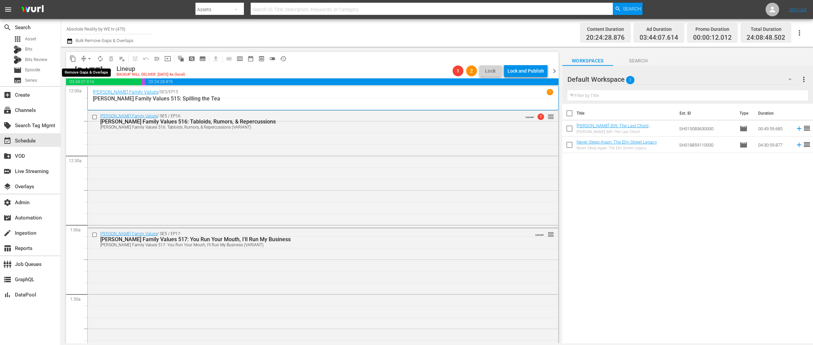
click at [88, 59] on span "arrow_drop_down" at bounding box center [89, 58] width 7 height 7
click at [97, 91] on li "Align to End of Previous Day" at bounding box center [89, 94] width 71 height 11
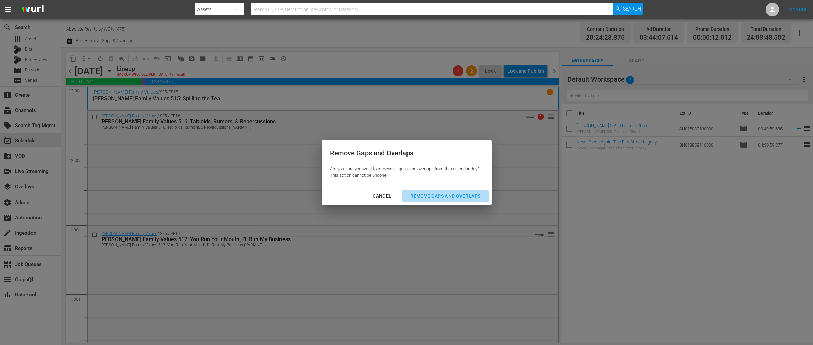
drag, startPoint x: 434, startPoint y: 196, endPoint x: 420, endPoint y: 196, distance: 13.9
click at [434, 196] on div "Remove Gaps and Overlaps" at bounding box center [445, 196] width 81 height 8
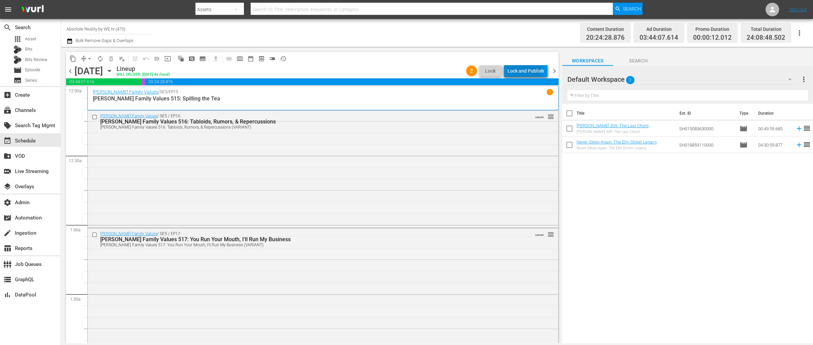
click at [523, 72] on div "Lock and Publish" at bounding box center [526, 71] width 37 height 12
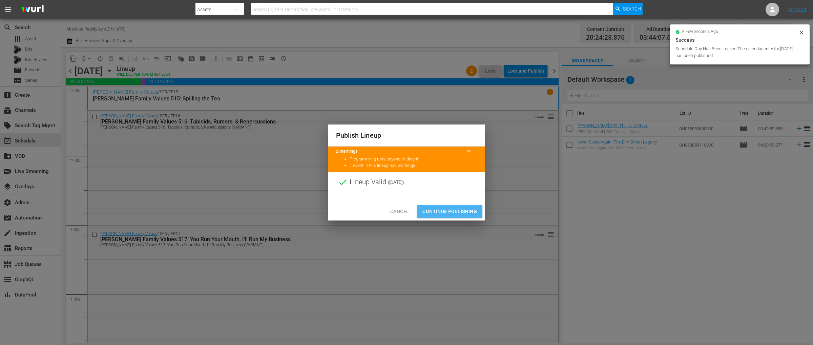
click at [437, 210] on span "Continue Publishing" at bounding box center [450, 211] width 55 height 8
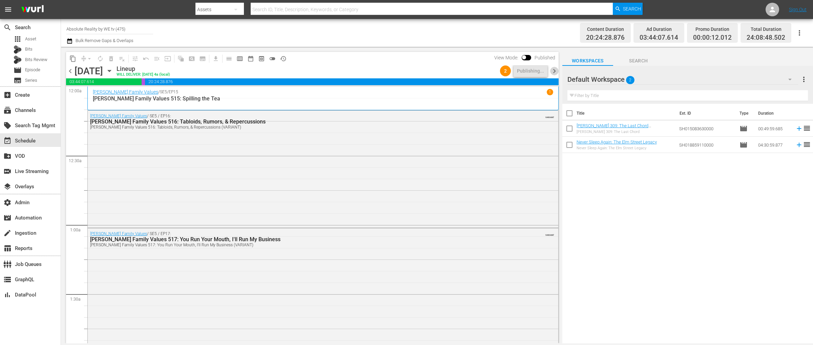
click at [556, 70] on span "chevron_right" at bounding box center [554, 71] width 8 height 8
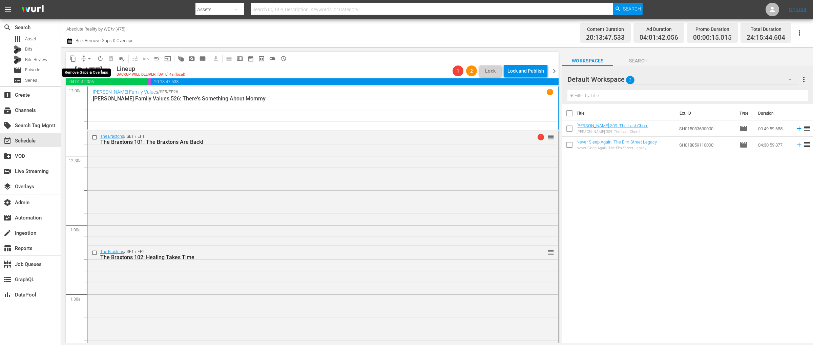
click at [89, 57] on span "arrow_drop_down" at bounding box center [89, 58] width 7 height 7
click at [87, 92] on li "Align to End of Previous Day" at bounding box center [89, 94] width 71 height 11
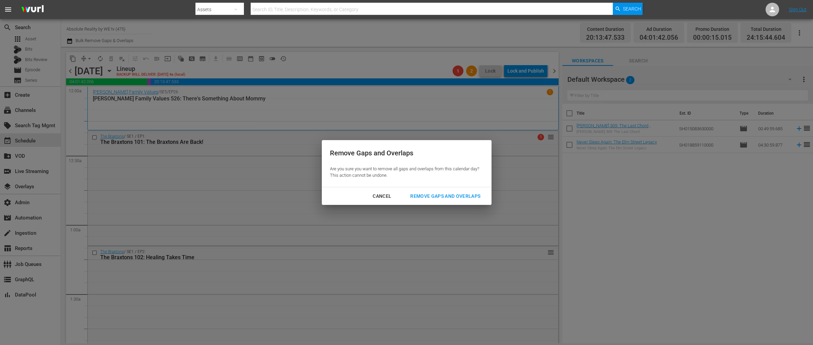
click at [434, 194] on div "Remove Gaps and Overlaps" at bounding box center [445, 196] width 81 height 8
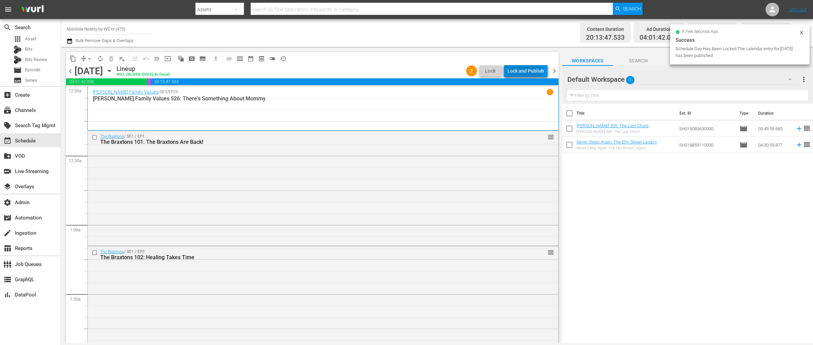
click at [518, 70] on div "Lock and Publish" at bounding box center [526, 71] width 37 height 12
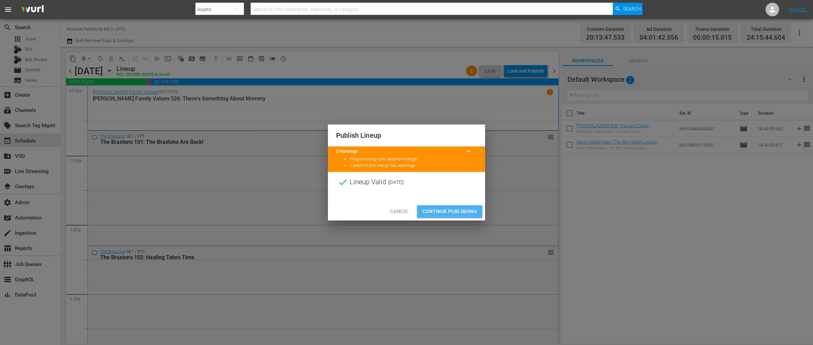
click at [447, 209] on span "Continue Publishing" at bounding box center [450, 211] width 55 height 8
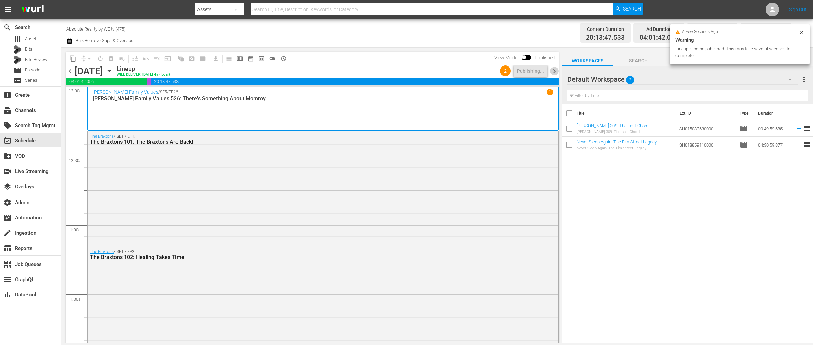
click at [554, 70] on span "chevron_right" at bounding box center [554, 71] width 8 height 8
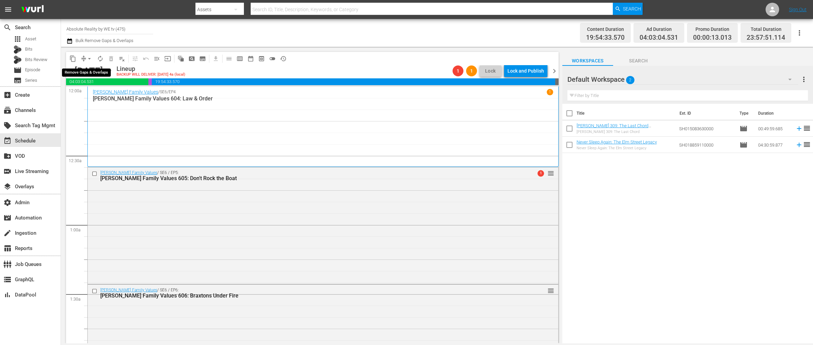
click at [90, 58] on span "arrow_drop_down" at bounding box center [89, 58] width 7 height 7
click at [96, 93] on li "Align to End of Previous Day" at bounding box center [89, 94] width 71 height 11
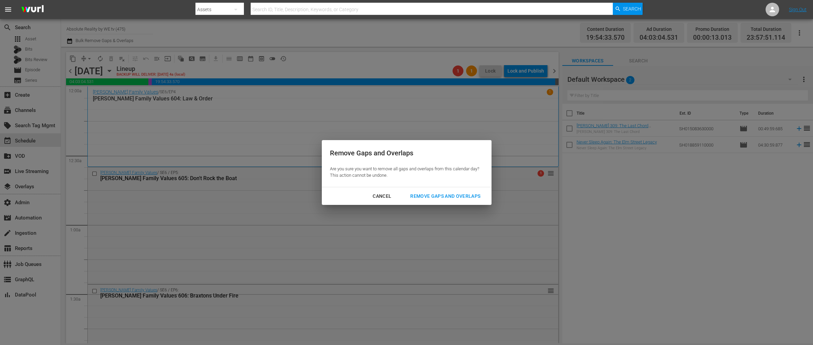
click at [451, 195] on div "Remove Gaps and Overlaps" at bounding box center [445, 196] width 81 height 8
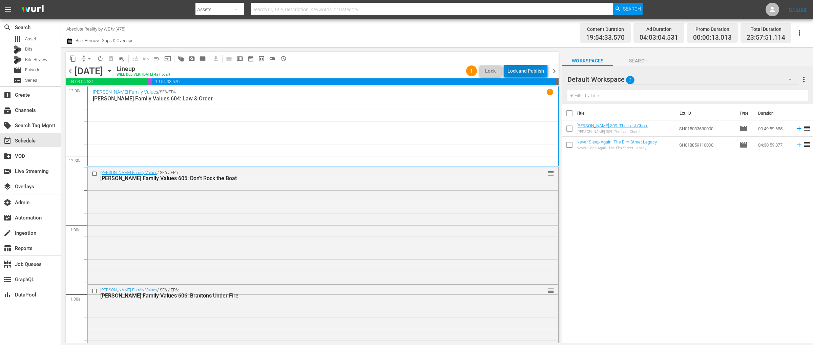
click at [524, 71] on div "Lock and Publish" at bounding box center [526, 71] width 37 height 12
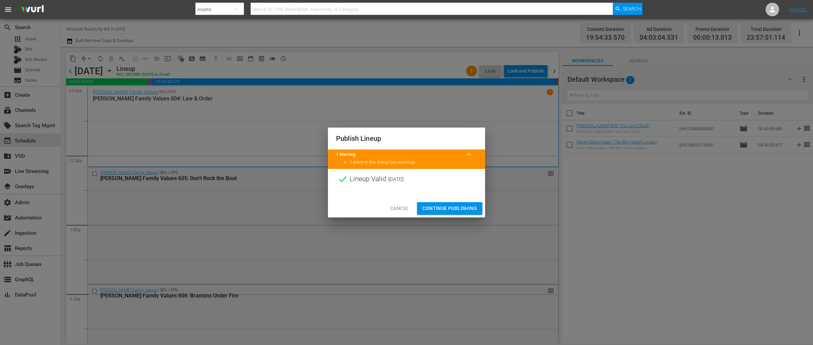
click at [446, 208] on span "Continue Publishing" at bounding box center [450, 208] width 55 height 8
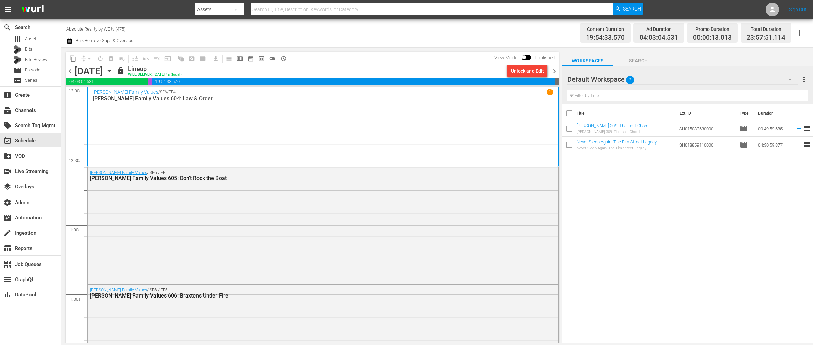
click at [553, 71] on span "chevron_right" at bounding box center [554, 71] width 8 height 8
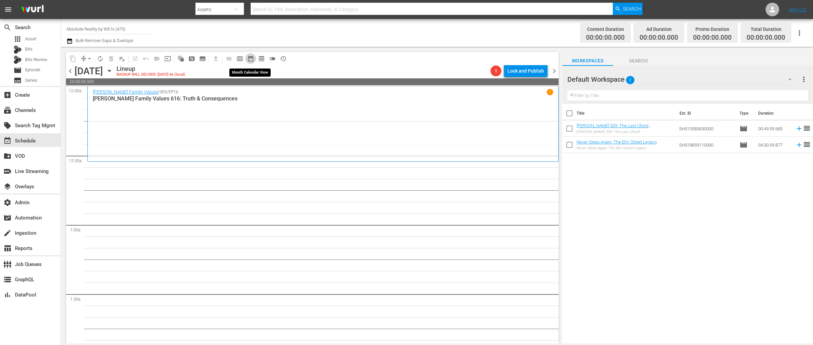
click at [251, 58] on span "date_range_outlined" at bounding box center [250, 58] width 7 height 7
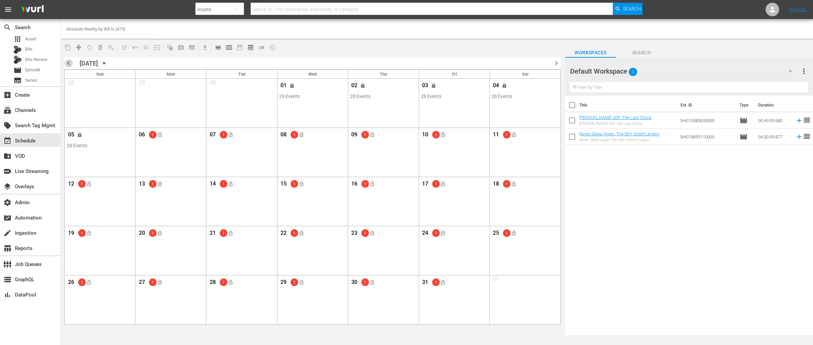
click at [70, 62] on span "chevron_left" at bounding box center [68, 63] width 8 height 8
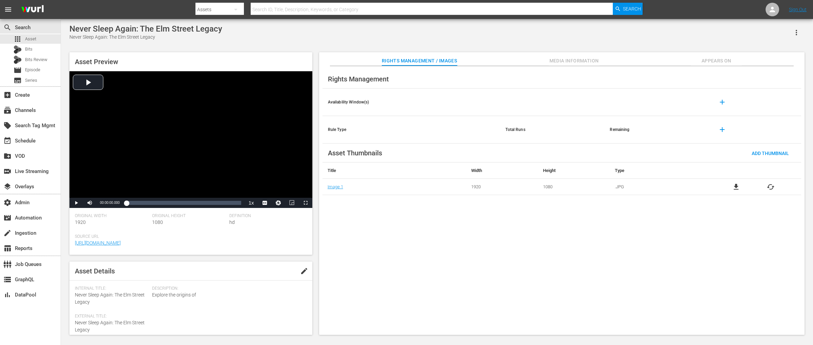
click at [709, 60] on span "Appears On" at bounding box center [716, 61] width 51 height 8
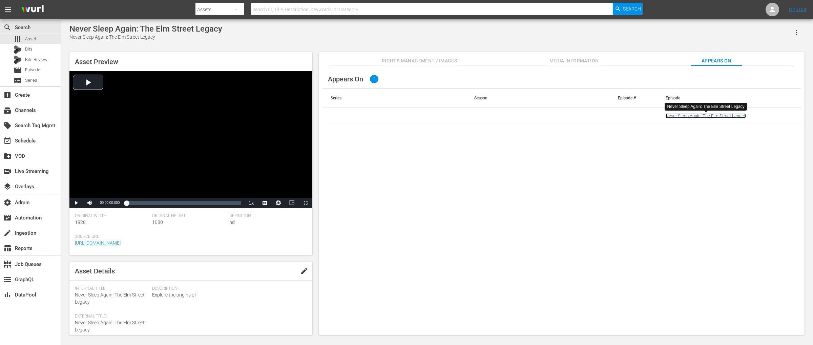
click at [685, 117] on link "Never Sleep Again: The Elm Street Legacy" at bounding box center [706, 115] width 80 height 5
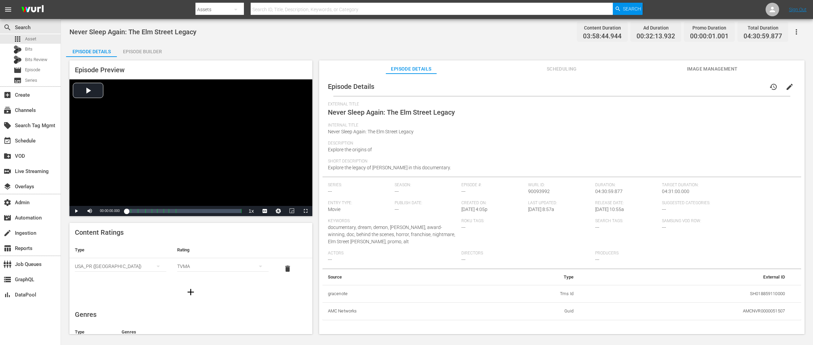
click at [796, 32] on icon "button" at bounding box center [797, 32] width 8 height 8
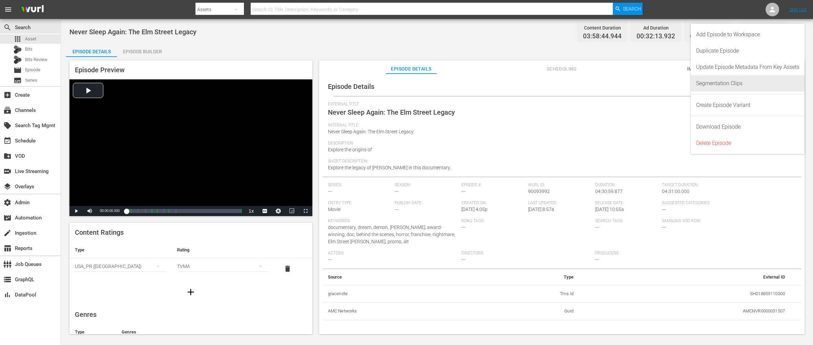
click at [738, 82] on div "Segmentation Clips" at bounding box center [747, 83] width 103 height 16
